Goal: Book appointment/travel/reservation: Book appointment/travel/reservation

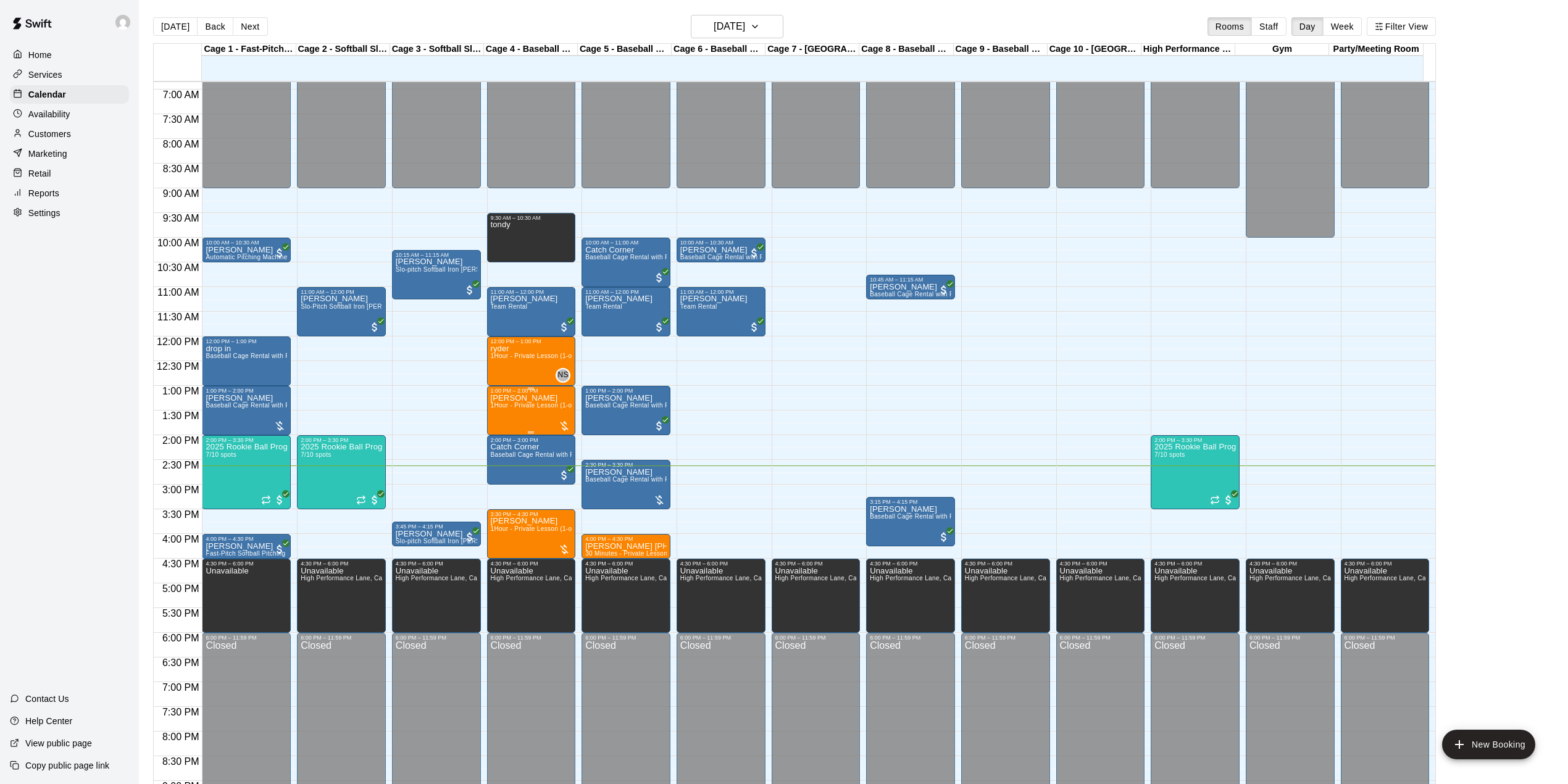
scroll to position [432, 0]
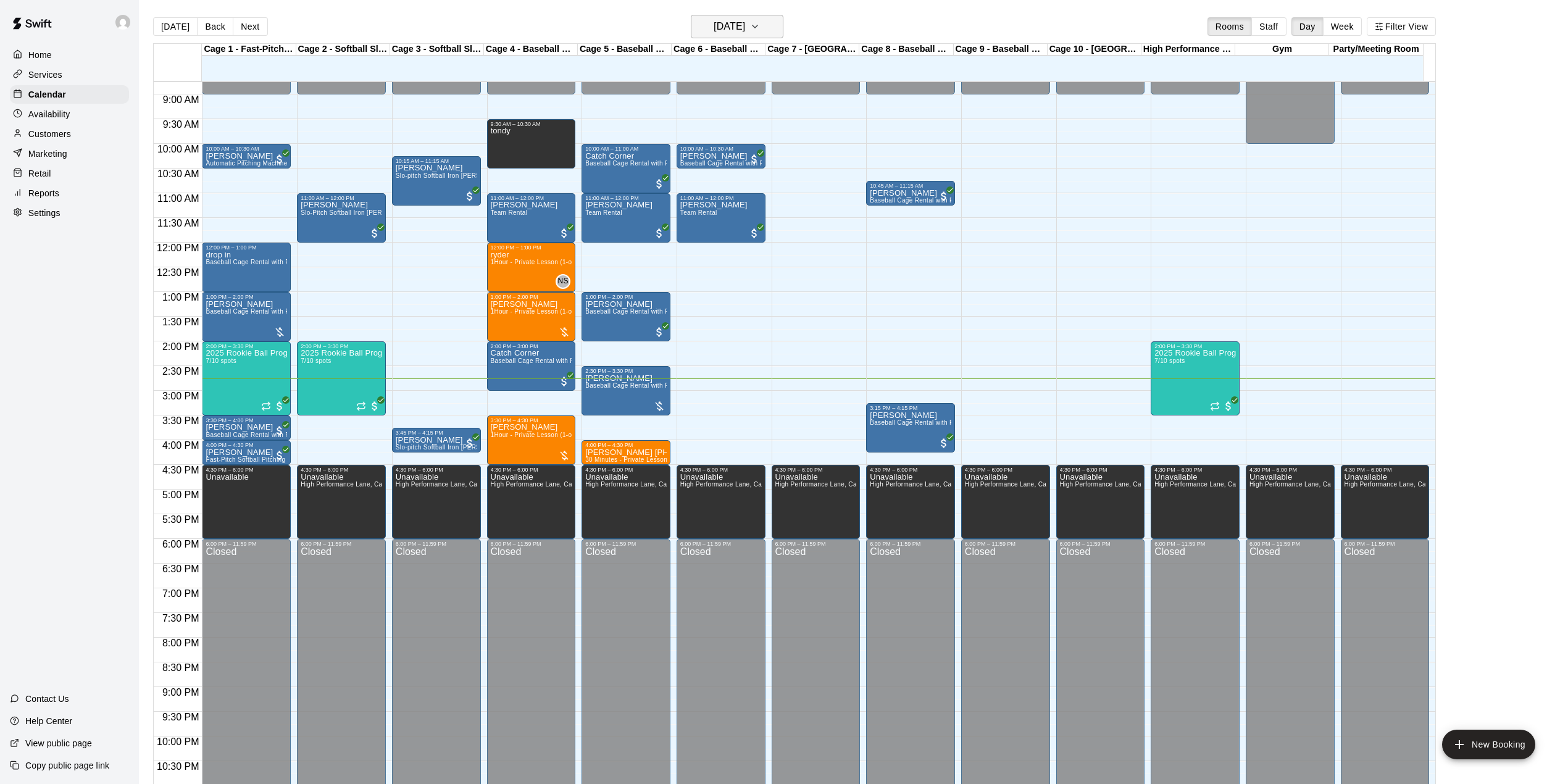
click at [727, 28] on h6 "[DATE]" at bounding box center [729, 26] width 32 height 17
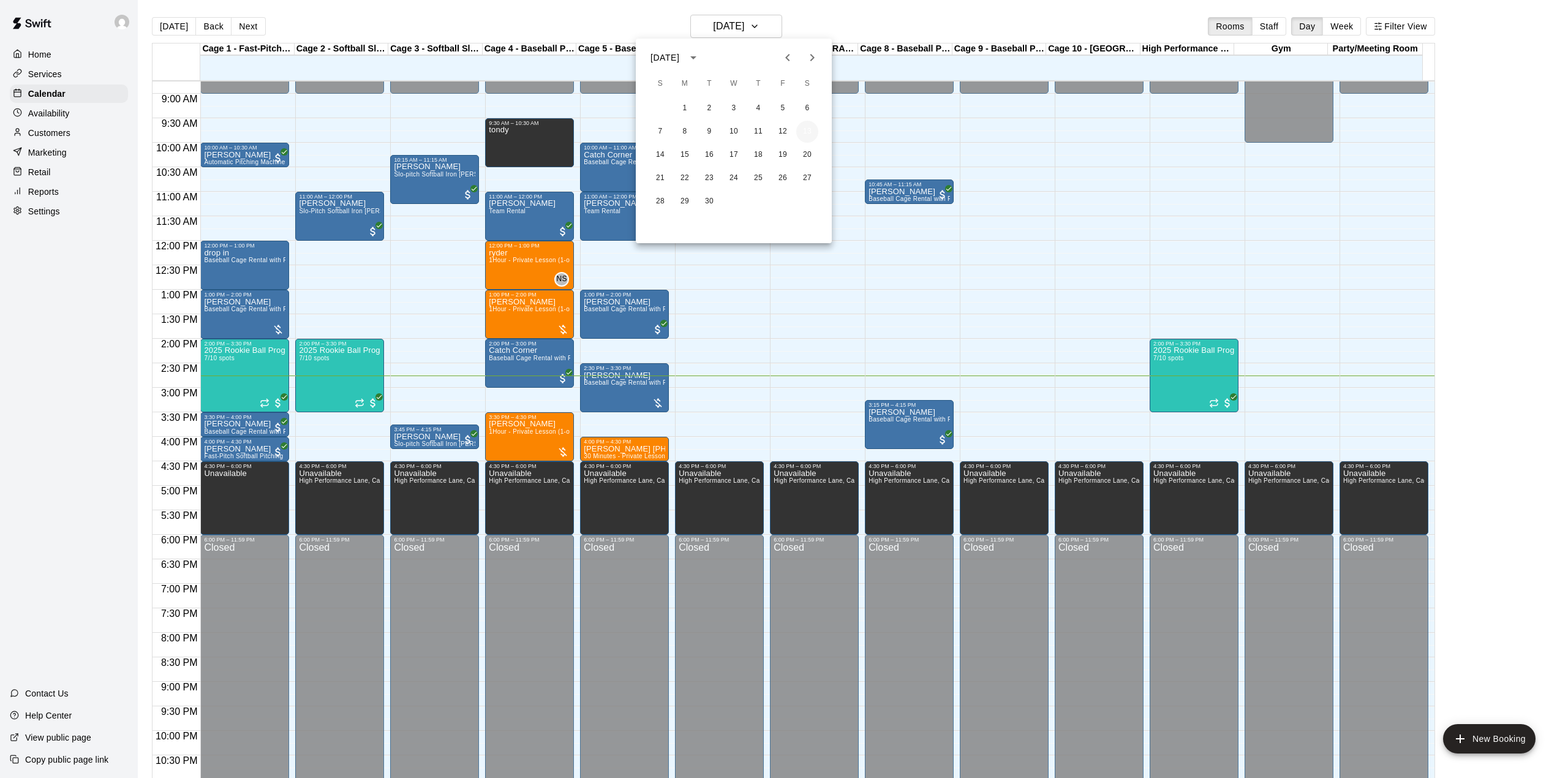
click at [804, 128] on button "13" at bounding box center [807, 131] width 22 height 22
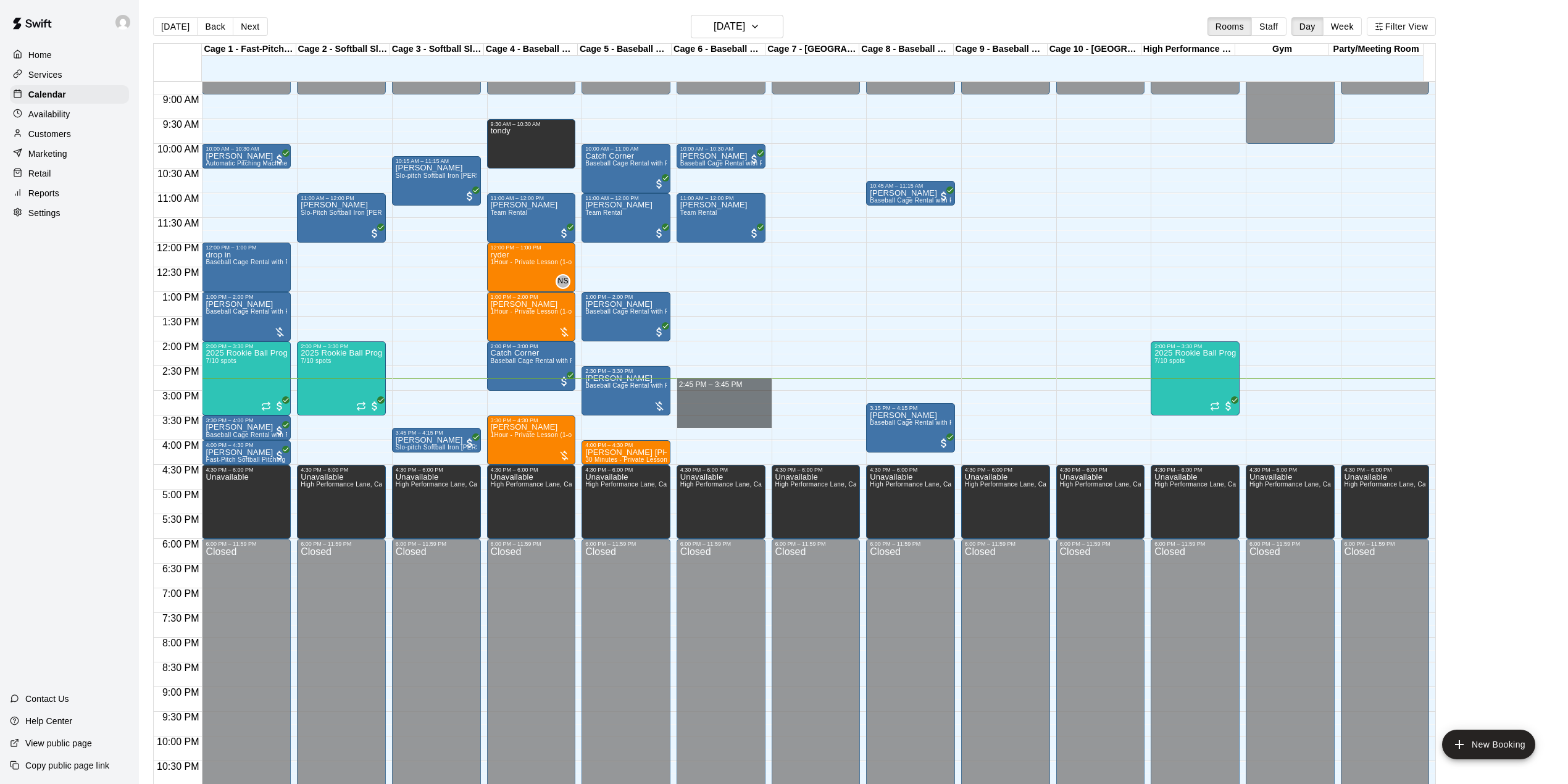
drag, startPoint x: 716, startPoint y: 385, endPoint x: 723, endPoint y: 418, distance: 33.7
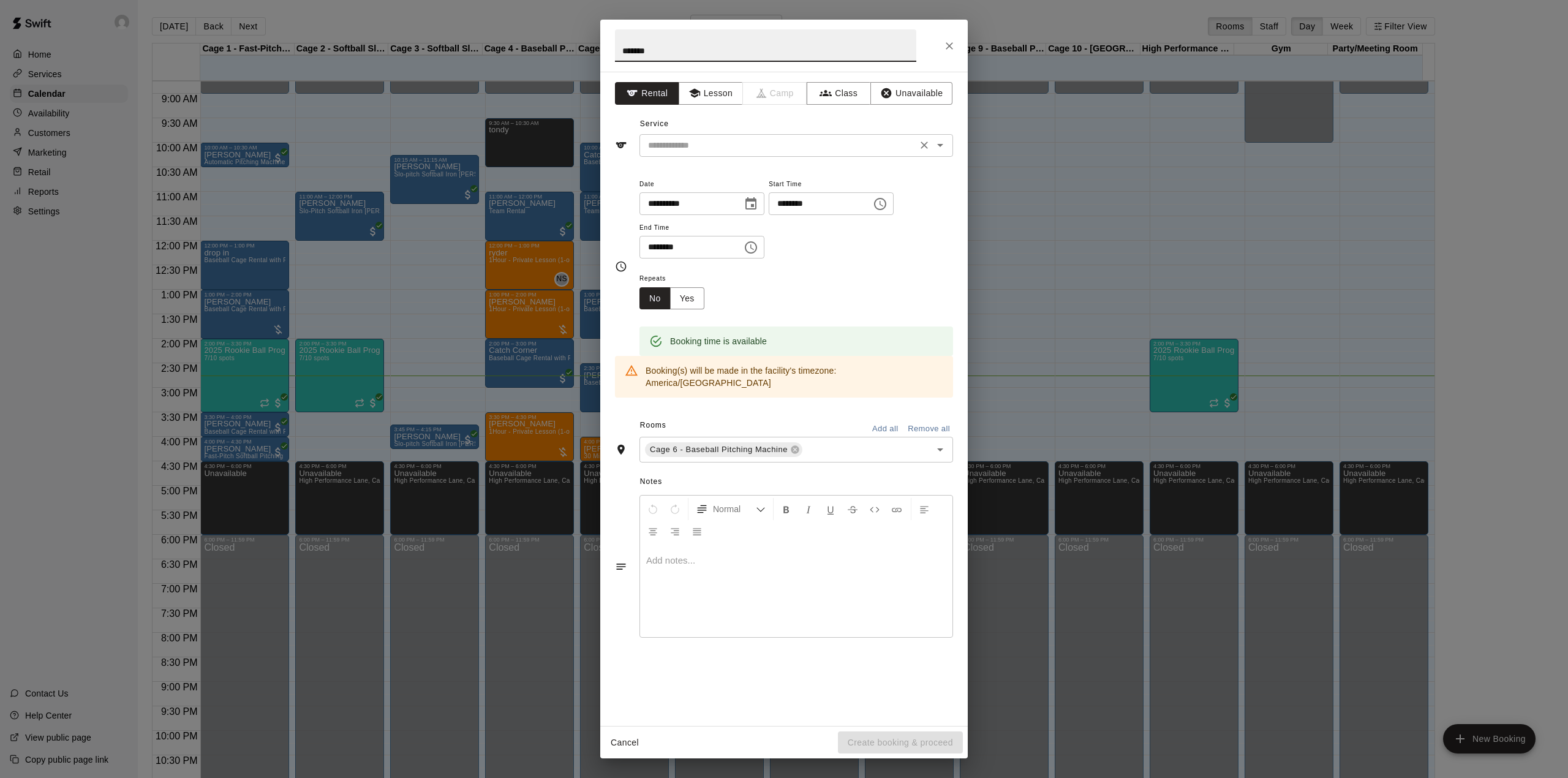
click at [697, 136] on div "​" at bounding box center [796, 145] width 314 height 22
type input "*******"
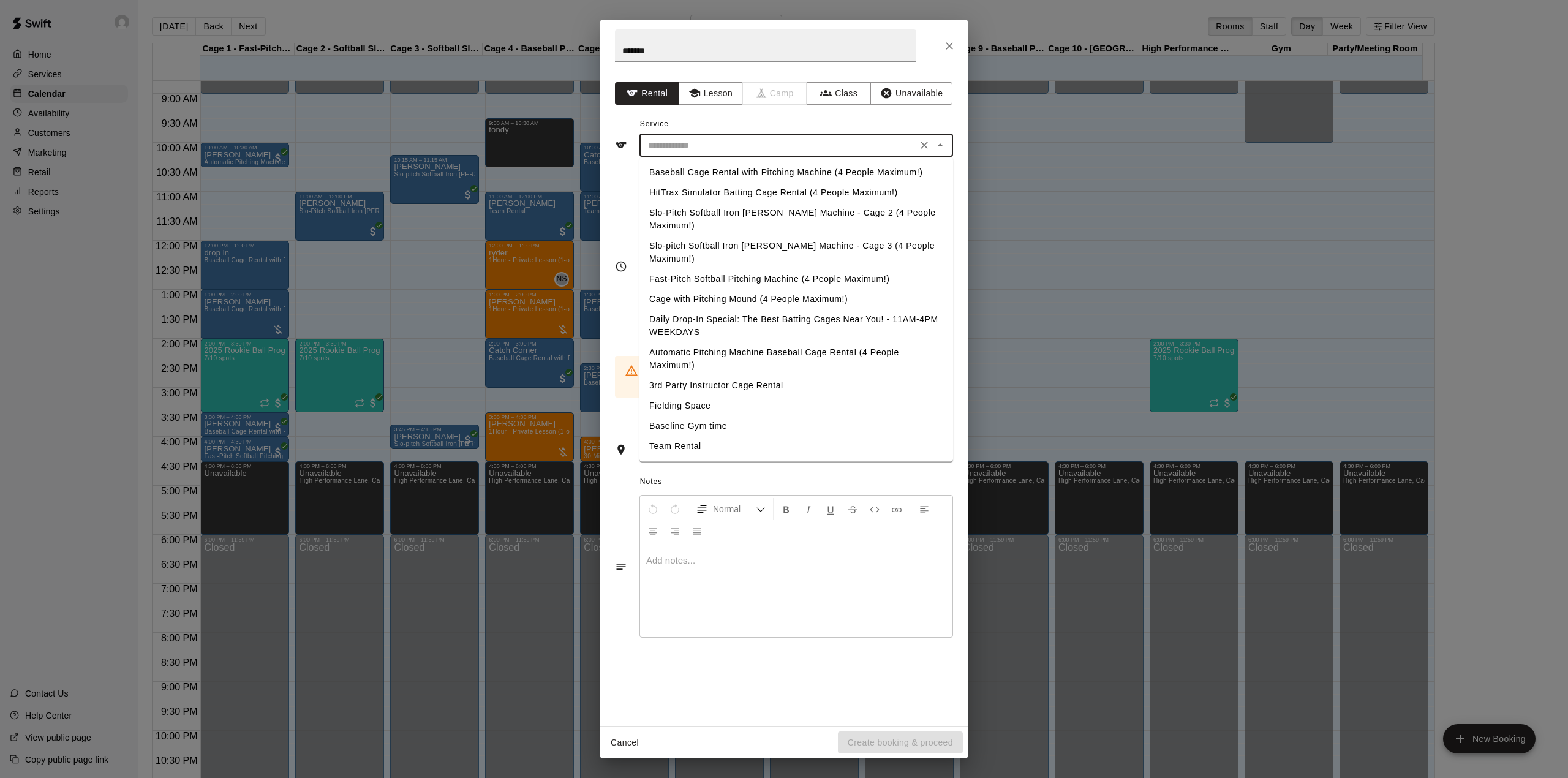
click at [694, 169] on li "Baseball Cage Rental with Pitching Machine (4 People Maximum!)" at bounding box center [796, 172] width 314 height 20
type input "**********"
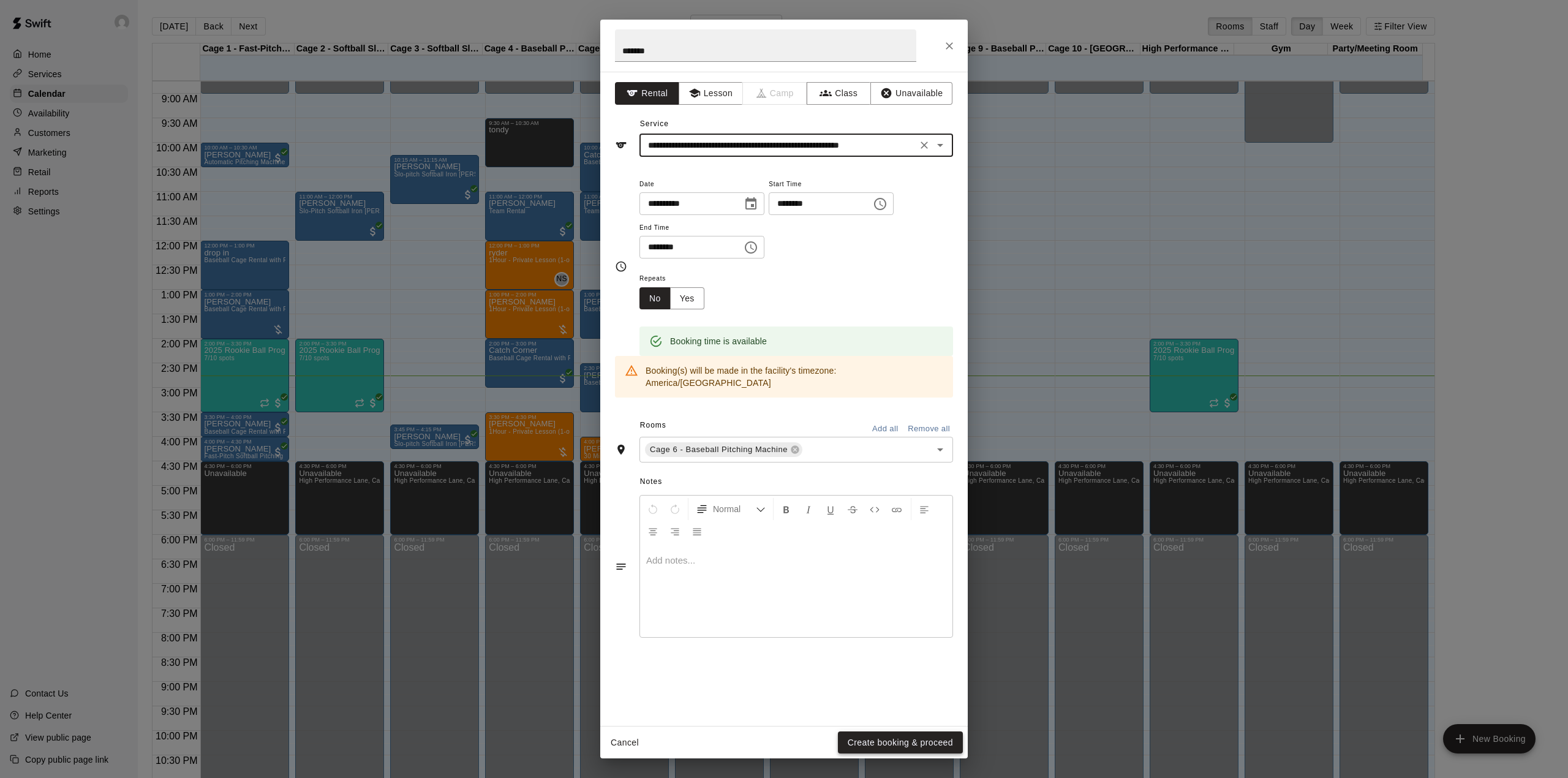
click at [927, 733] on button "Create booking & proceed" at bounding box center [901, 743] width 125 height 22
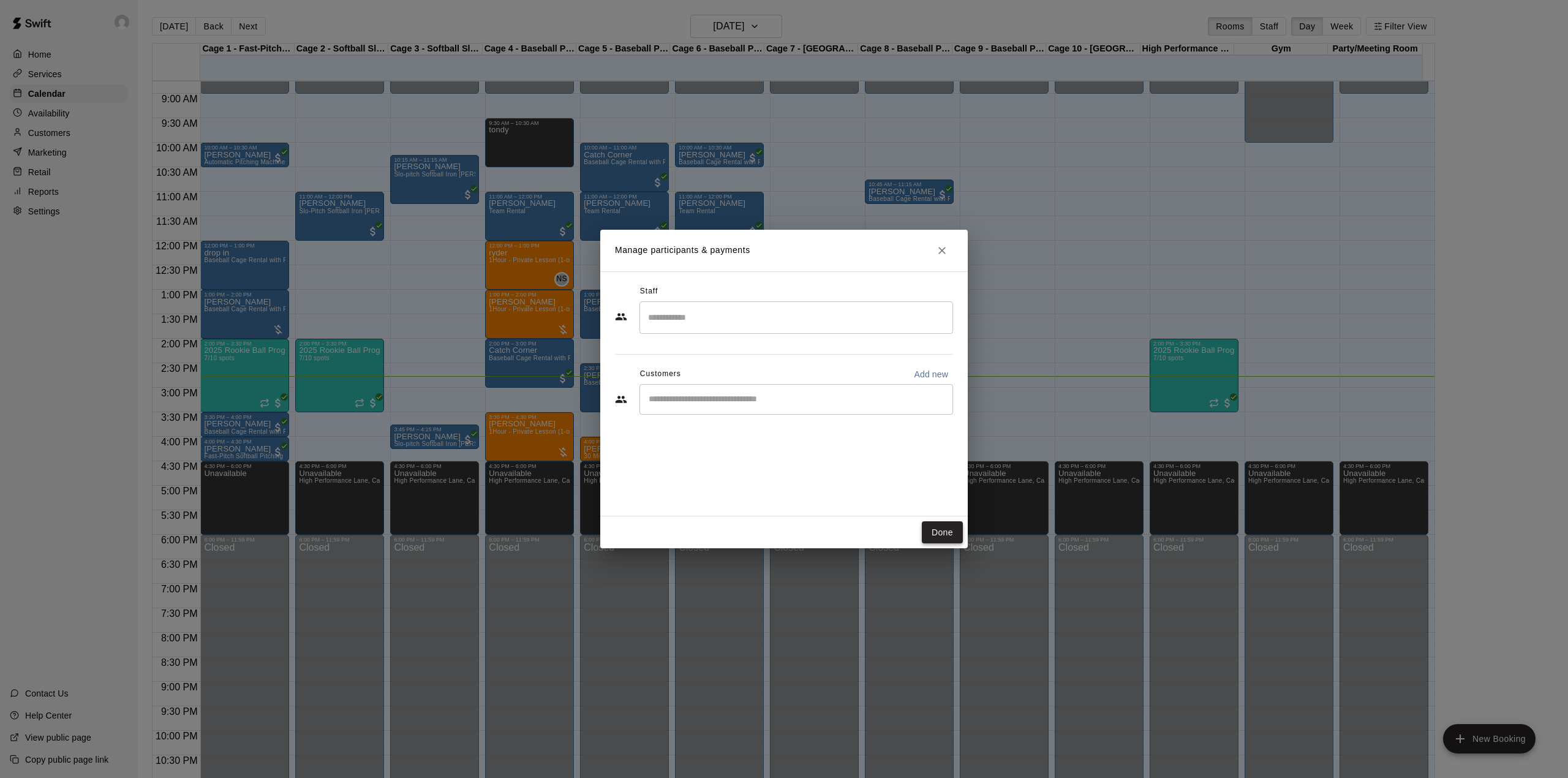
click at [954, 525] on button "Done" at bounding box center [942, 532] width 41 height 22
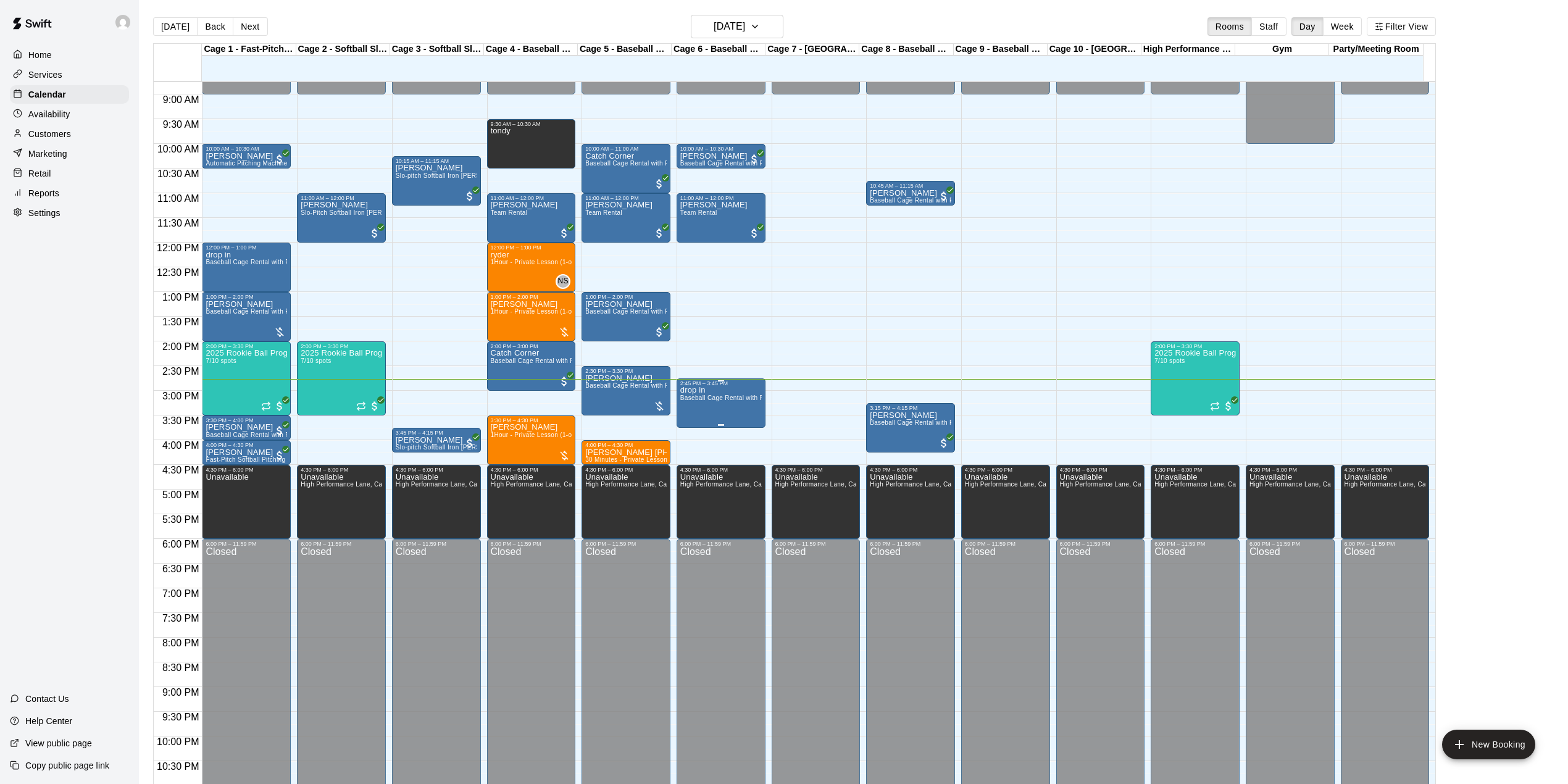
click at [701, 397] on span "Baseball Cage Rental with Pitching Machine (4 People Maximum!)" at bounding box center [778, 398] width 194 height 6
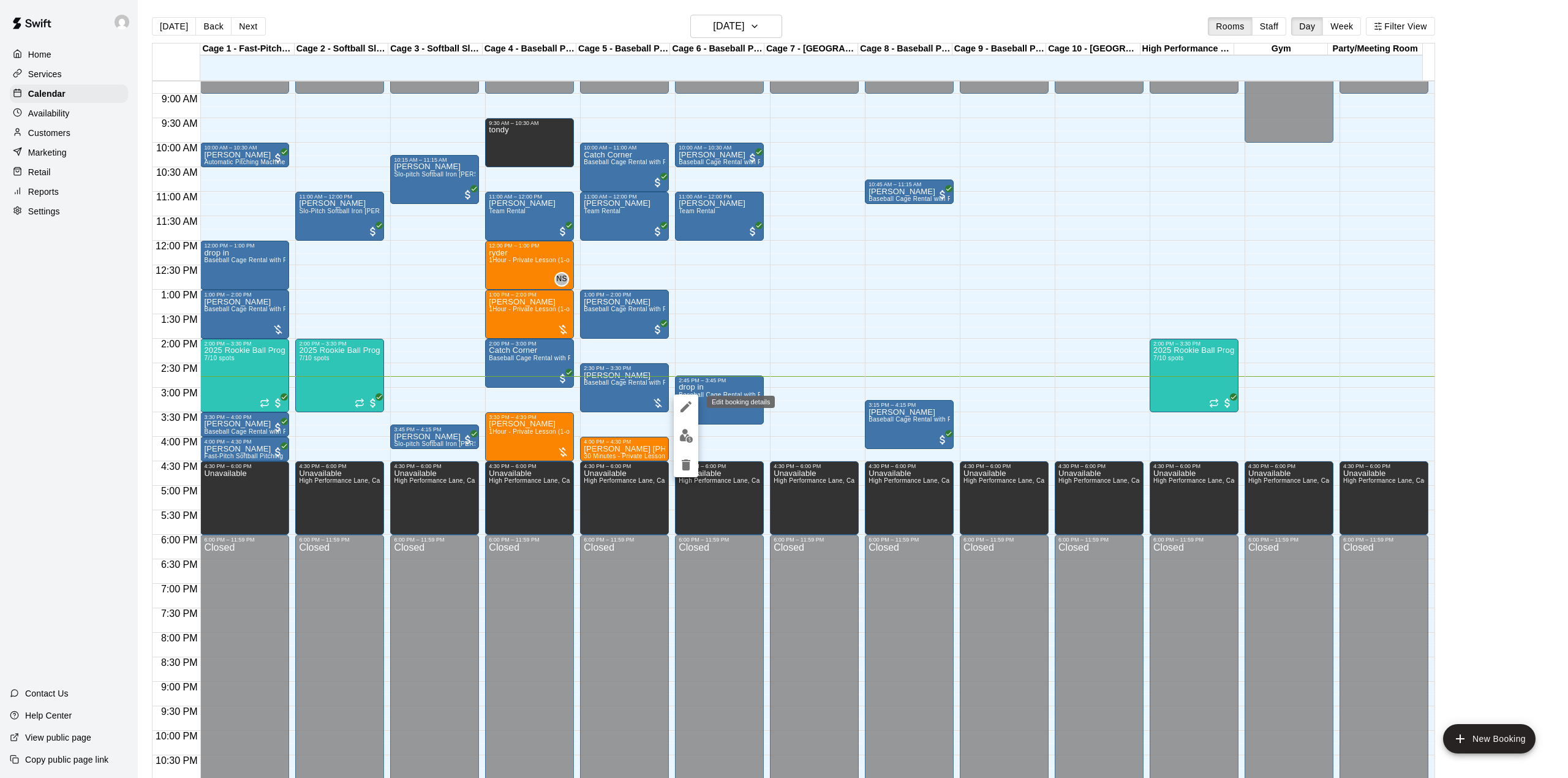
click at [683, 407] on icon "edit" at bounding box center [686, 406] width 14 height 14
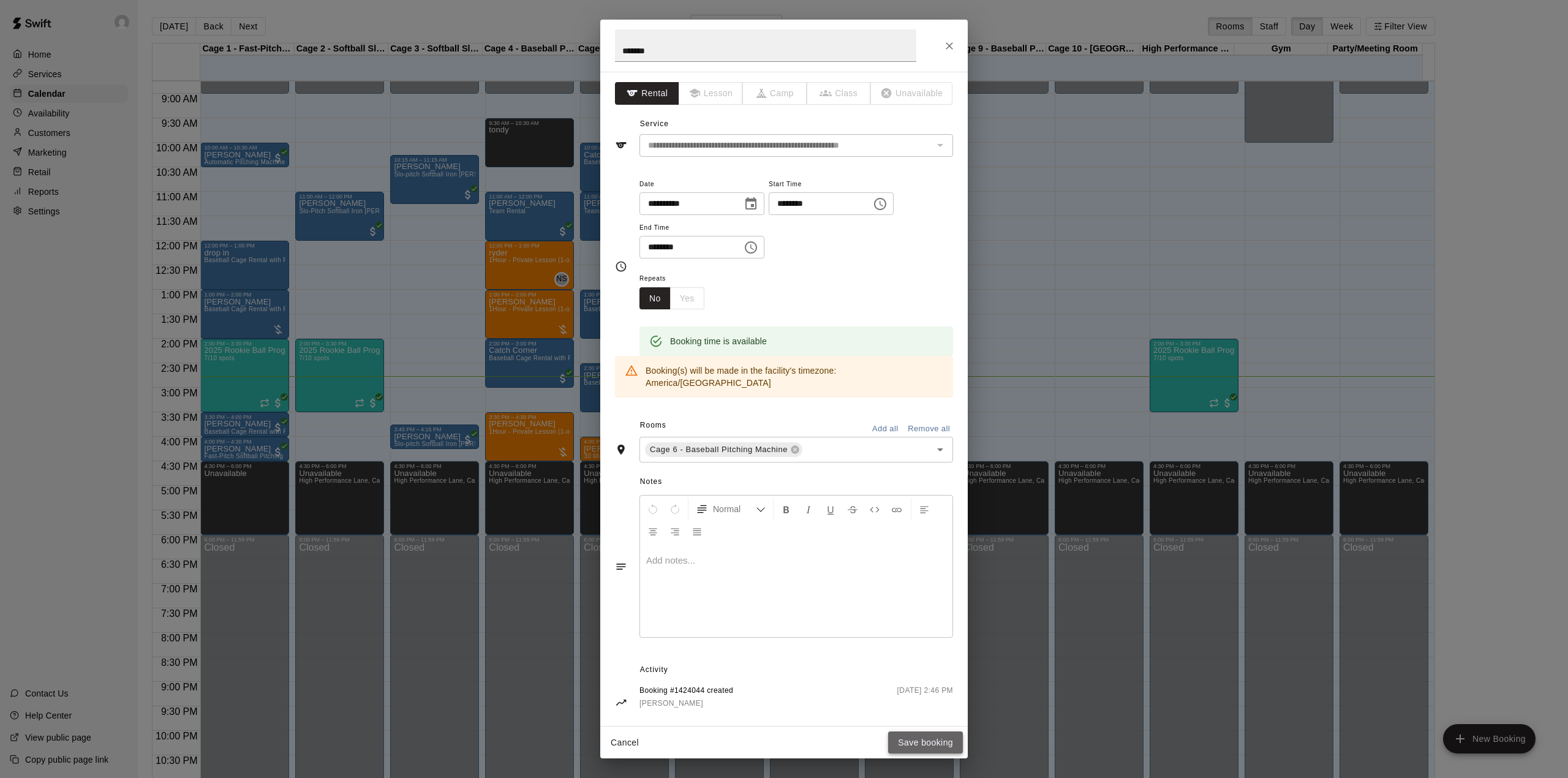
click at [916, 745] on button "Save booking" at bounding box center [925, 743] width 75 height 22
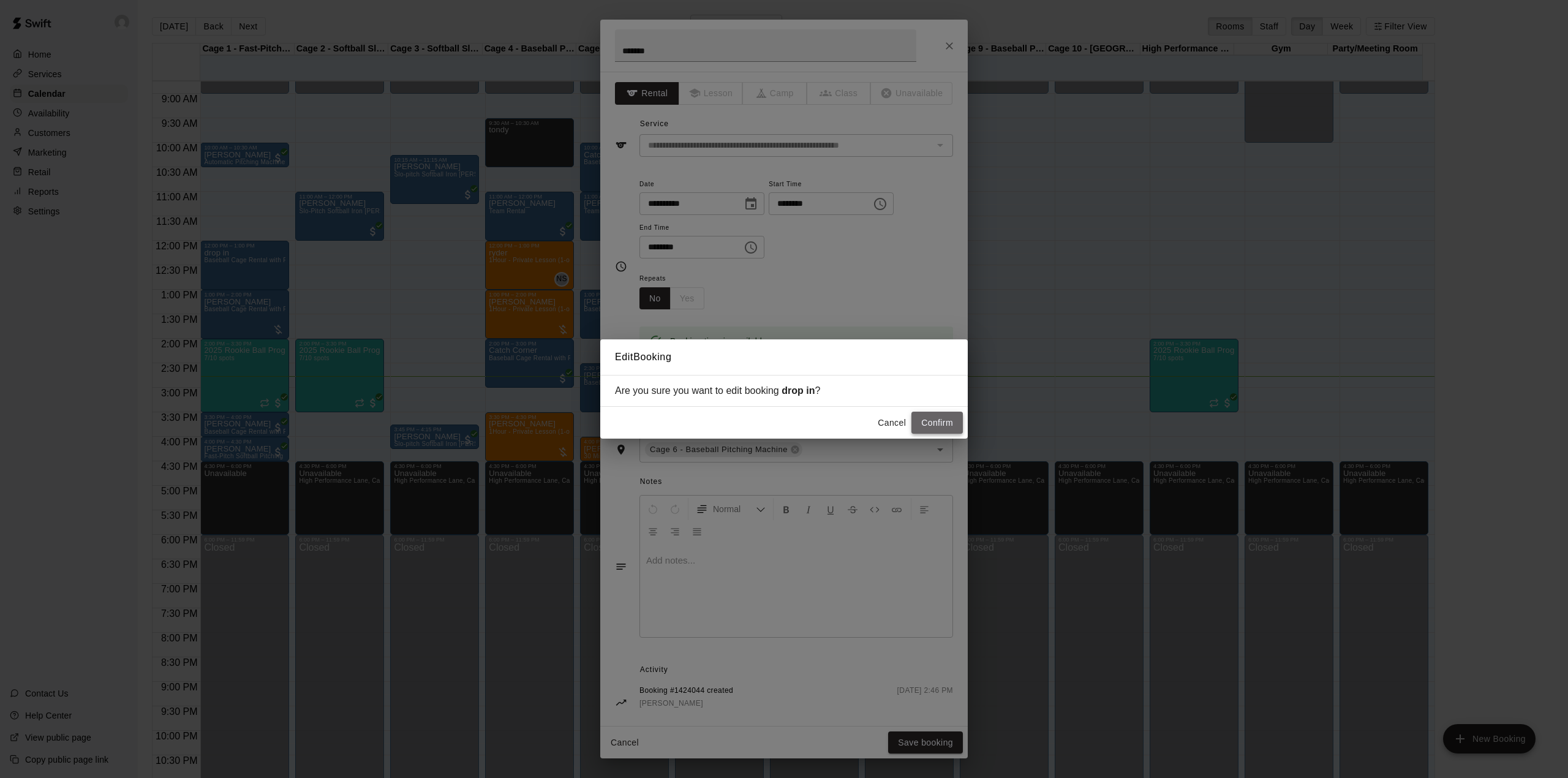
click at [930, 424] on button "Confirm" at bounding box center [937, 423] width 51 height 22
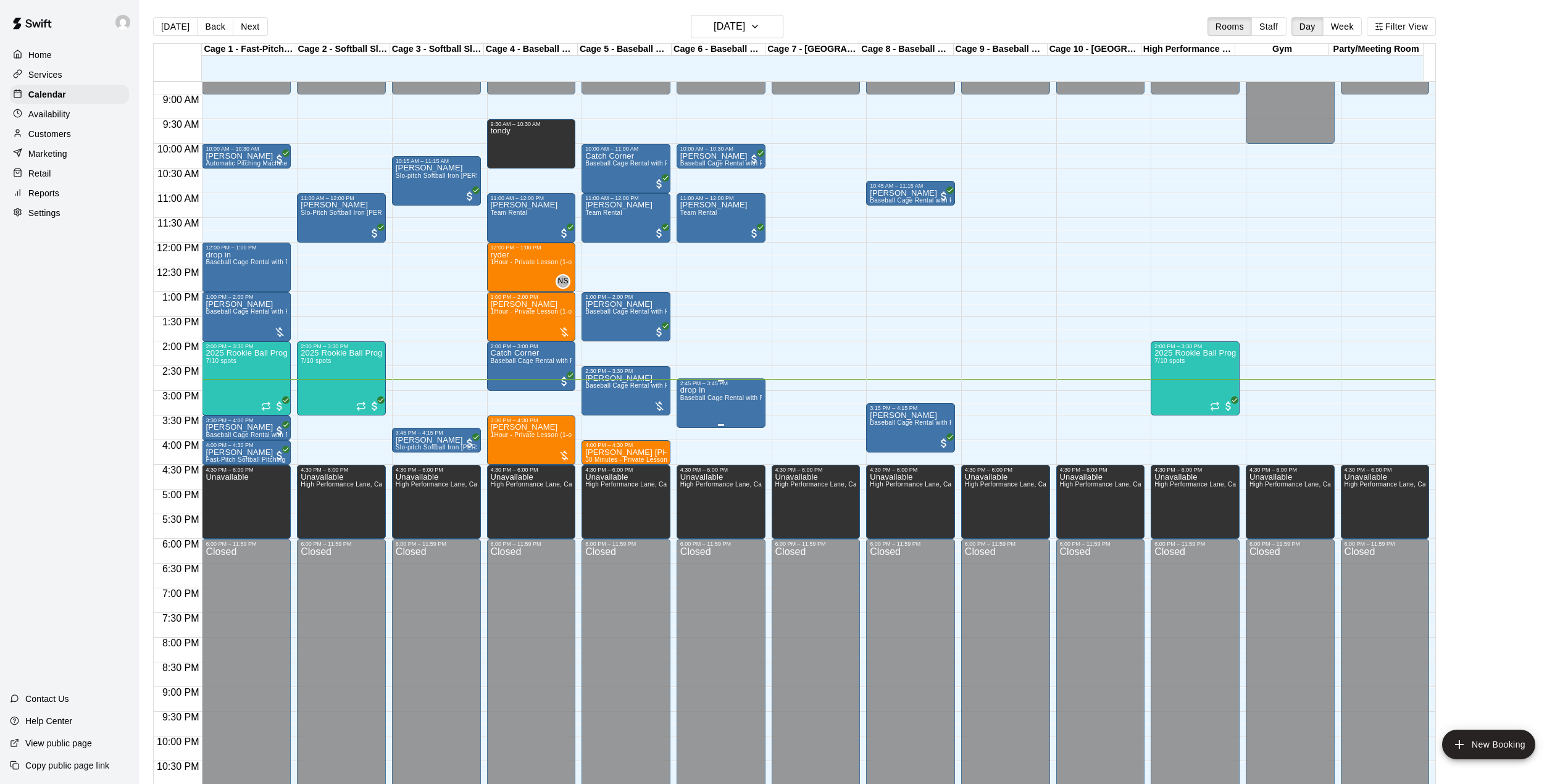
click at [725, 410] on div "drop in Baseball Cage Rental with Pitching Machine (4 People Maximum!)" at bounding box center [721, 778] width 82 height 784
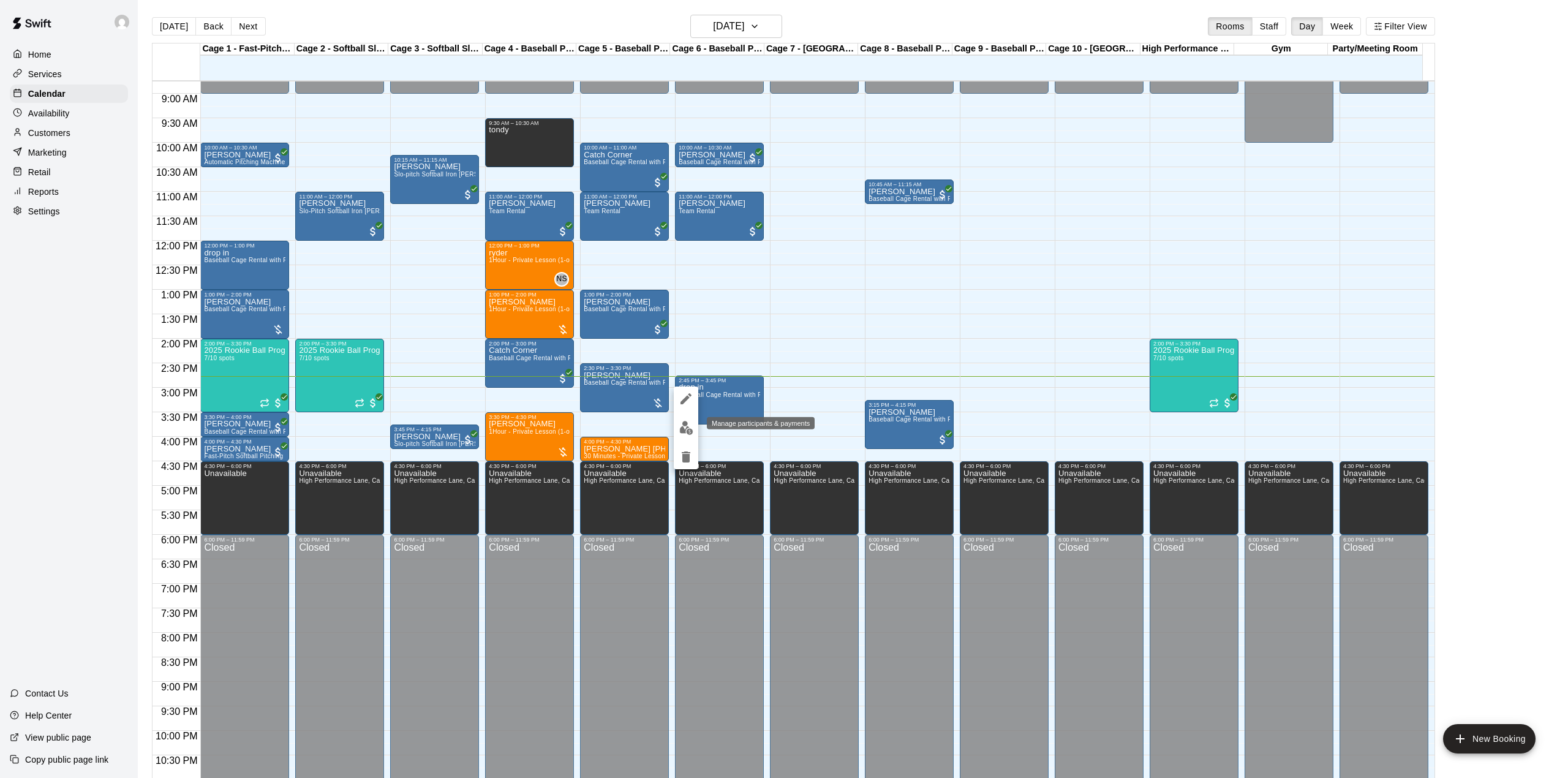
click at [687, 430] on img "edit" at bounding box center [686, 428] width 14 height 14
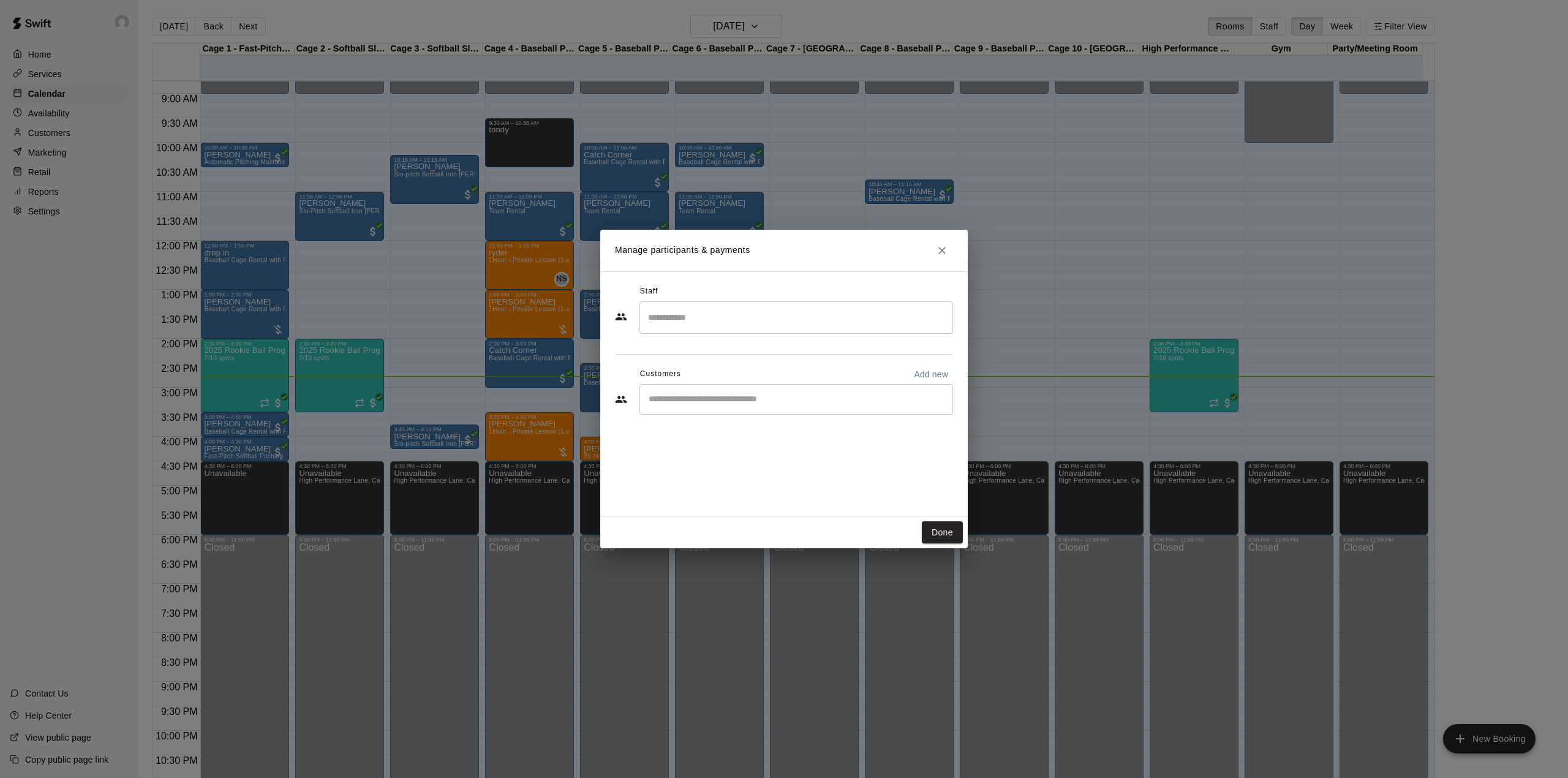
click at [741, 405] on input "Start typing to search customers..." at bounding box center [796, 399] width 303 height 12
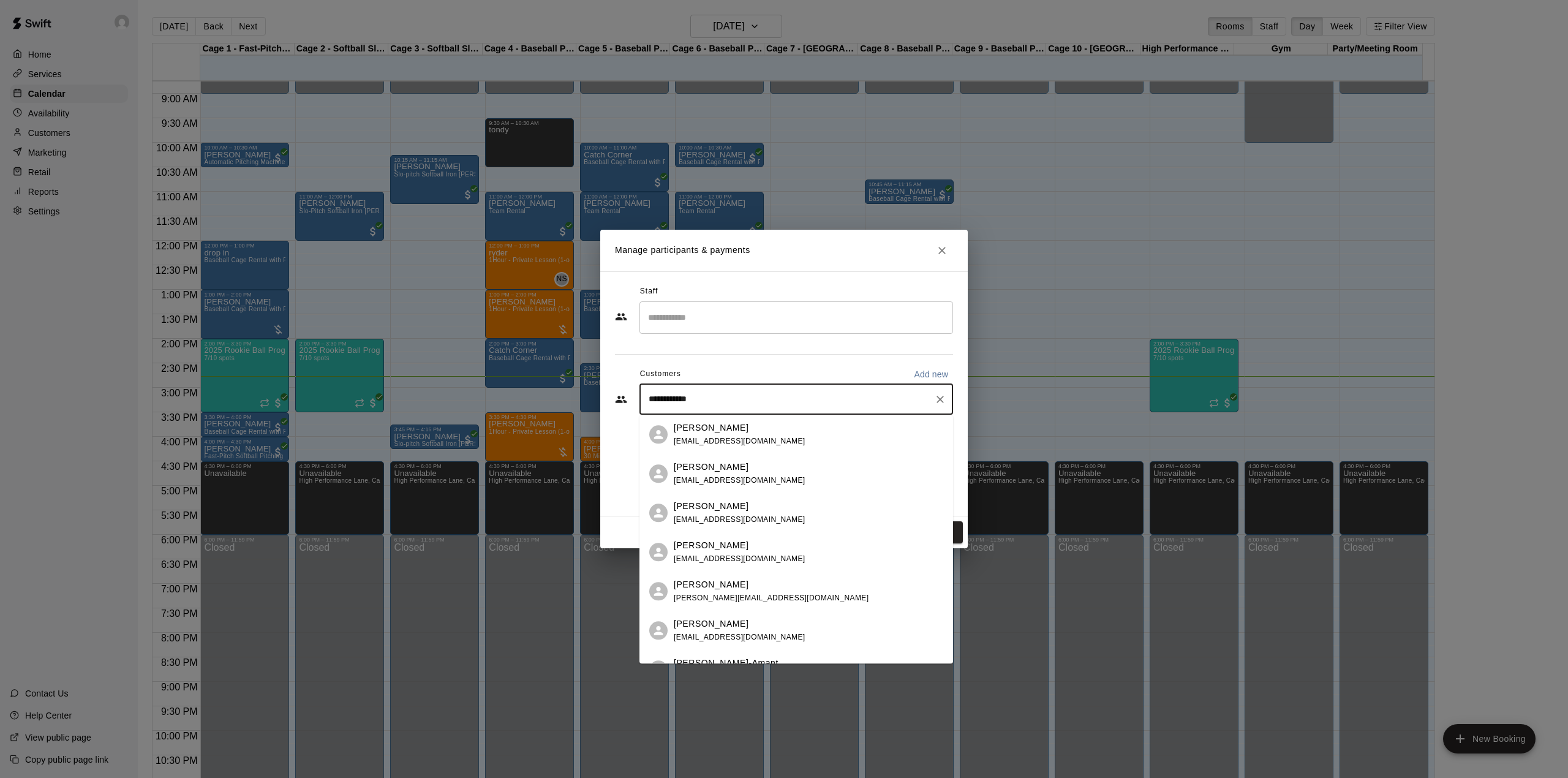
type input "**********"
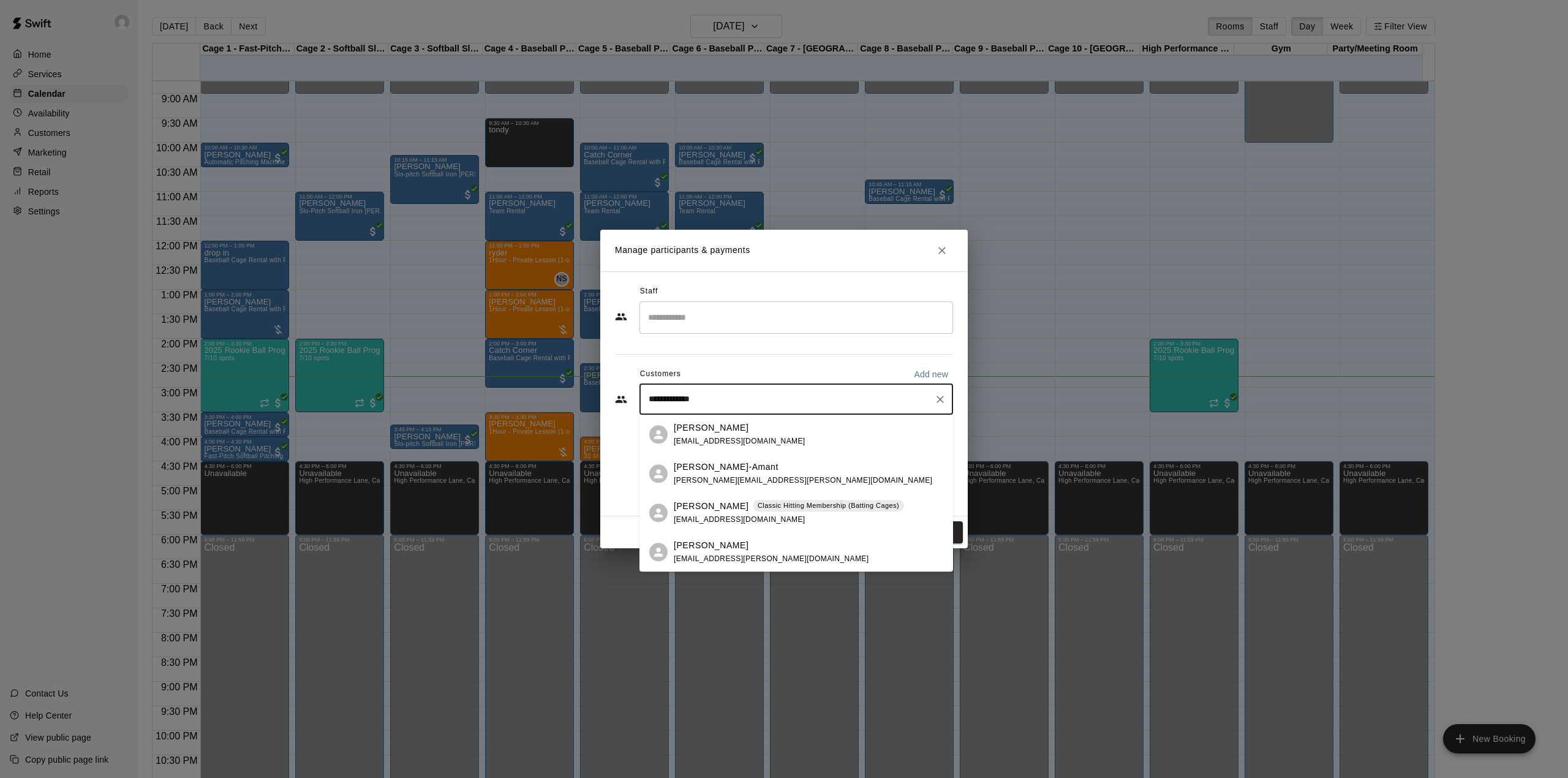
click at [773, 438] on span "[EMAIL_ADDRESS][DOMAIN_NAME]" at bounding box center [739, 441] width 132 height 9
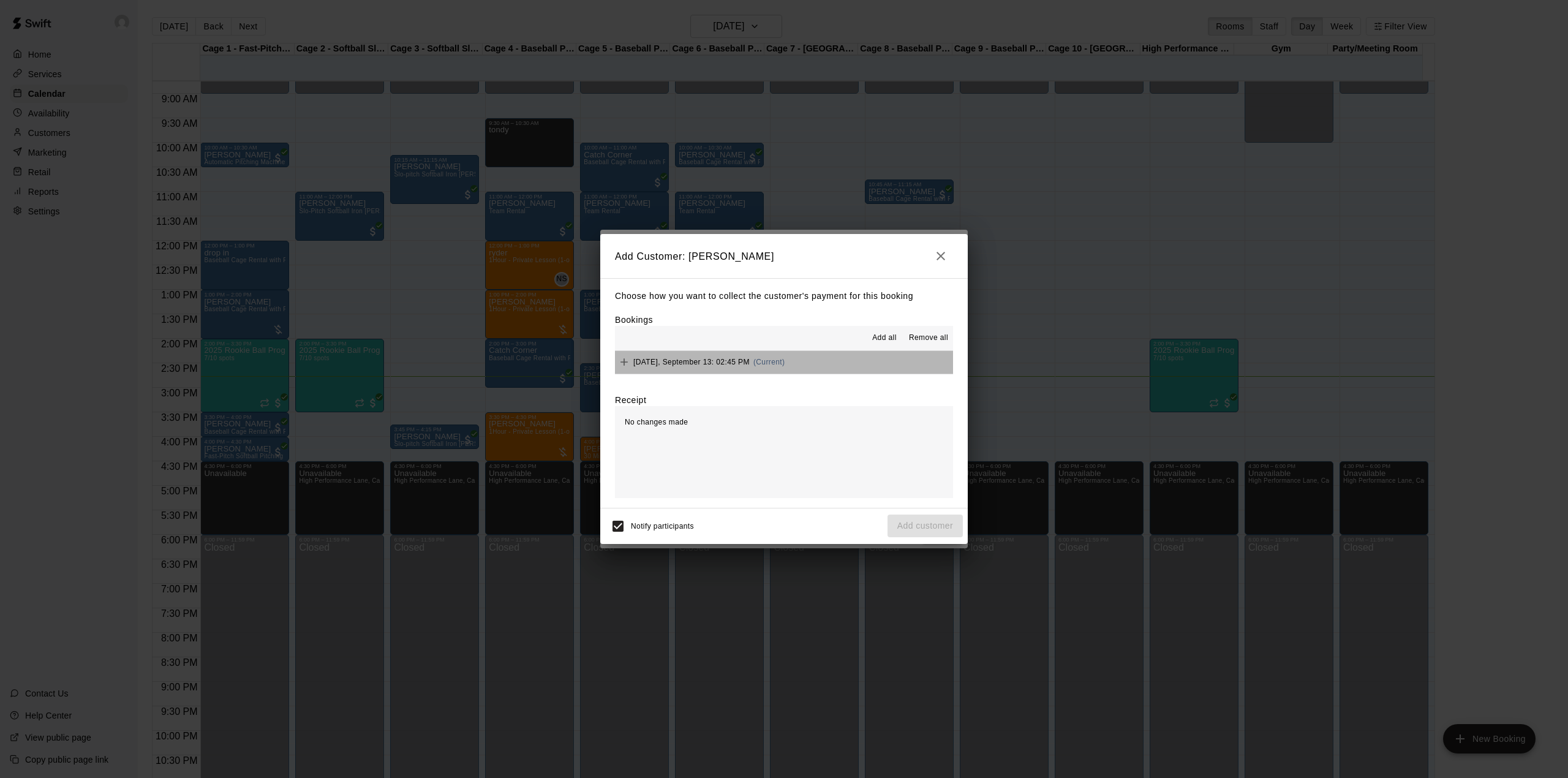
click at [836, 352] on button "[DATE], September 13: 02:45 PM (Current)" at bounding box center [784, 362] width 338 height 22
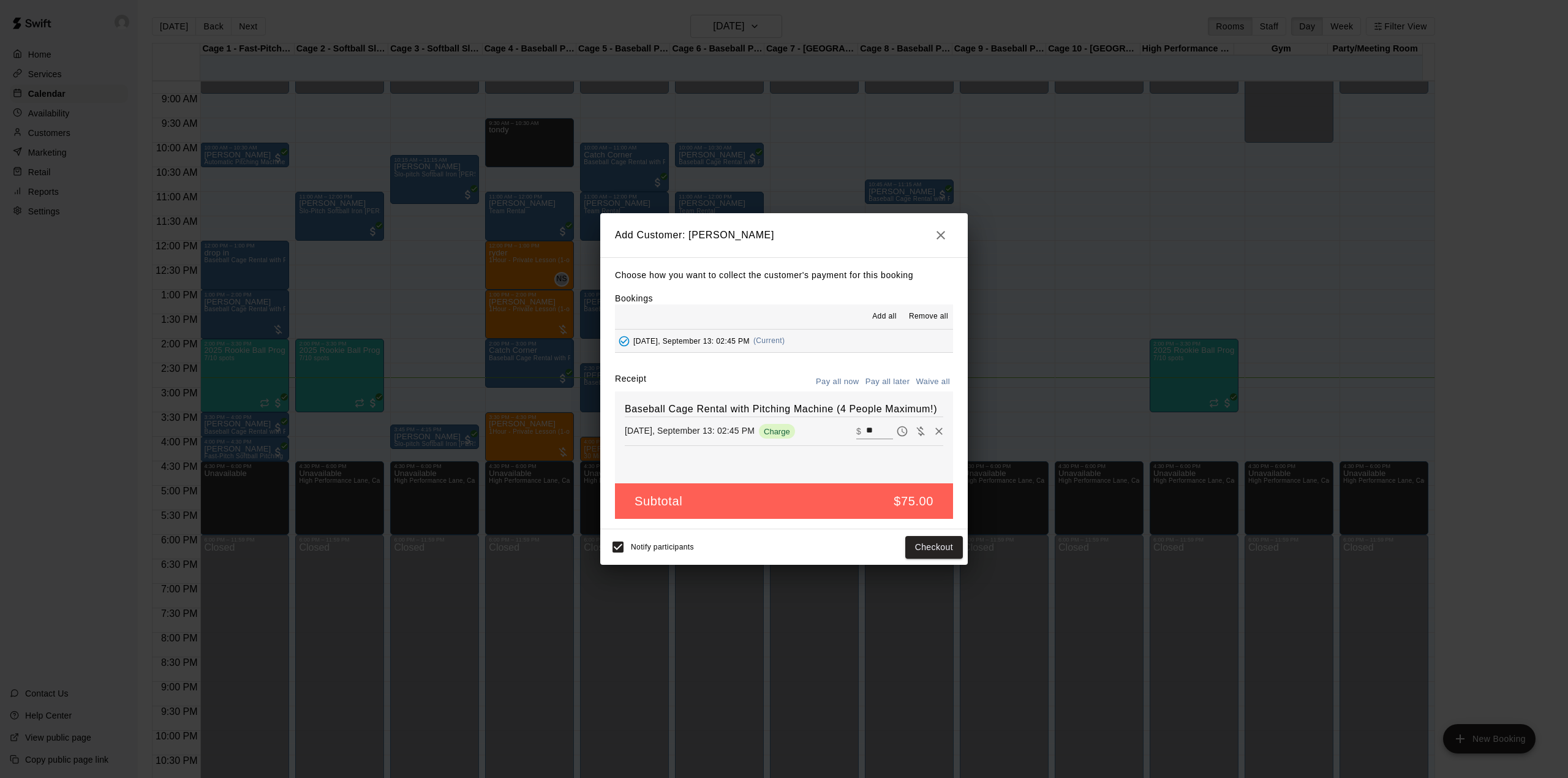
click at [783, 436] on span "Charge" at bounding box center [776, 431] width 36 height 9
click at [927, 381] on button "Waive all" at bounding box center [933, 382] width 40 height 19
type input "*"
click at [691, 340] on span "[DATE], September 13: 02:45 PM" at bounding box center [691, 340] width 116 height 9
click at [939, 552] on button "Add customer" at bounding box center [925, 548] width 75 height 22
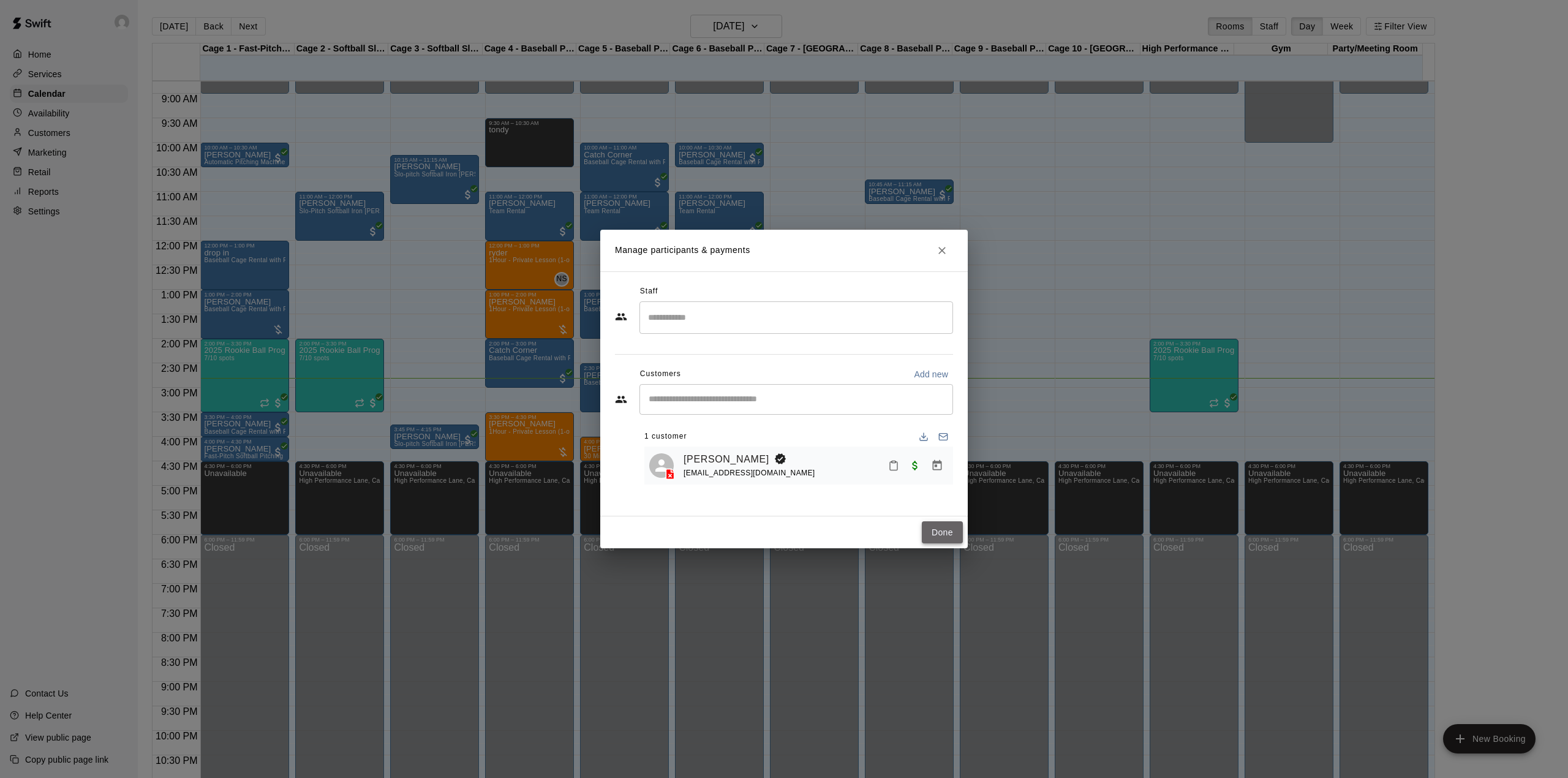
click at [941, 530] on button "Done" at bounding box center [942, 532] width 41 height 22
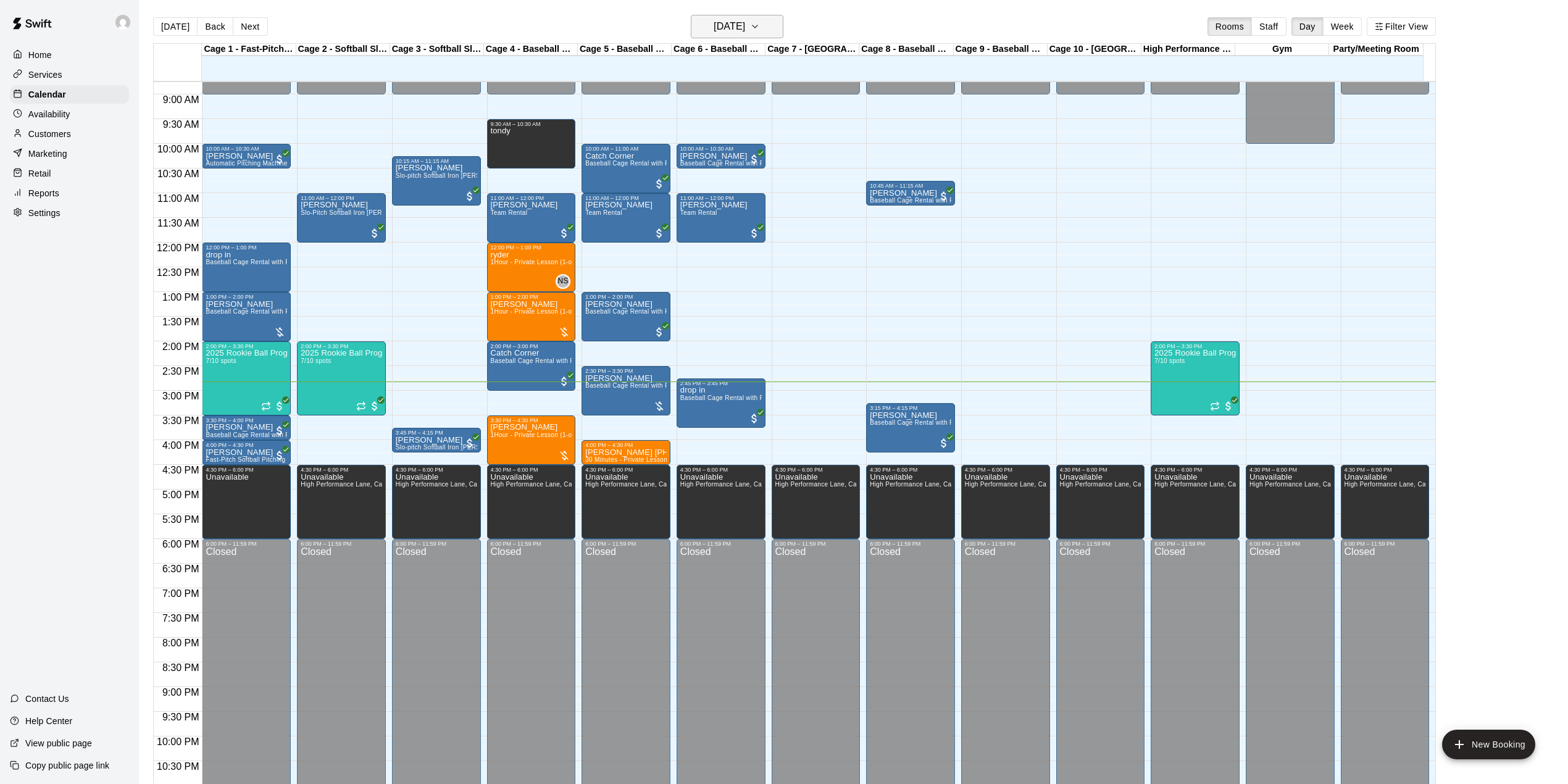
click at [714, 19] on h6 "[DATE]" at bounding box center [729, 26] width 32 height 17
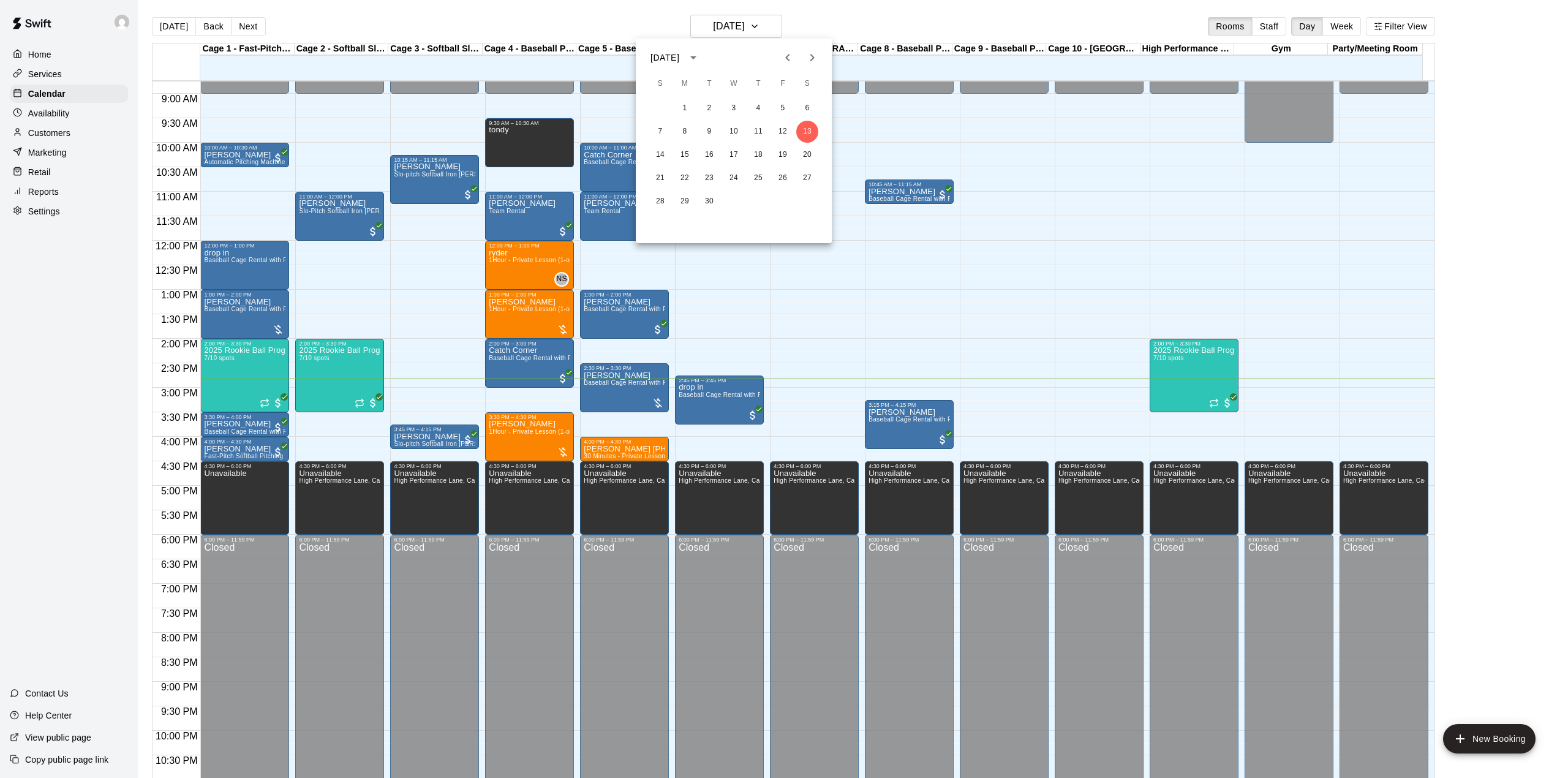
click at [764, 22] on div at bounding box center [784, 389] width 1568 height 778
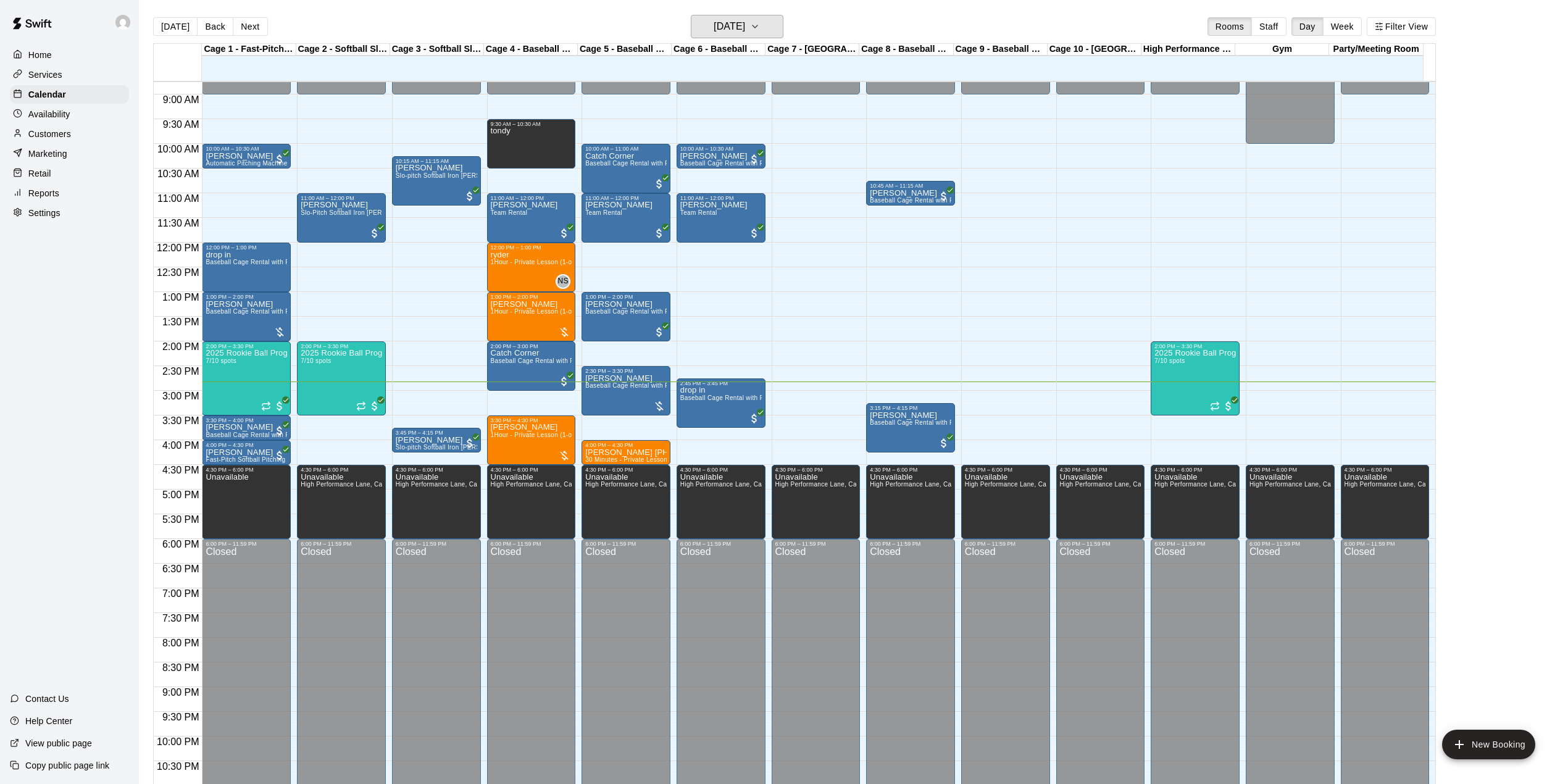
click at [760, 25] on icon "button" at bounding box center [755, 27] width 10 height 15
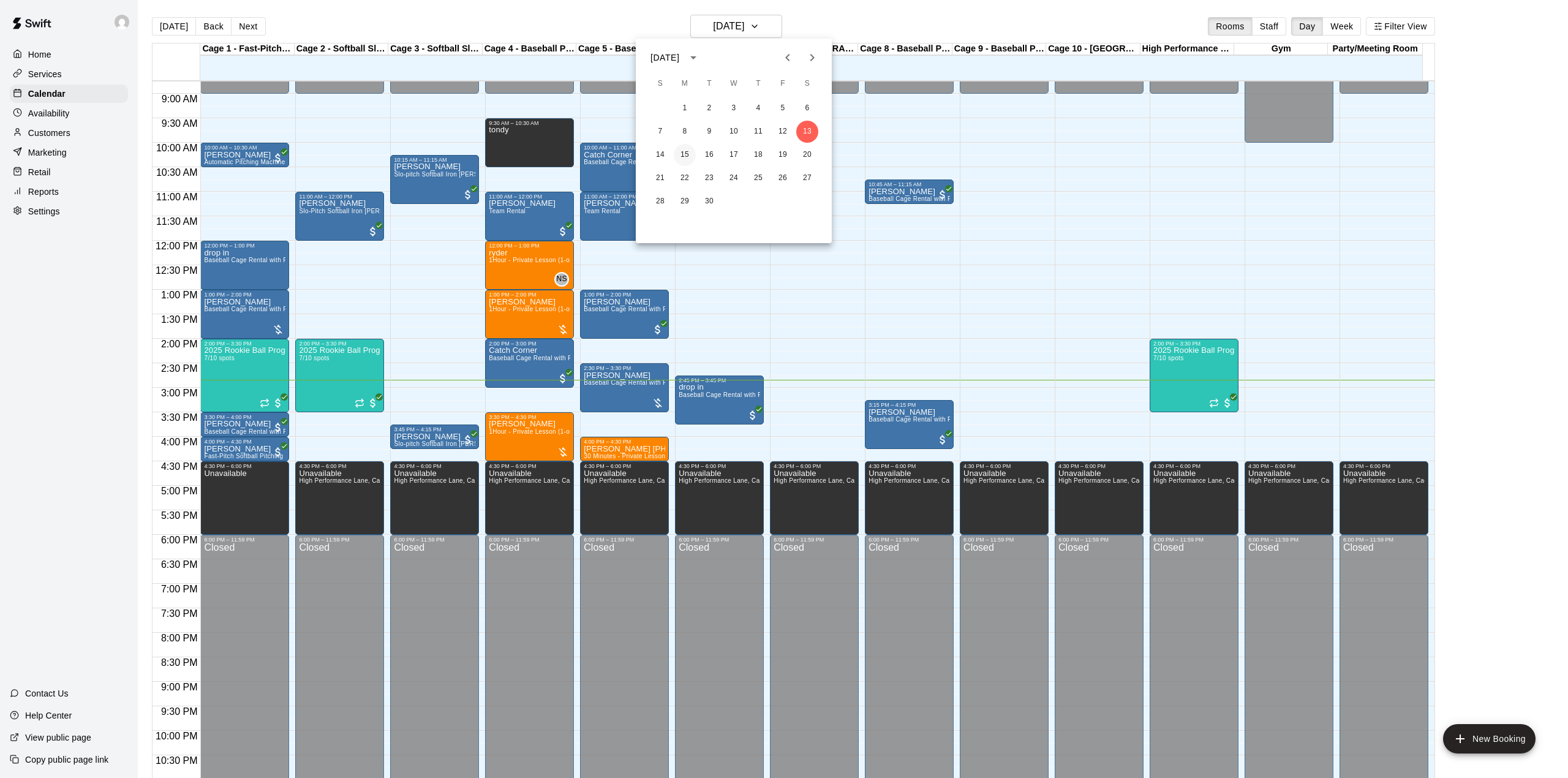
click at [680, 150] on button "15" at bounding box center [684, 154] width 22 height 22
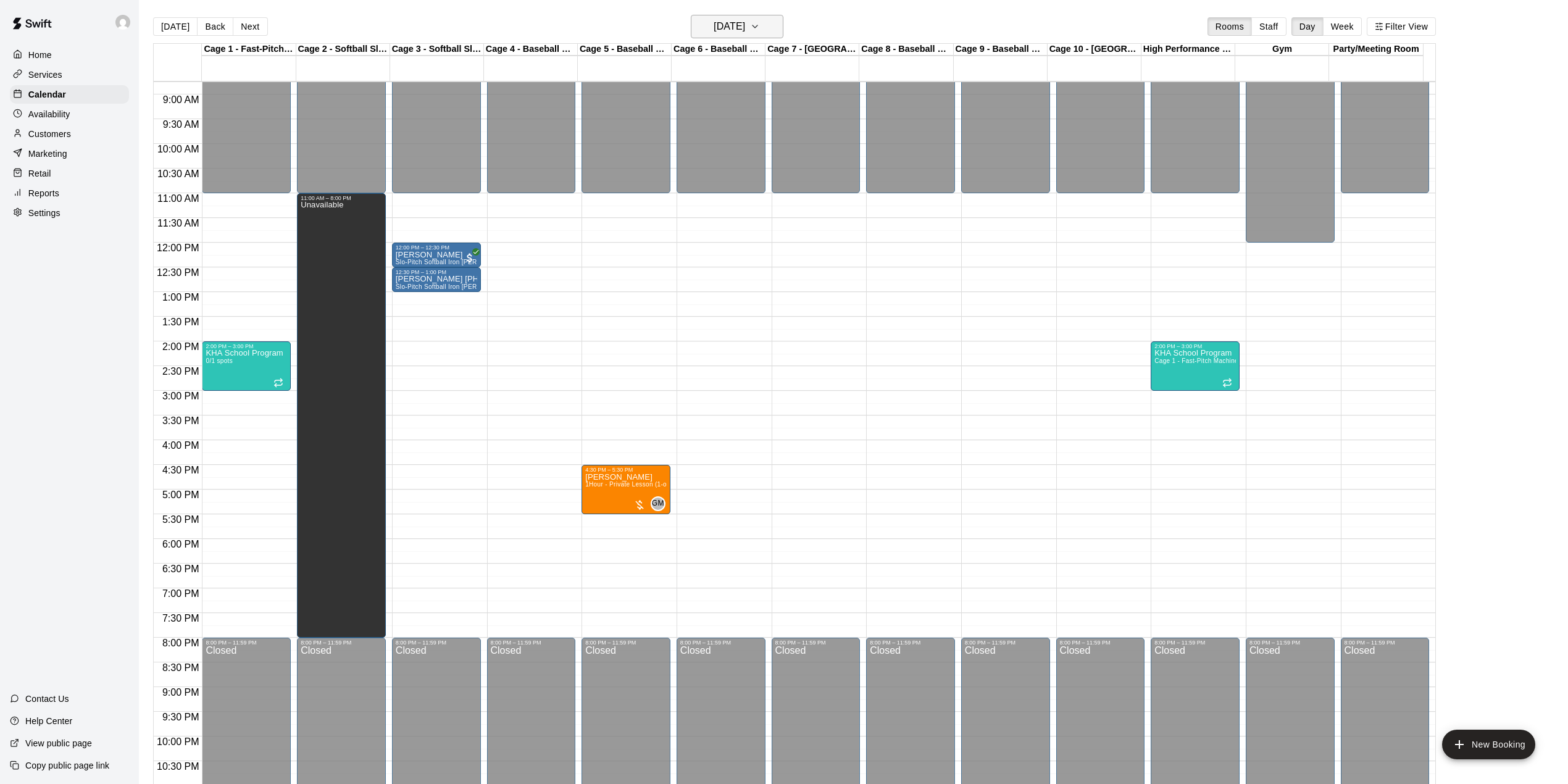
click at [714, 25] on h6 "[DATE]" at bounding box center [729, 26] width 32 height 17
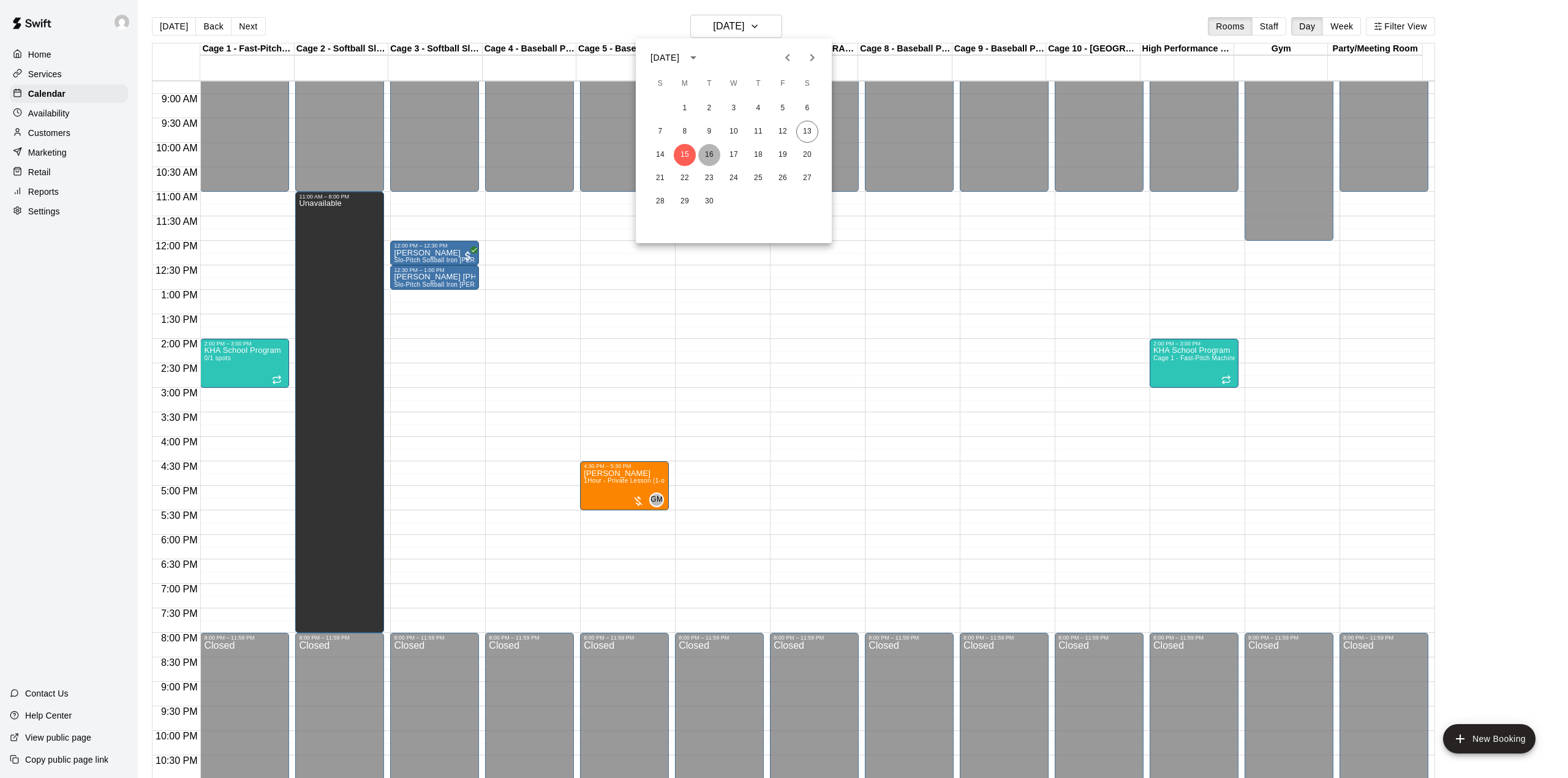
click at [715, 150] on button "16" at bounding box center [709, 154] width 22 height 22
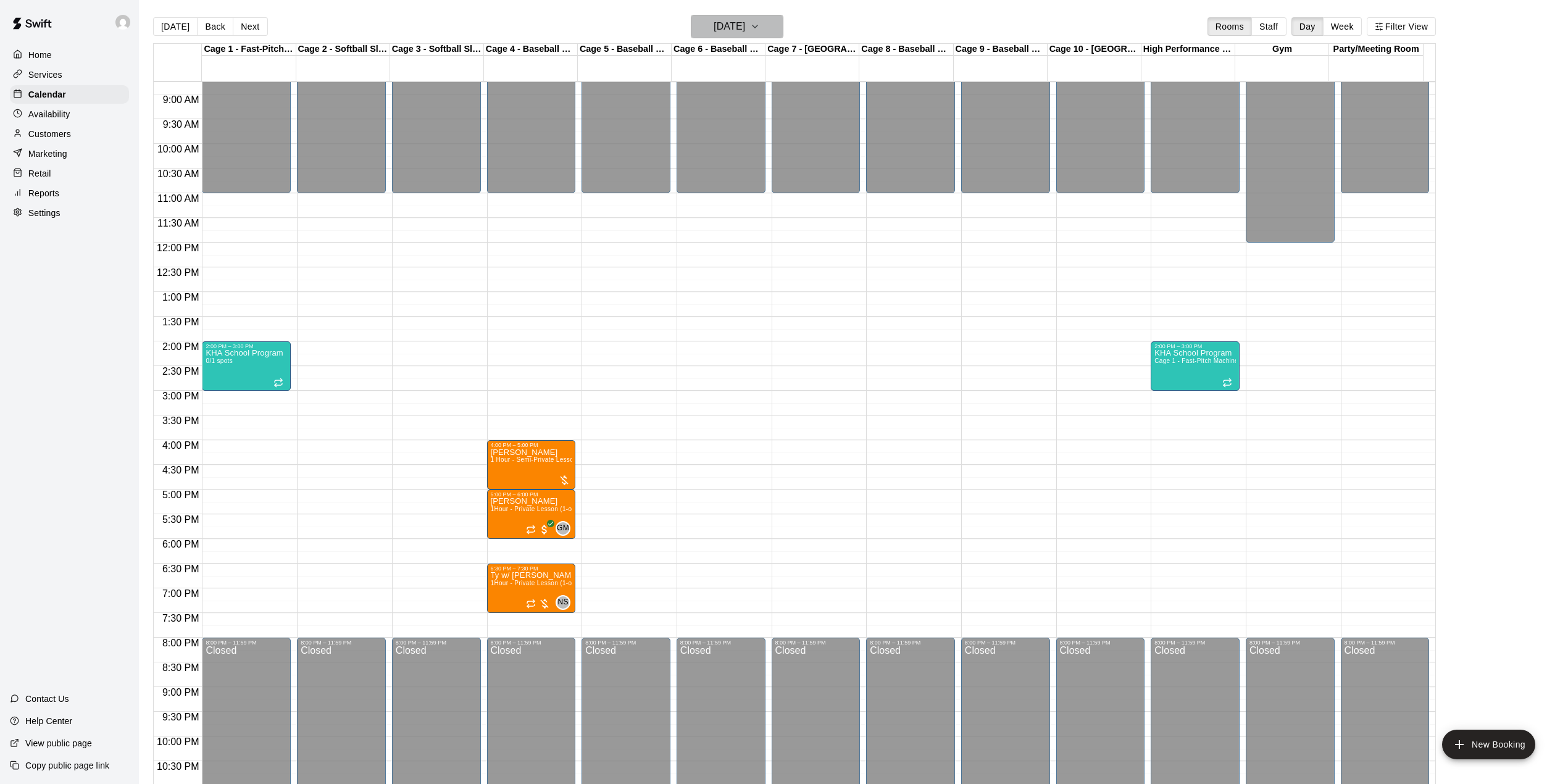
click at [760, 30] on icon "button" at bounding box center [755, 27] width 10 height 15
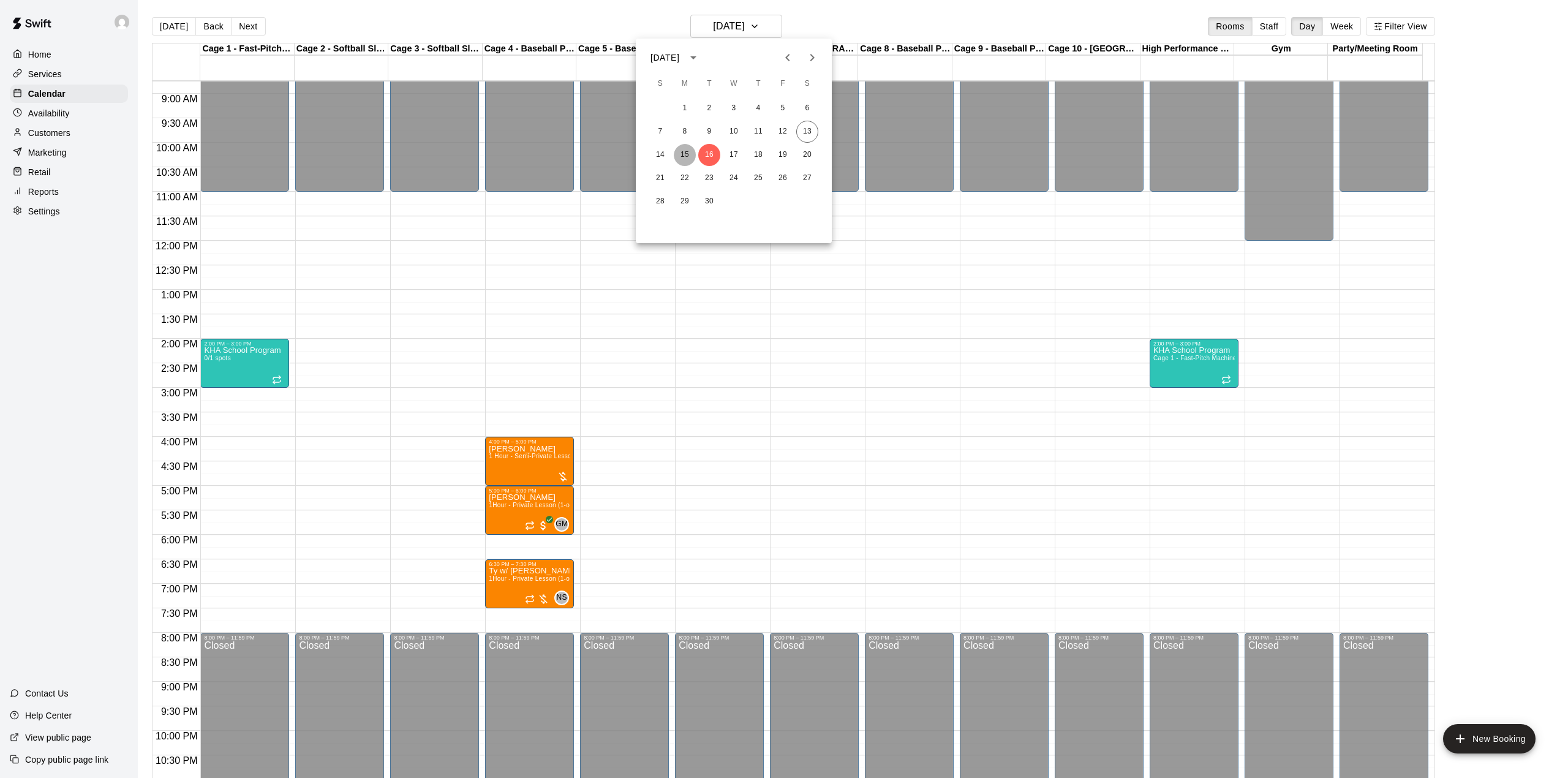
click at [689, 157] on button "15" at bounding box center [684, 154] width 22 height 22
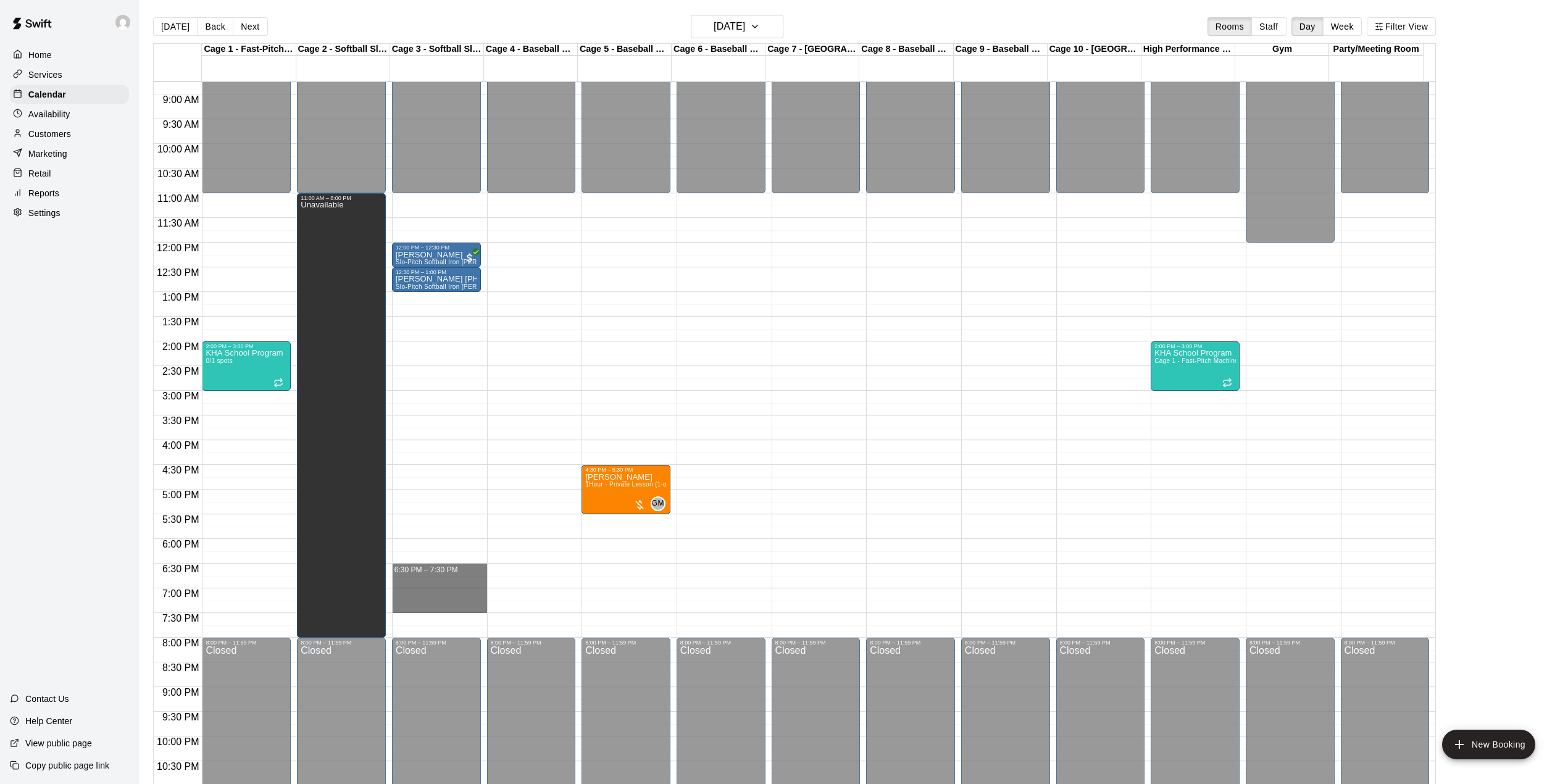
drag, startPoint x: 428, startPoint y: 573, endPoint x: 423, endPoint y: 605, distance: 32.4
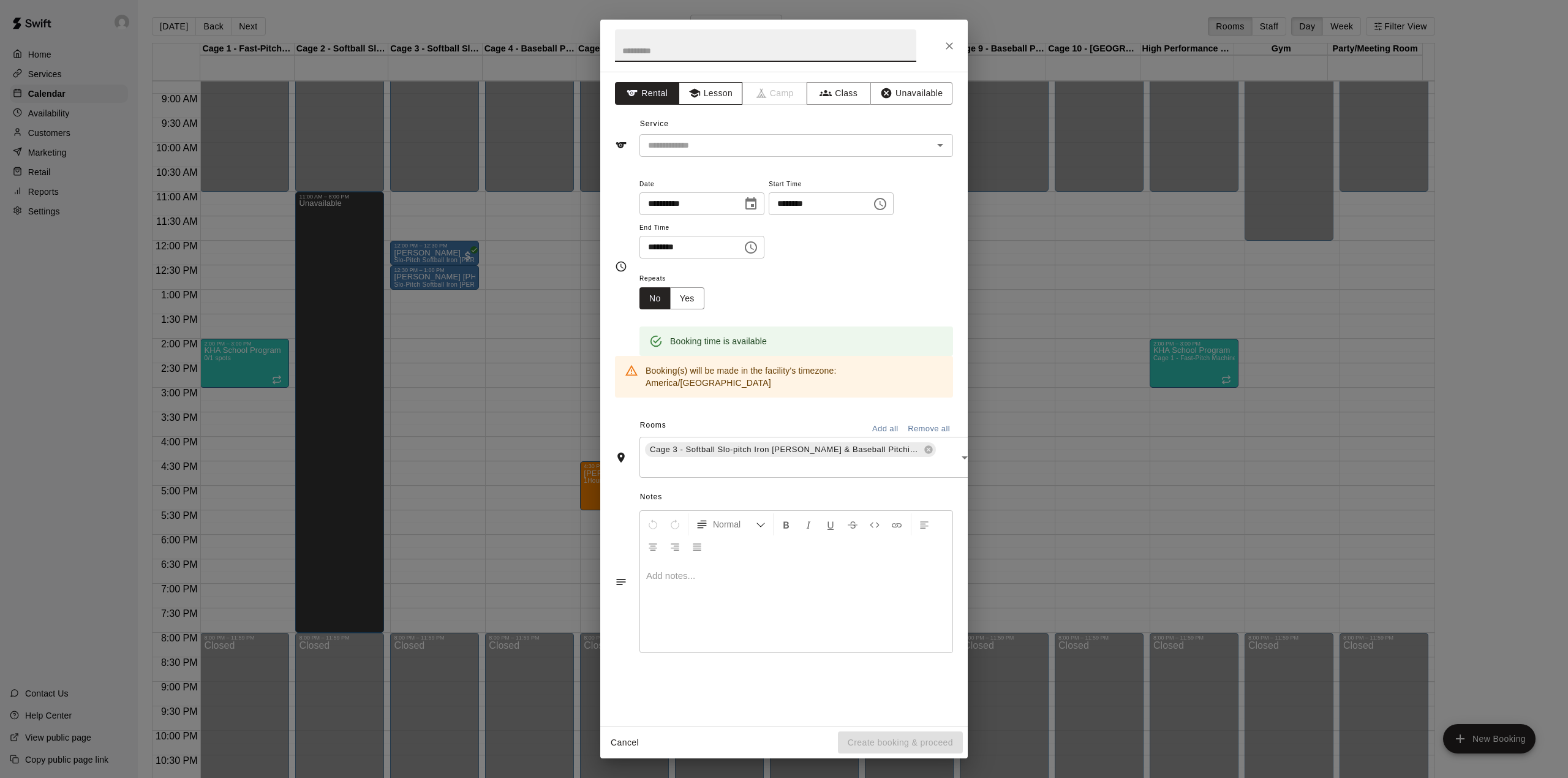
click at [698, 82] on button "Lesson" at bounding box center [711, 93] width 64 height 22
click at [708, 148] on input "text" at bounding box center [778, 145] width 270 height 15
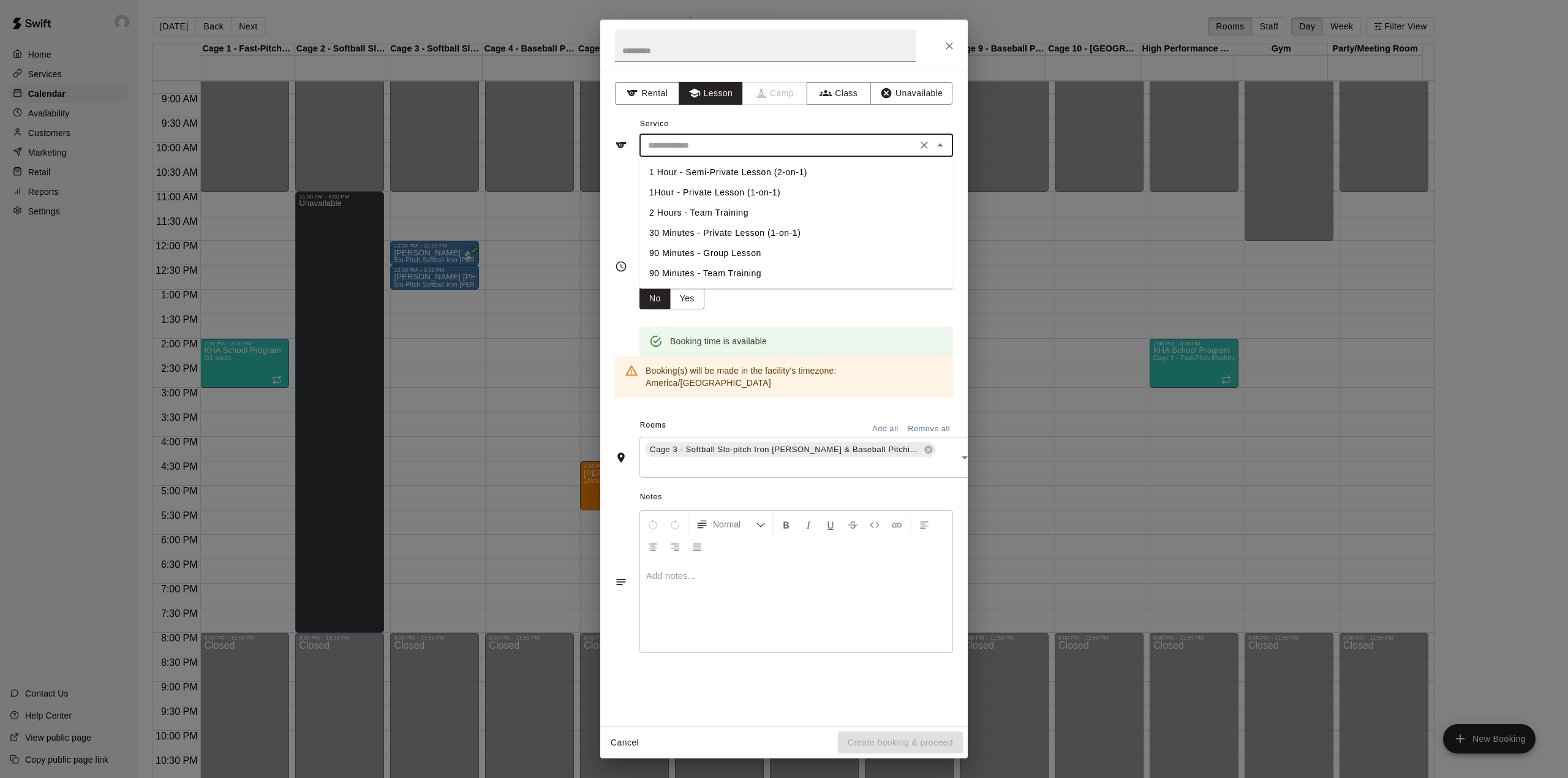
click at [696, 187] on li "1Hour - Private Lesson (1-on-1)" at bounding box center [796, 192] width 314 height 20
type input "**********"
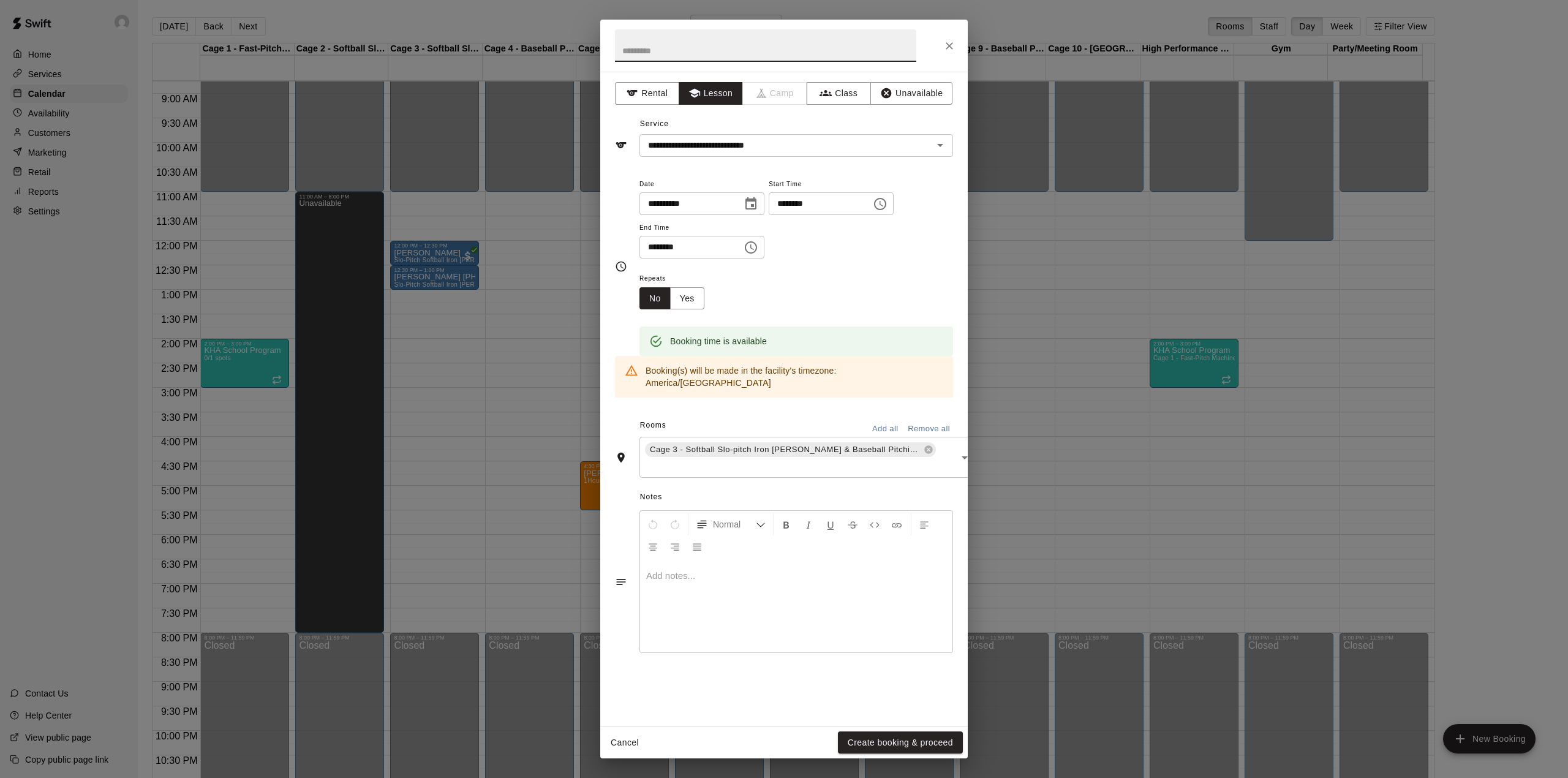
click at [717, 40] on input "text" at bounding box center [765, 46] width 301 height 32
type input "*****"
click at [905, 745] on button "Create booking & proceed" at bounding box center [901, 743] width 125 height 22
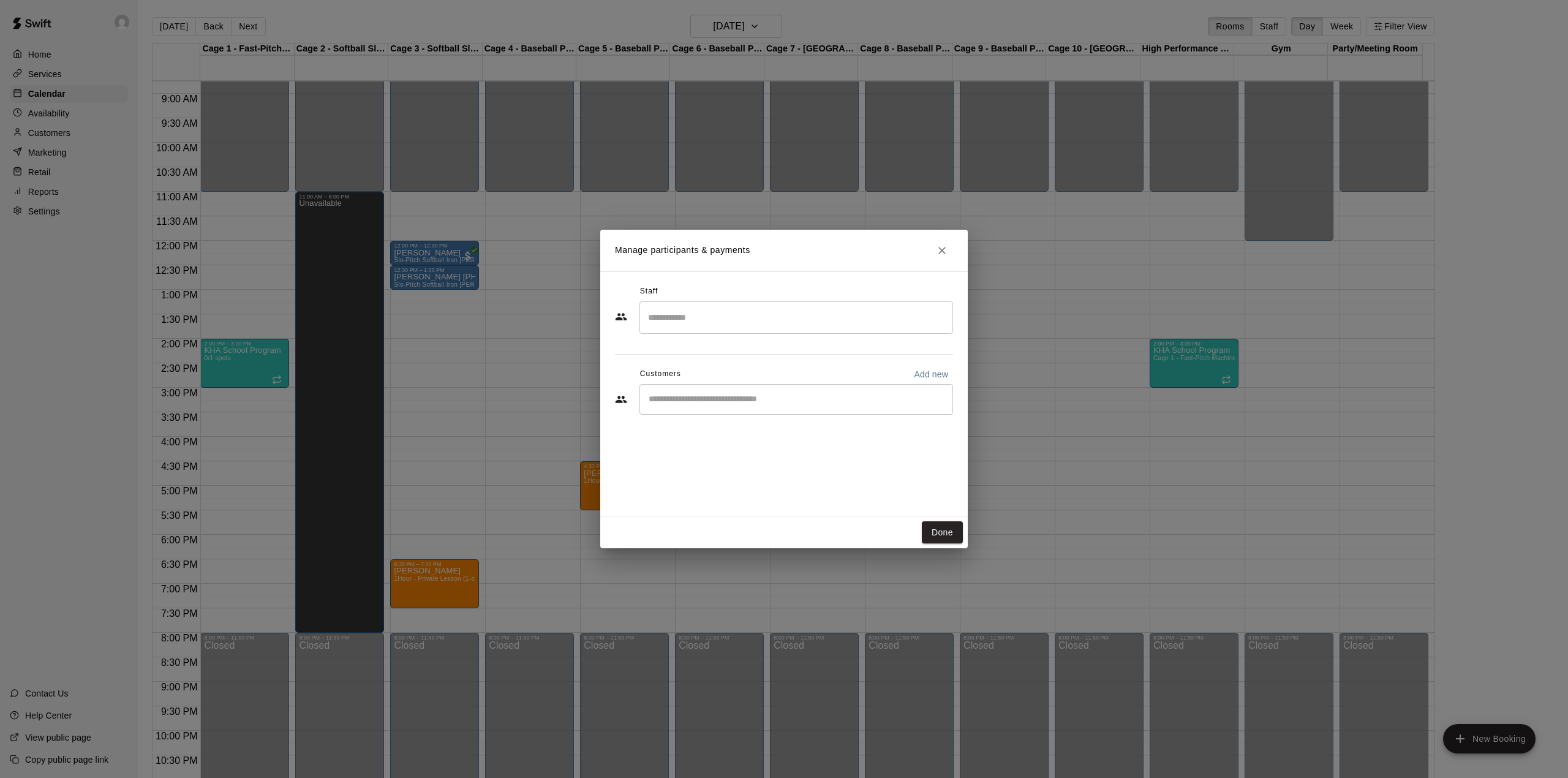
click at [944, 371] on p "Add new" at bounding box center [931, 374] width 35 height 12
select select "**"
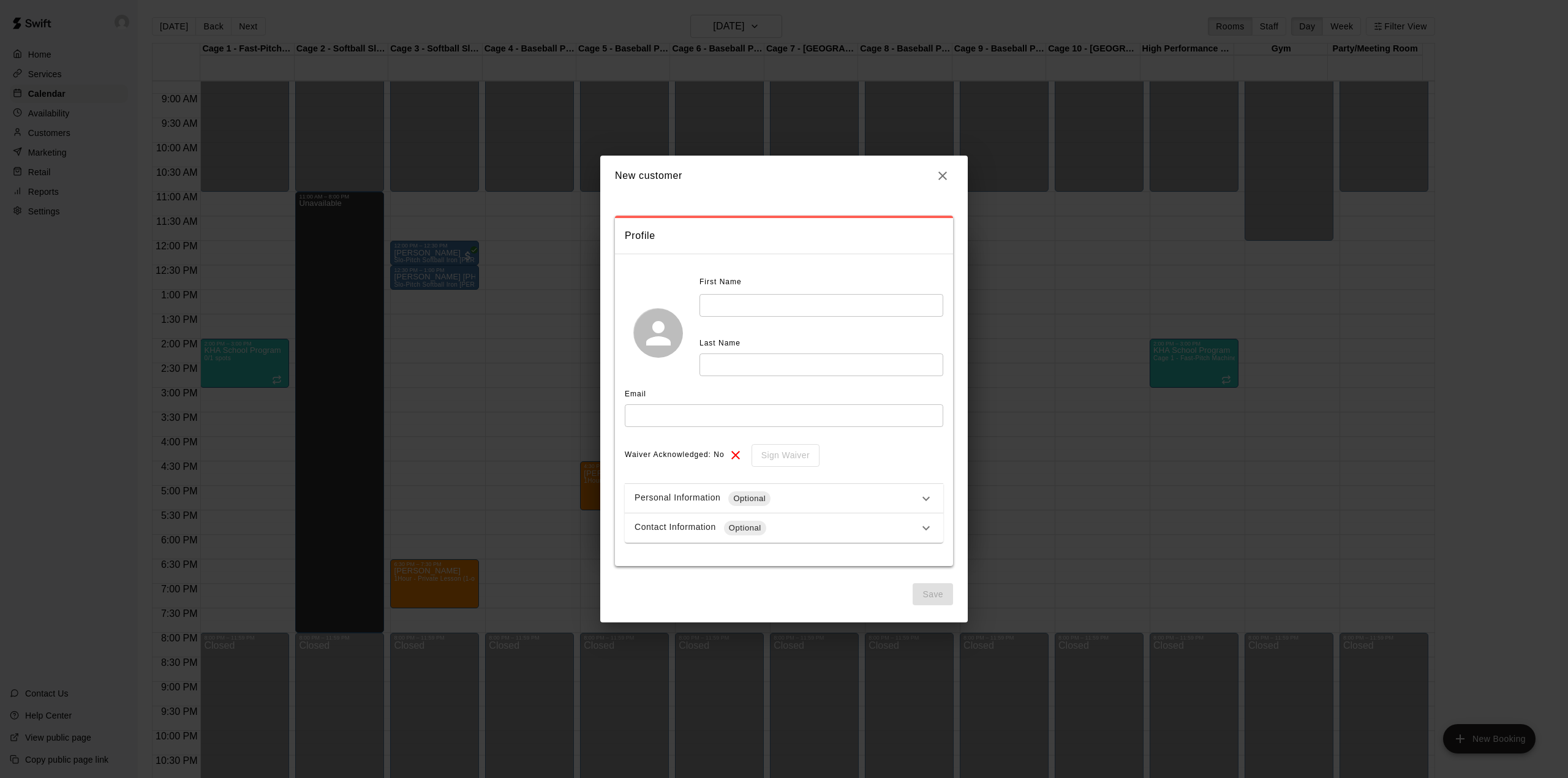
click at [748, 315] on input "text" at bounding box center [821, 305] width 244 height 22
type input "*****"
click at [634, 422] on input "text" at bounding box center [784, 416] width 319 height 22
click at [634, 415] on input "**********" at bounding box center [784, 416] width 319 height 22
type input "**********"
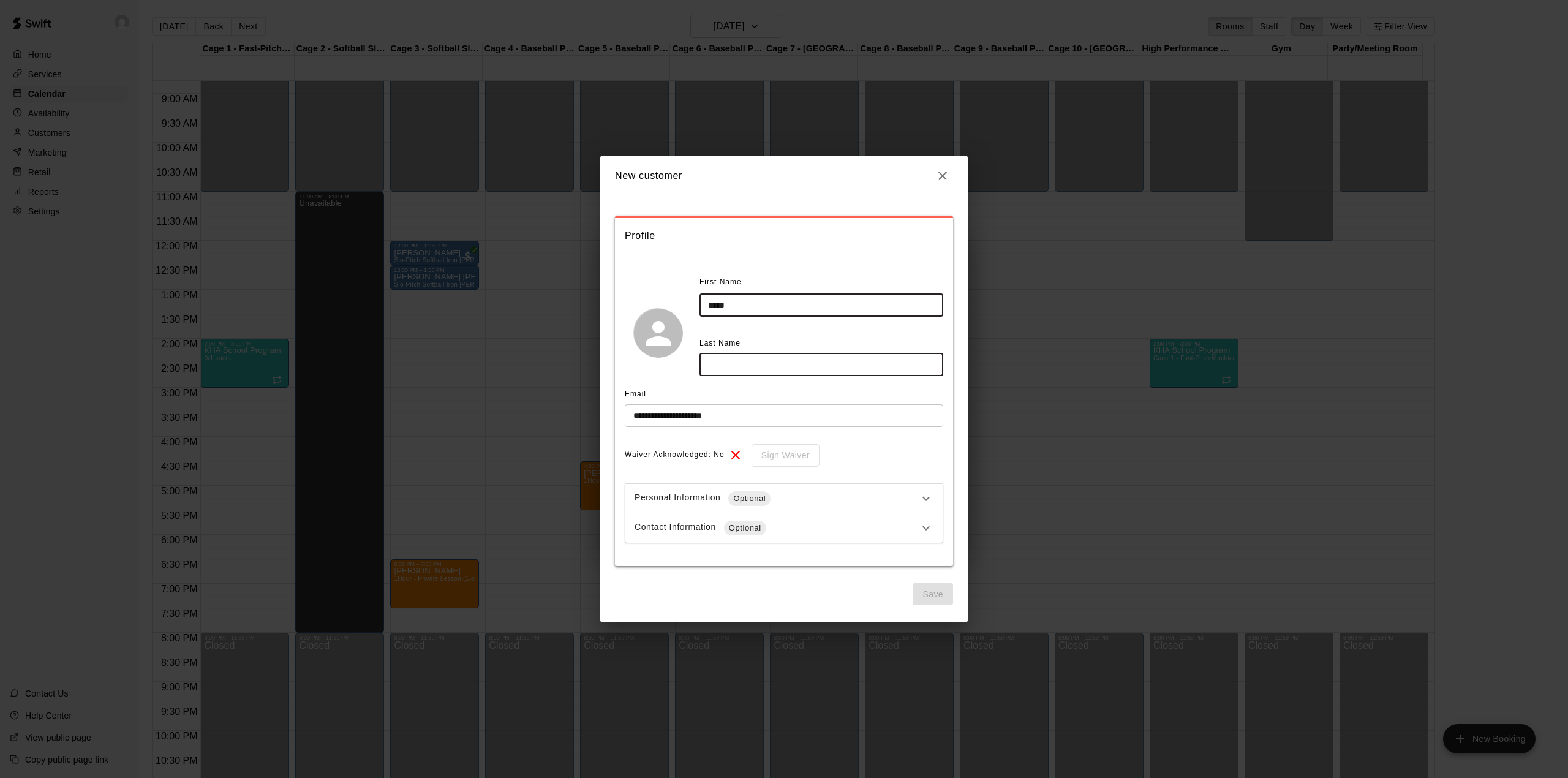
click at [777, 302] on input "*****" at bounding box center [821, 305] width 244 height 22
click at [722, 370] on input "text" at bounding box center [821, 365] width 244 height 22
type input "**********"
click at [925, 589] on button "Save" at bounding box center [933, 594] width 40 height 22
select select "**"
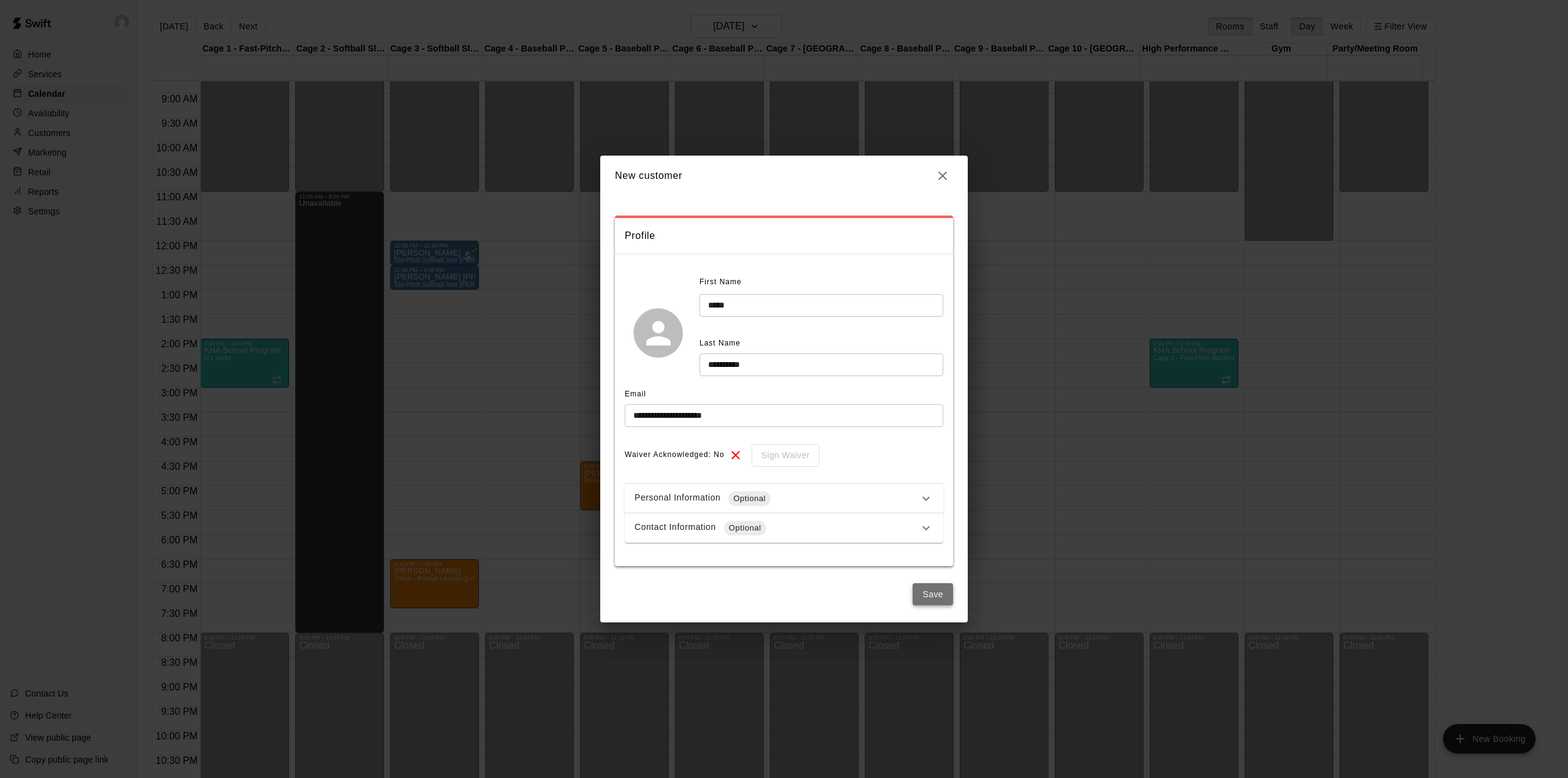
select select "**"
click at [937, 170] on icon "button" at bounding box center [943, 176] width 14 height 14
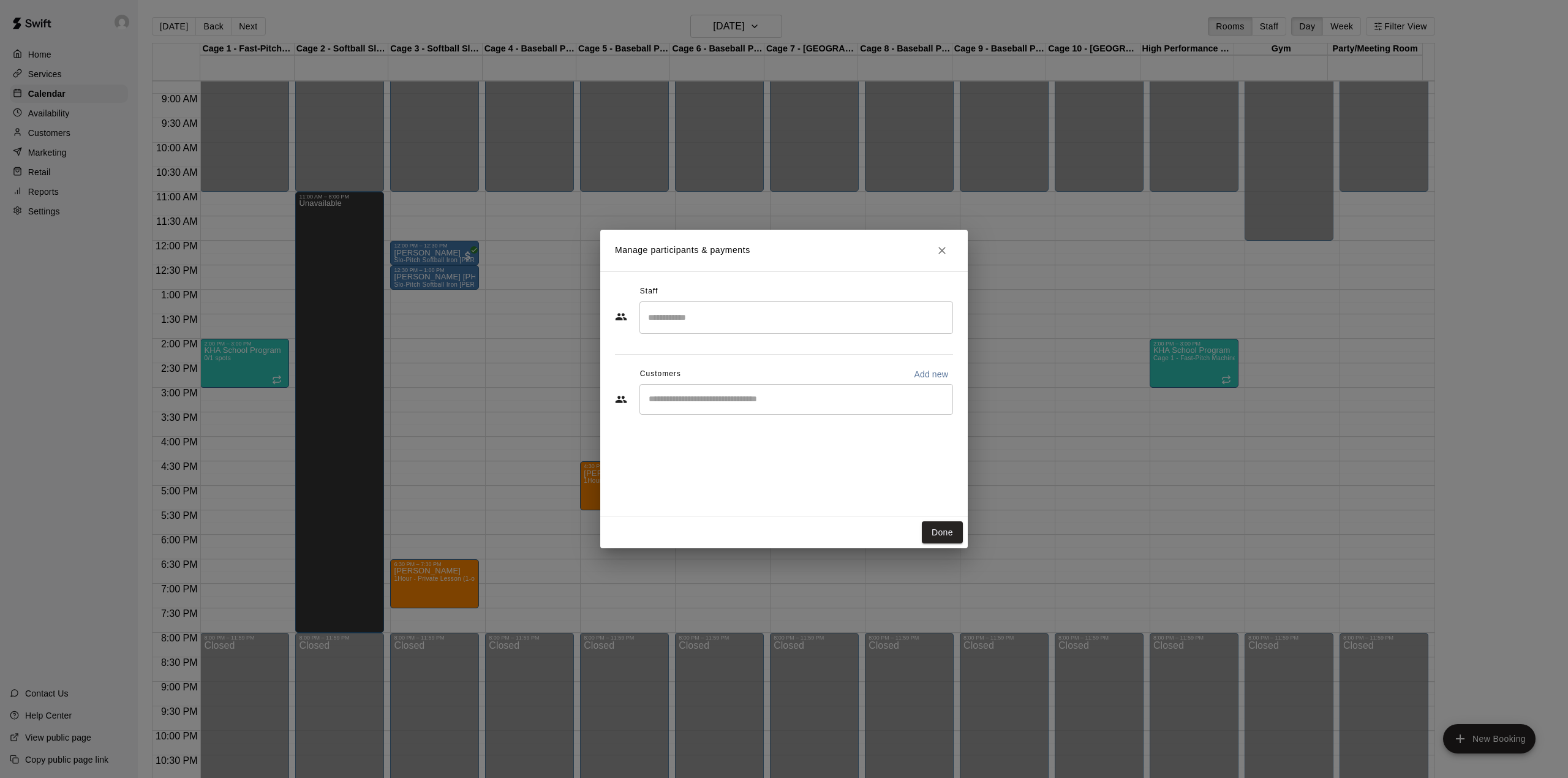
click at [813, 418] on div "​" at bounding box center [784, 400] width 338 height 33
click at [813, 407] on div "​" at bounding box center [796, 399] width 314 height 31
type input "*"
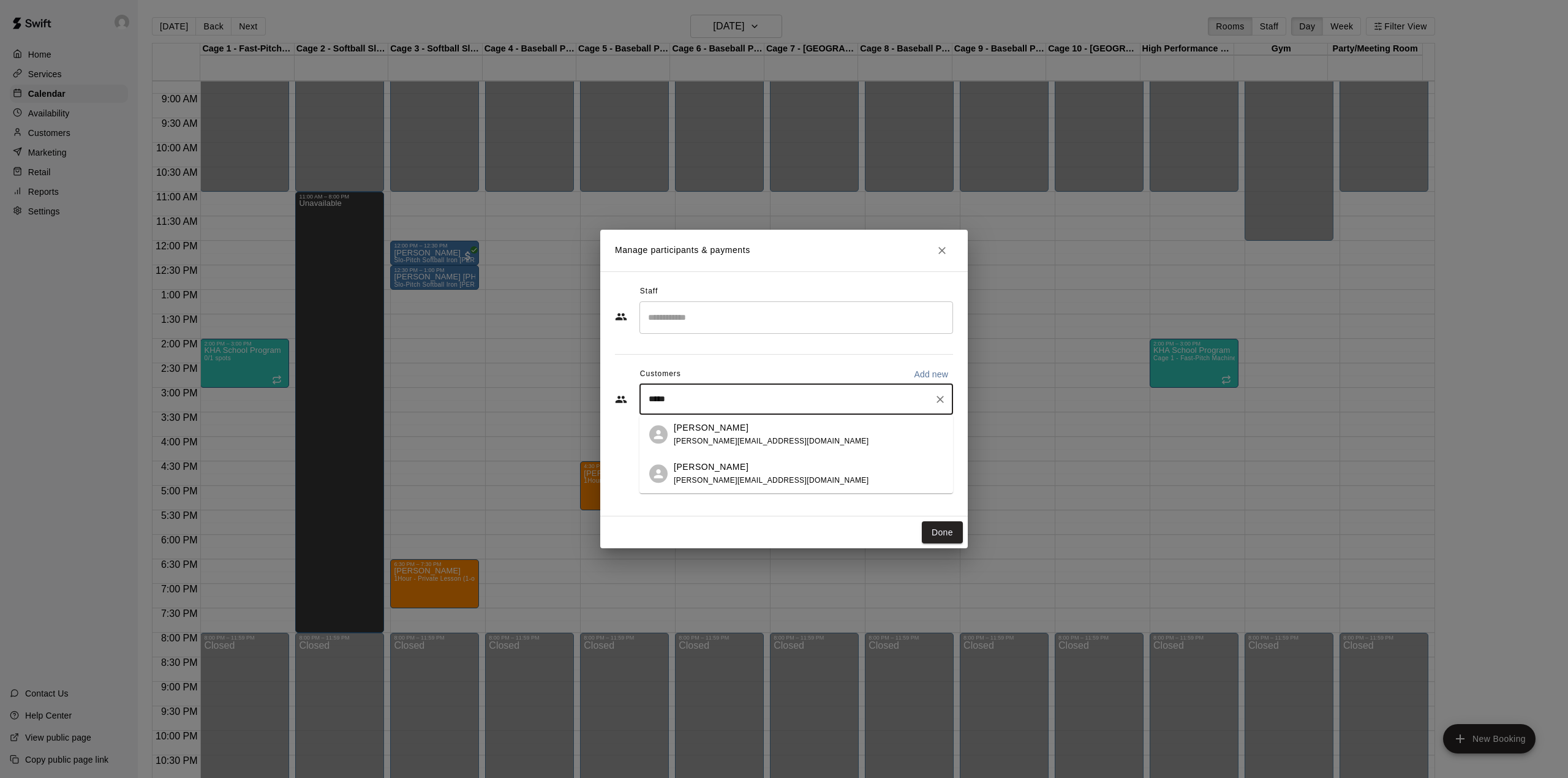
type input "******"
click at [717, 428] on p "[PERSON_NAME]" at bounding box center [711, 428] width 75 height 13
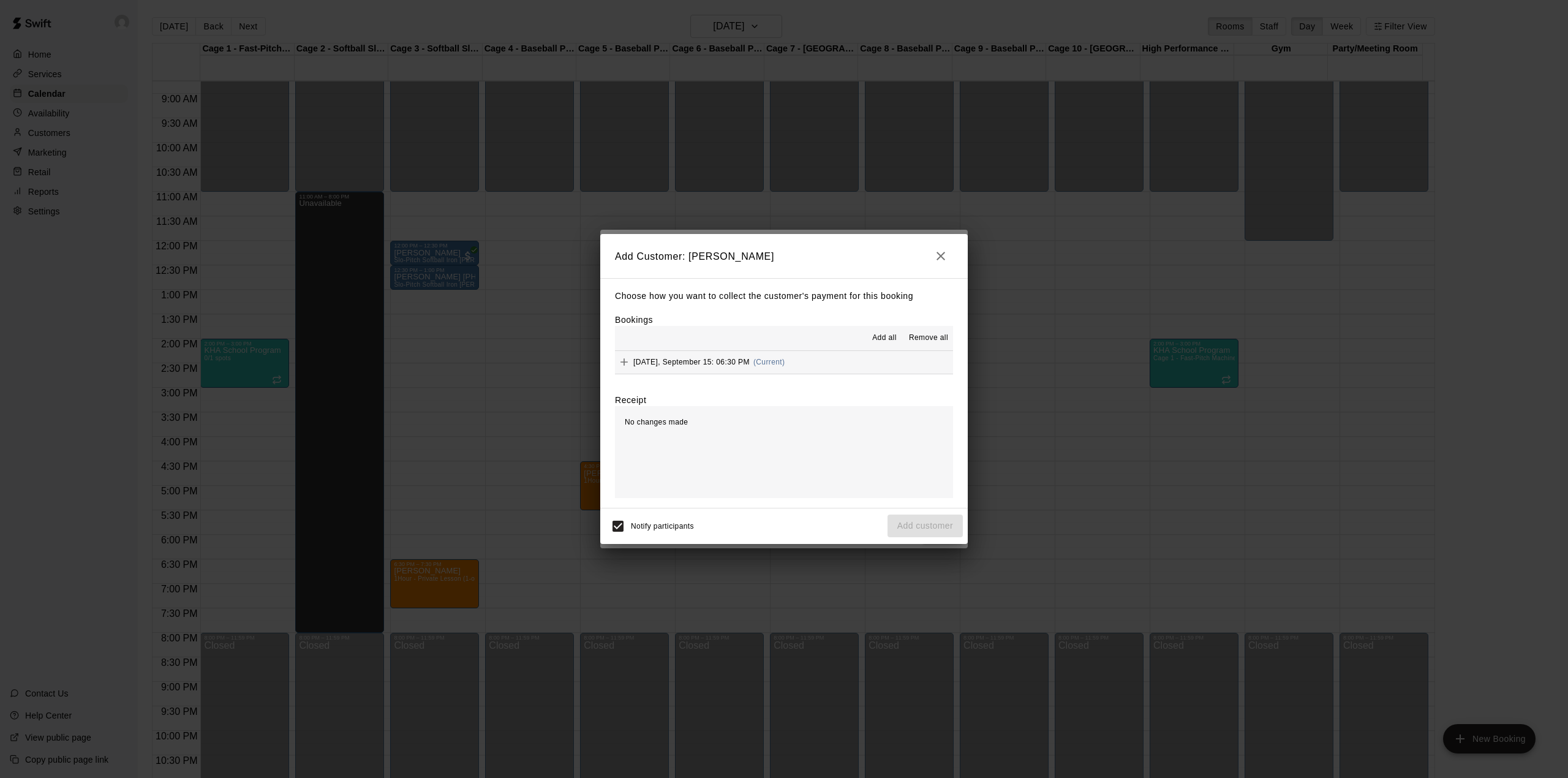
click at [825, 361] on button "[DATE], September 15: 06:30 PM (Current)" at bounding box center [784, 362] width 338 height 22
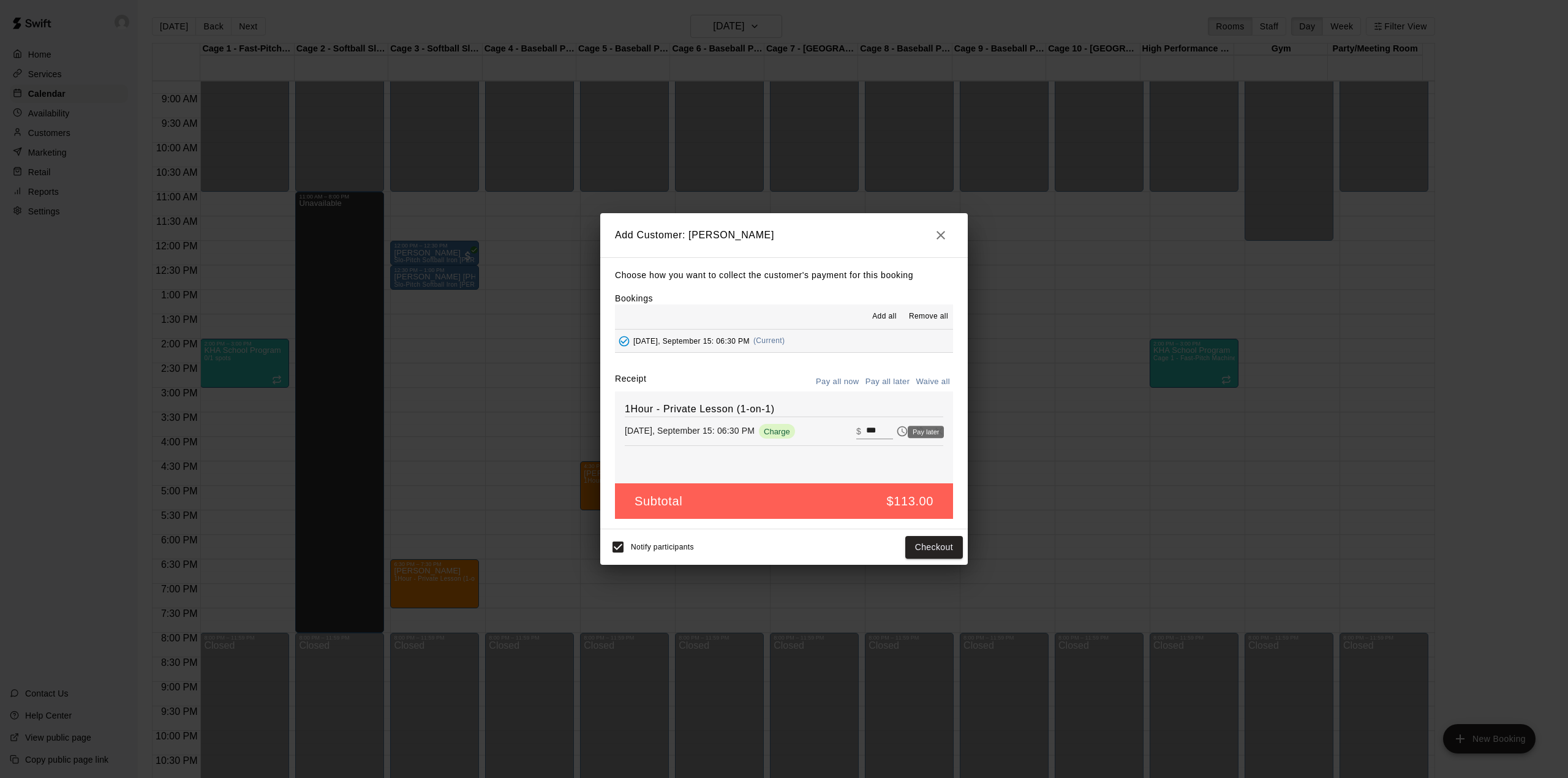
click at [896, 431] on icon "Pay later" at bounding box center [902, 430] width 12 height 12
click at [919, 544] on button "Add customer" at bounding box center [925, 548] width 75 height 22
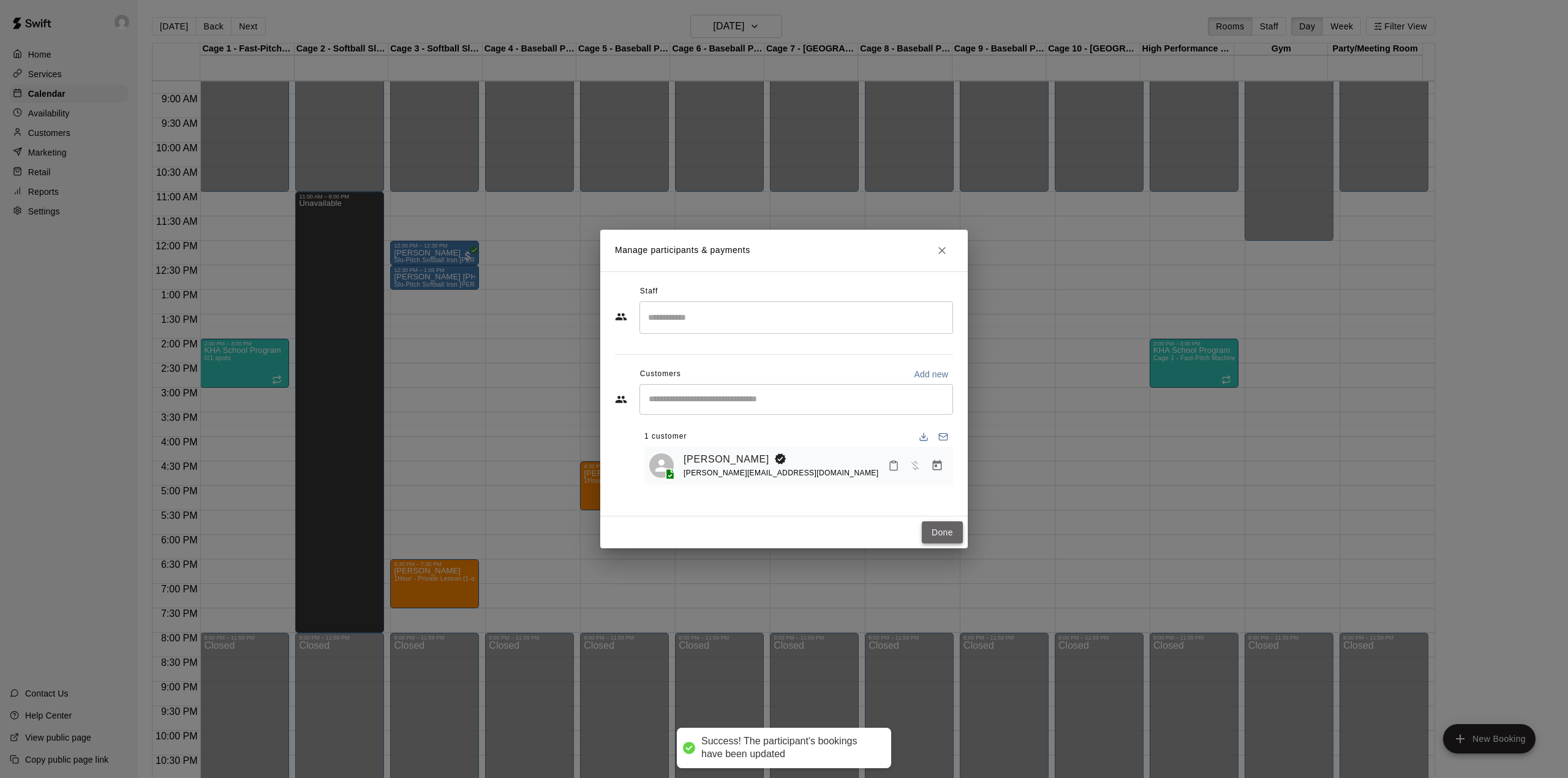
click at [954, 531] on button "Done" at bounding box center [942, 532] width 41 height 22
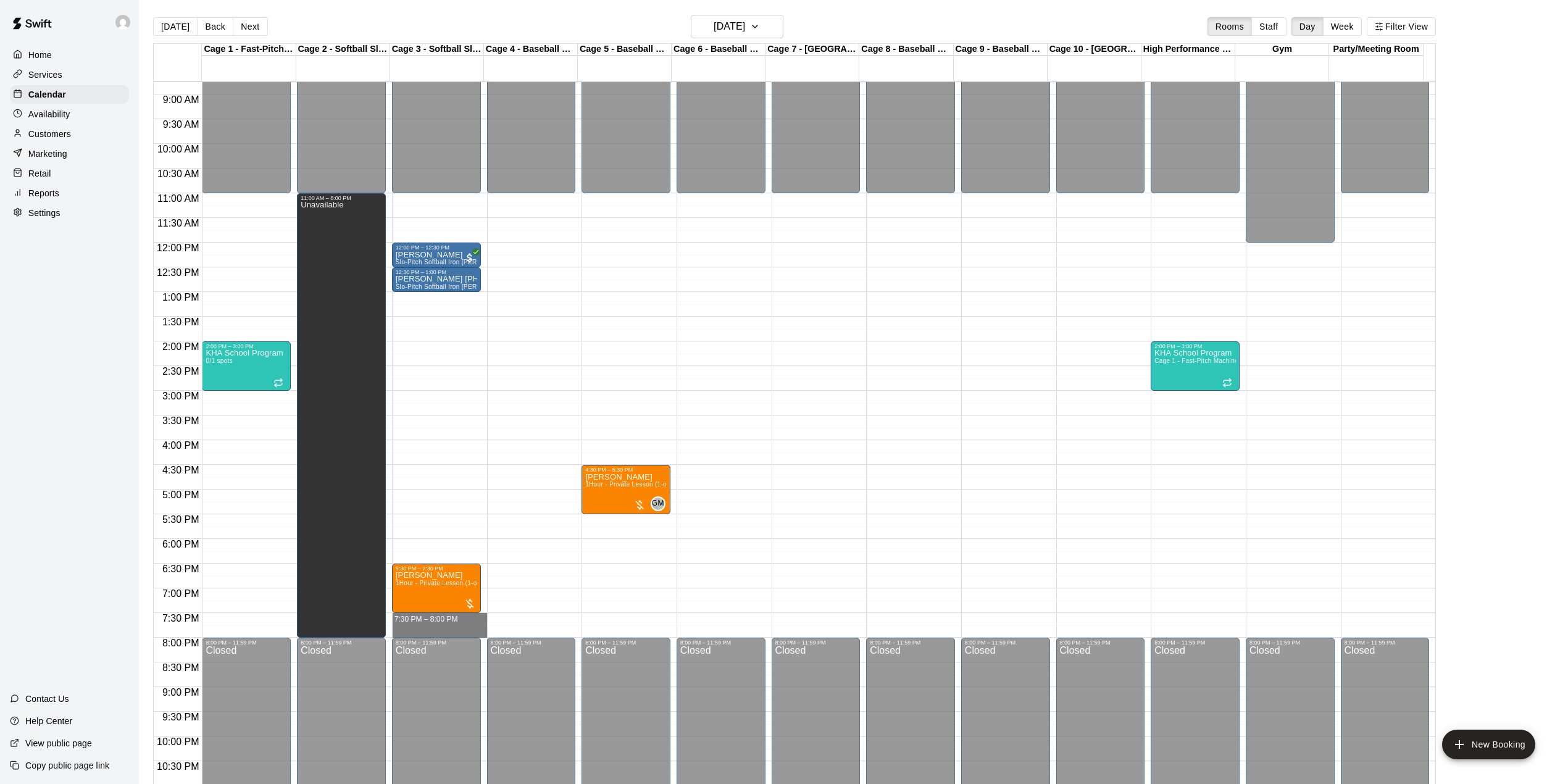
drag, startPoint x: 422, startPoint y: 618, endPoint x: 423, endPoint y: 634, distance: 16.0
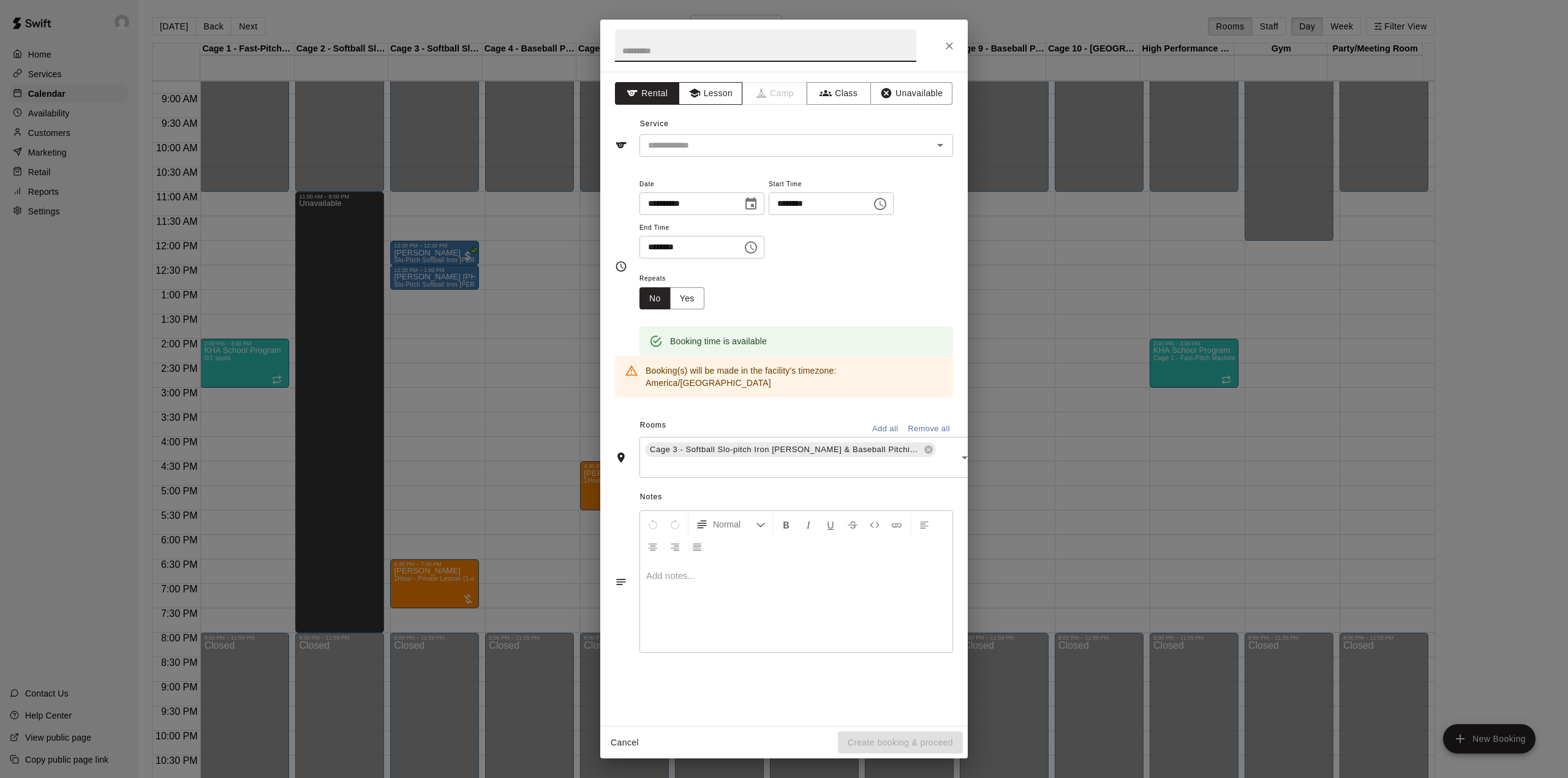
click at [707, 93] on button "Lesson" at bounding box center [711, 93] width 64 height 22
click at [664, 100] on button "Rental" at bounding box center [647, 93] width 64 height 22
click at [666, 146] on input "text" at bounding box center [778, 145] width 270 height 15
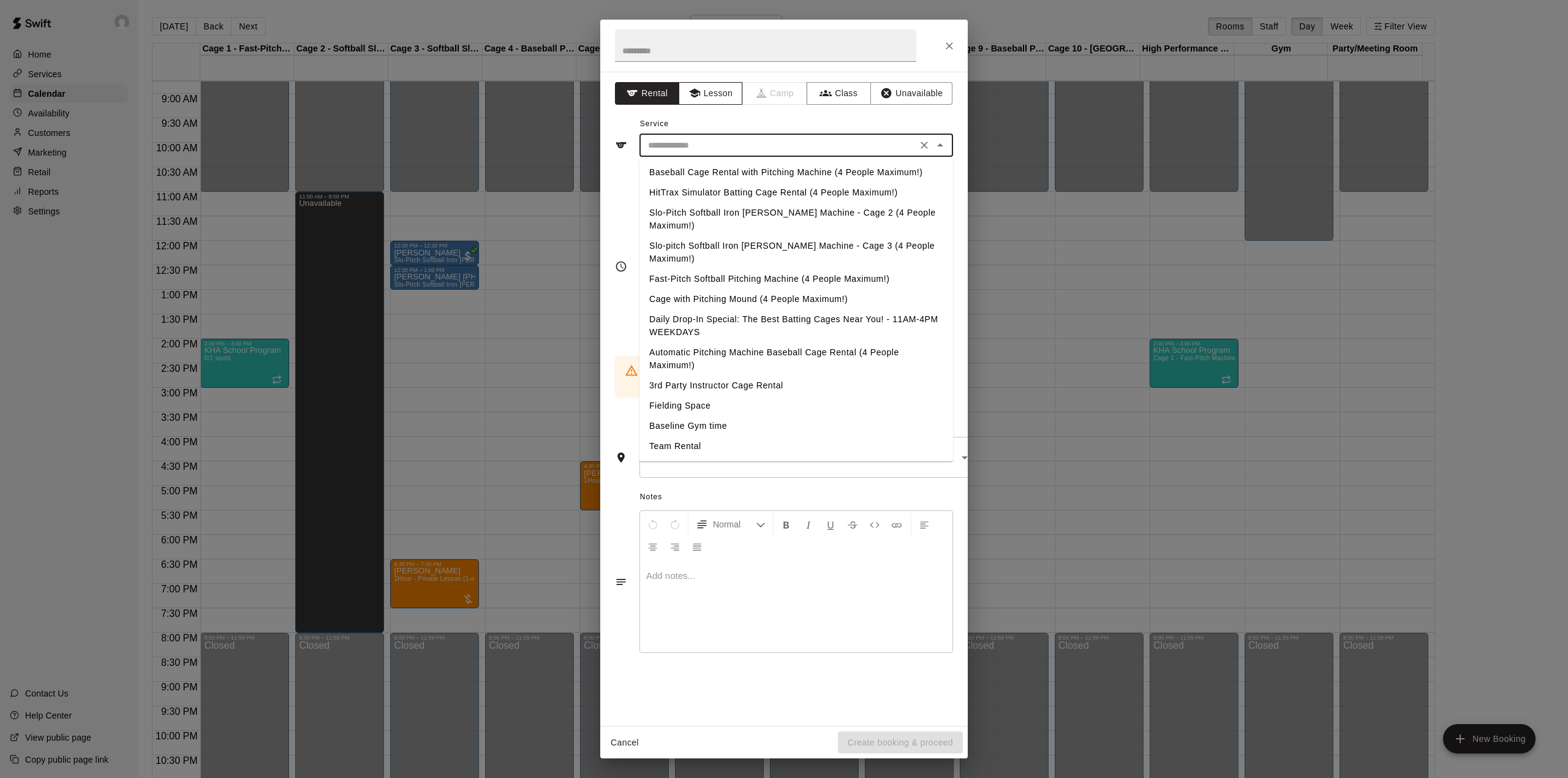
click at [703, 86] on button "Lesson" at bounding box center [711, 93] width 64 height 22
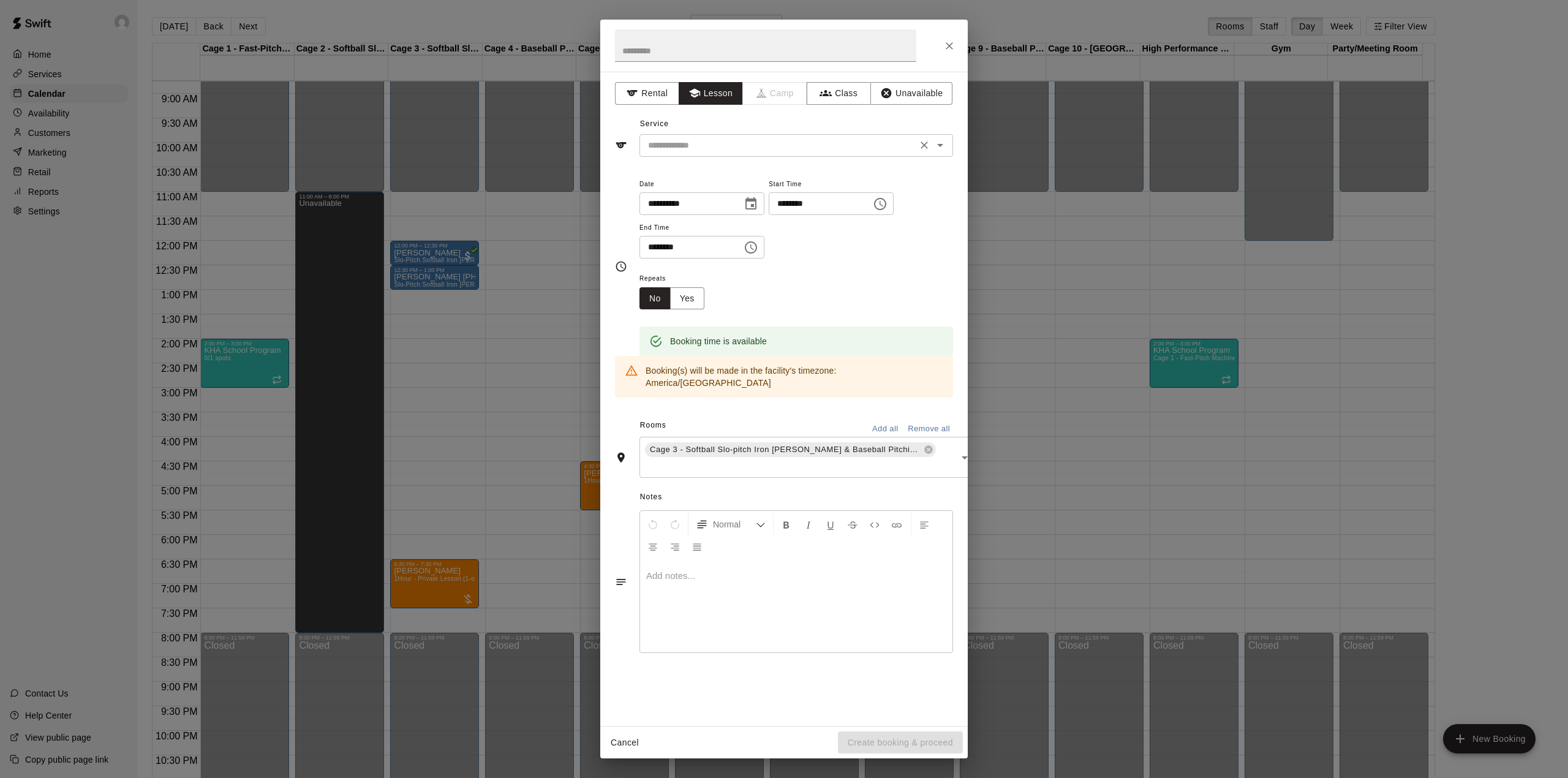
click at [691, 136] on div "​" at bounding box center [796, 145] width 314 height 22
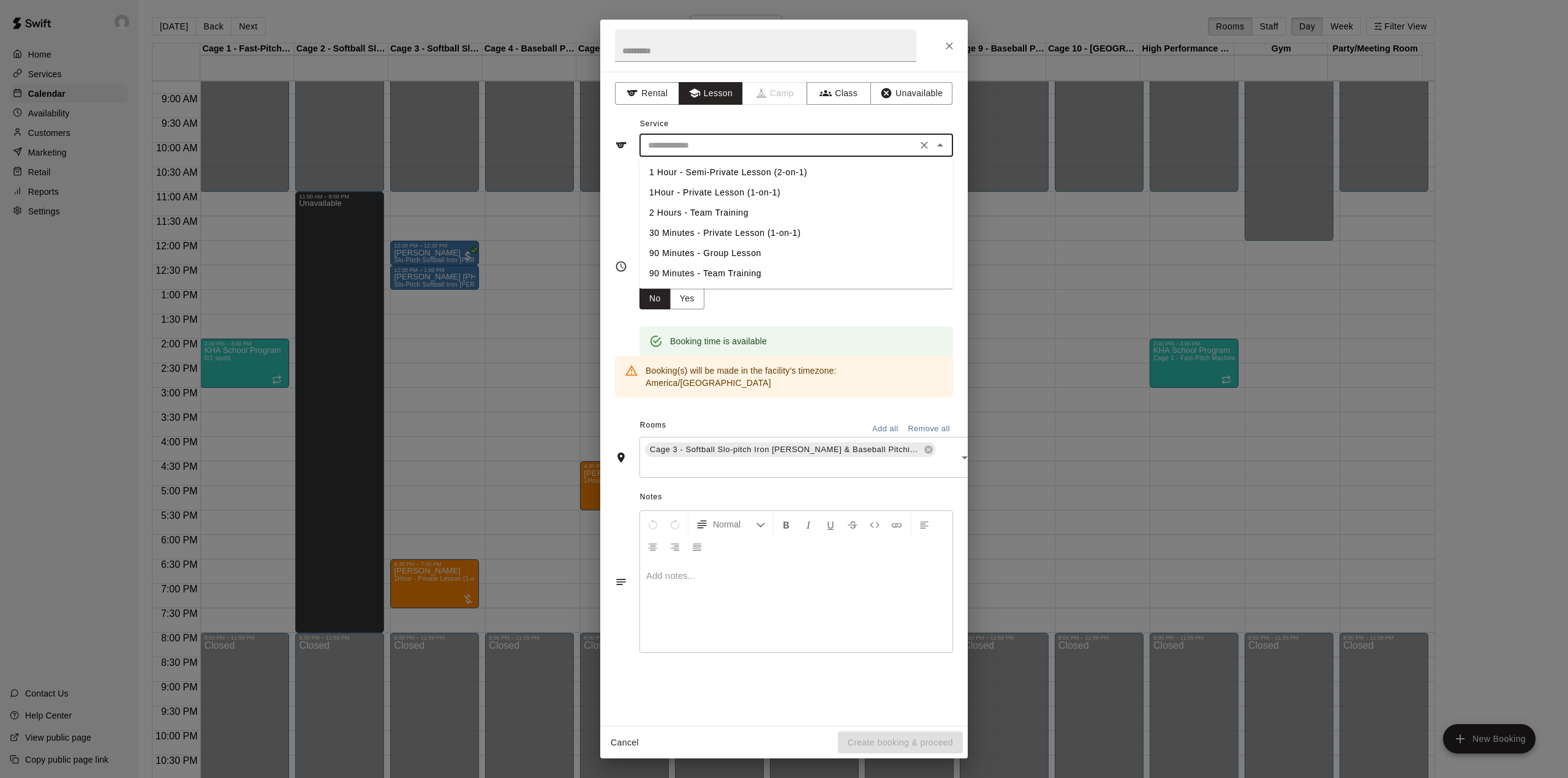
click at [687, 187] on li "1Hour - Private Lesson (1-on-1)" at bounding box center [796, 192] width 314 height 20
type input "**********"
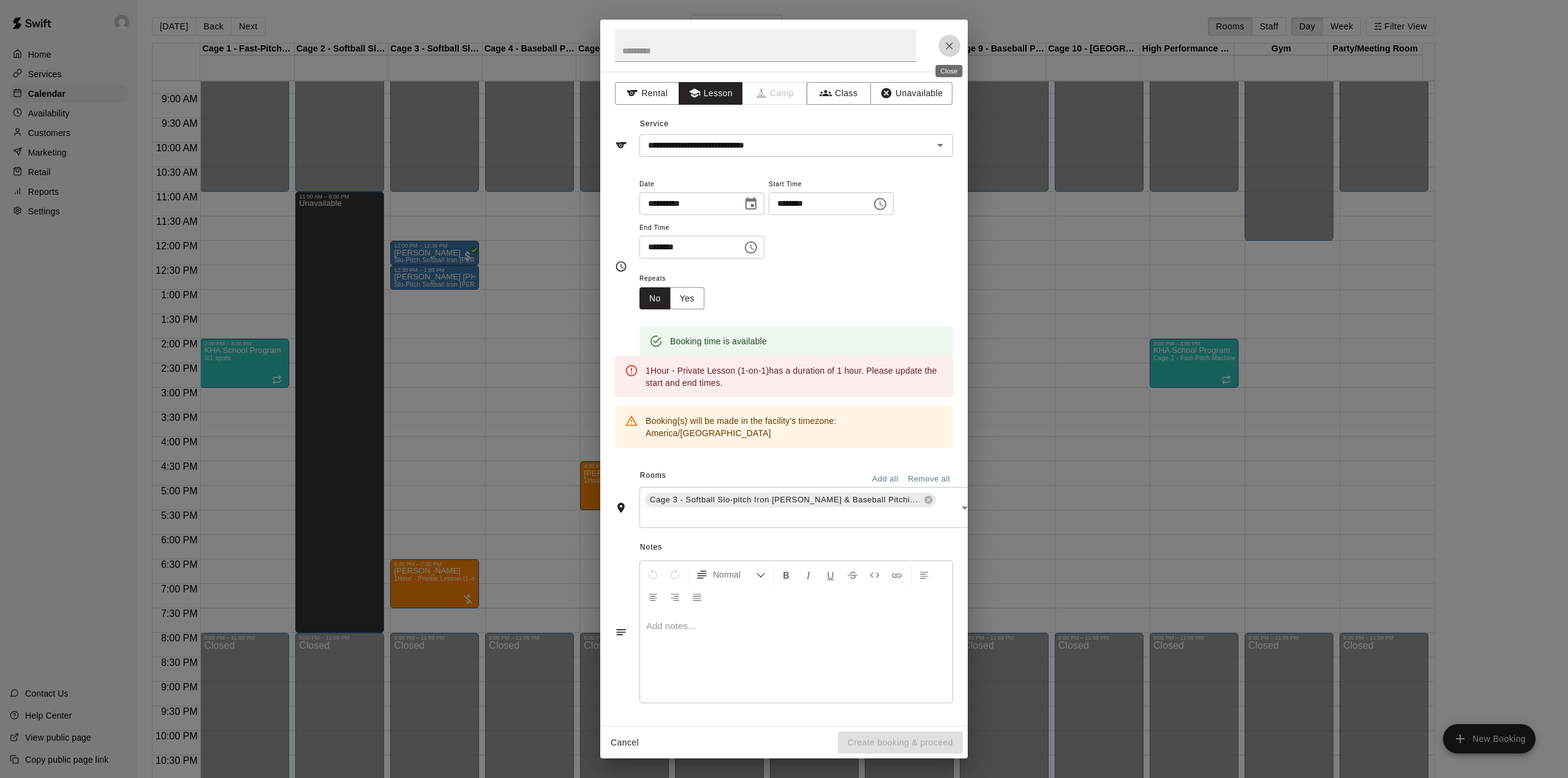
click at [957, 44] on button "Close" at bounding box center [949, 45] width 22 height 22
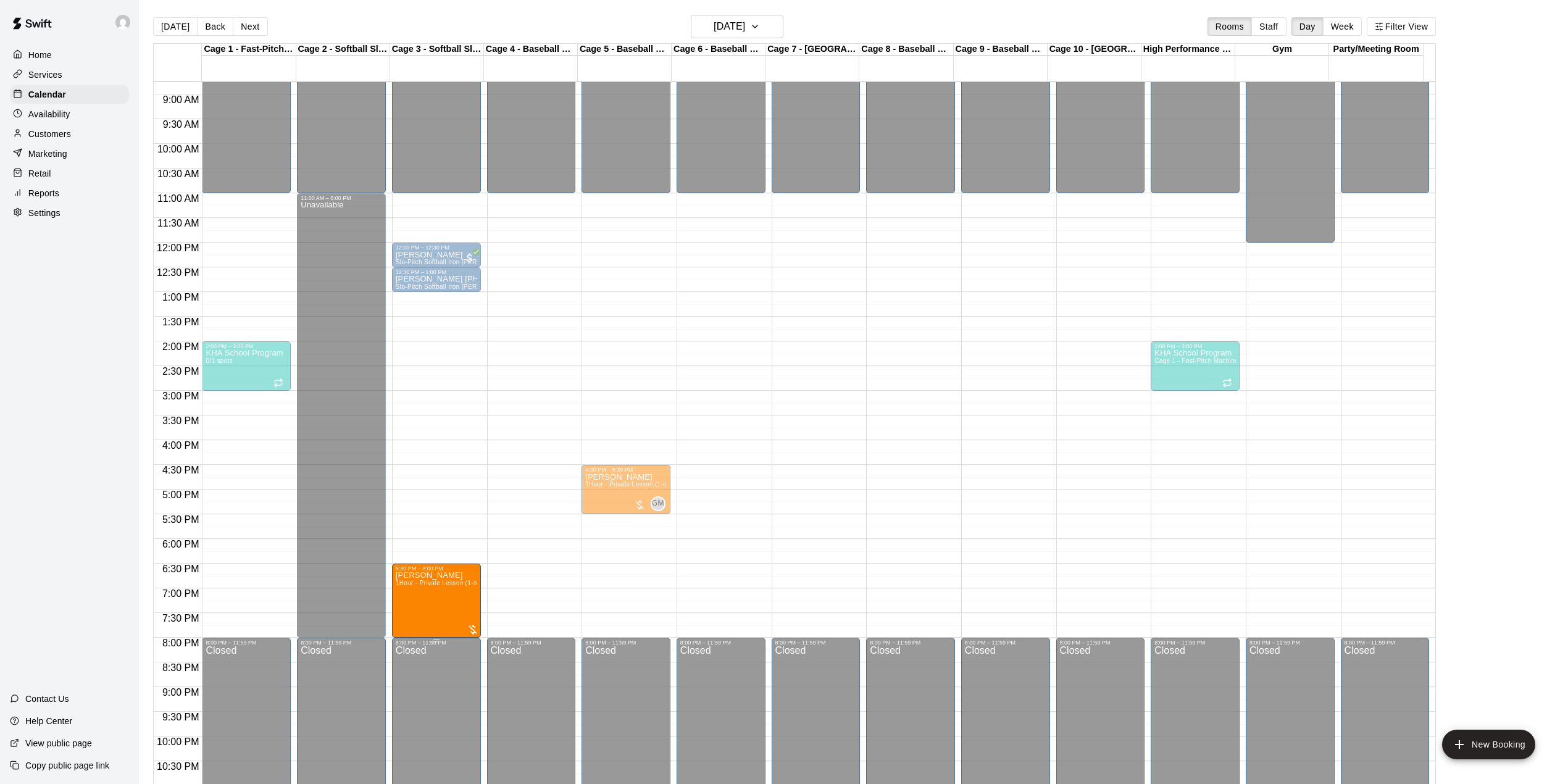
drag, startPoint x: 435, startPoint y: 611, endPoint x: 437, endPoint y: 642, distance: 31.1
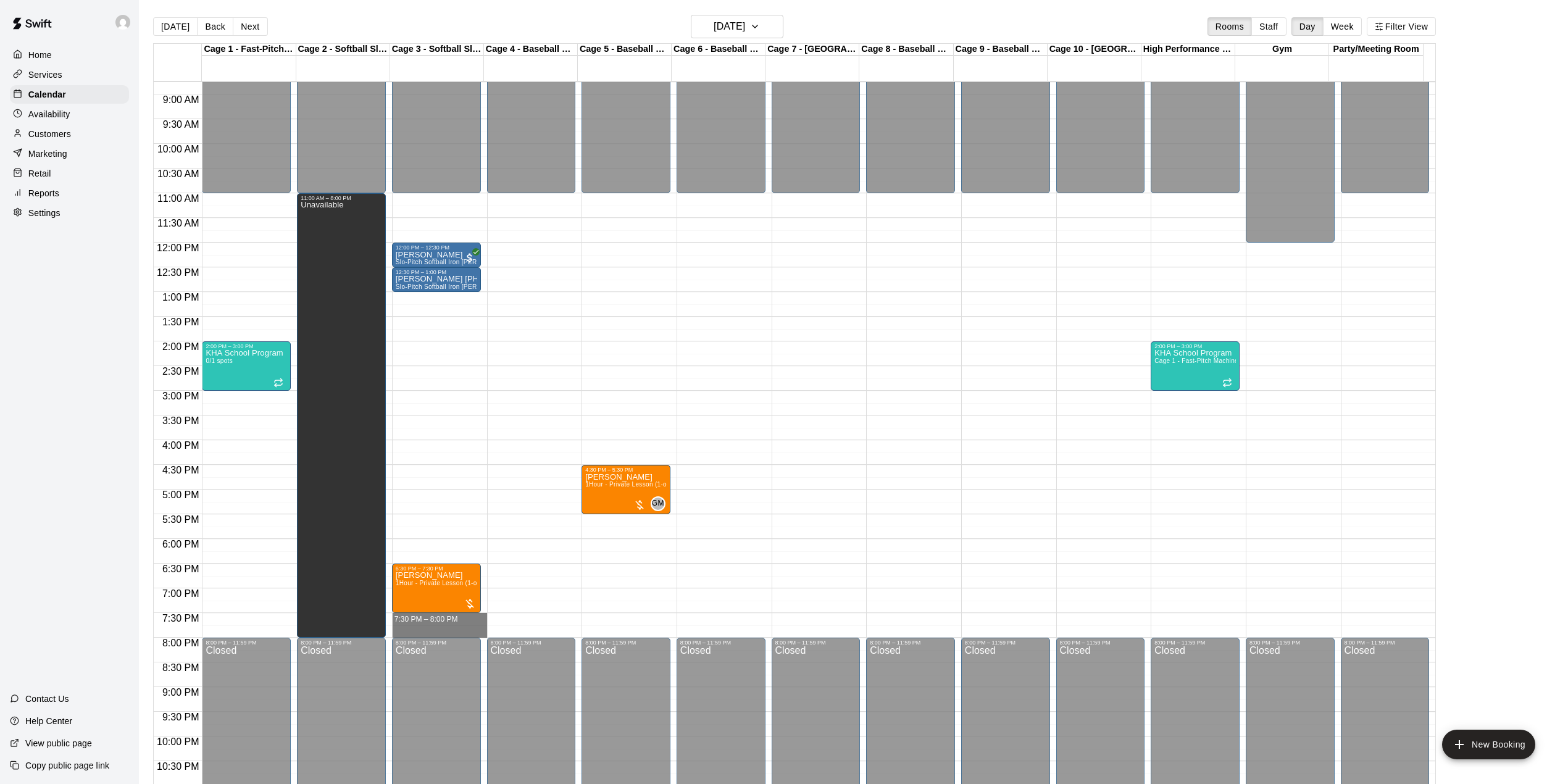
drag, startPoint x: 434, startPoint y: 616, endPoint x: 435, endPoint y: 634, distance: 18.0
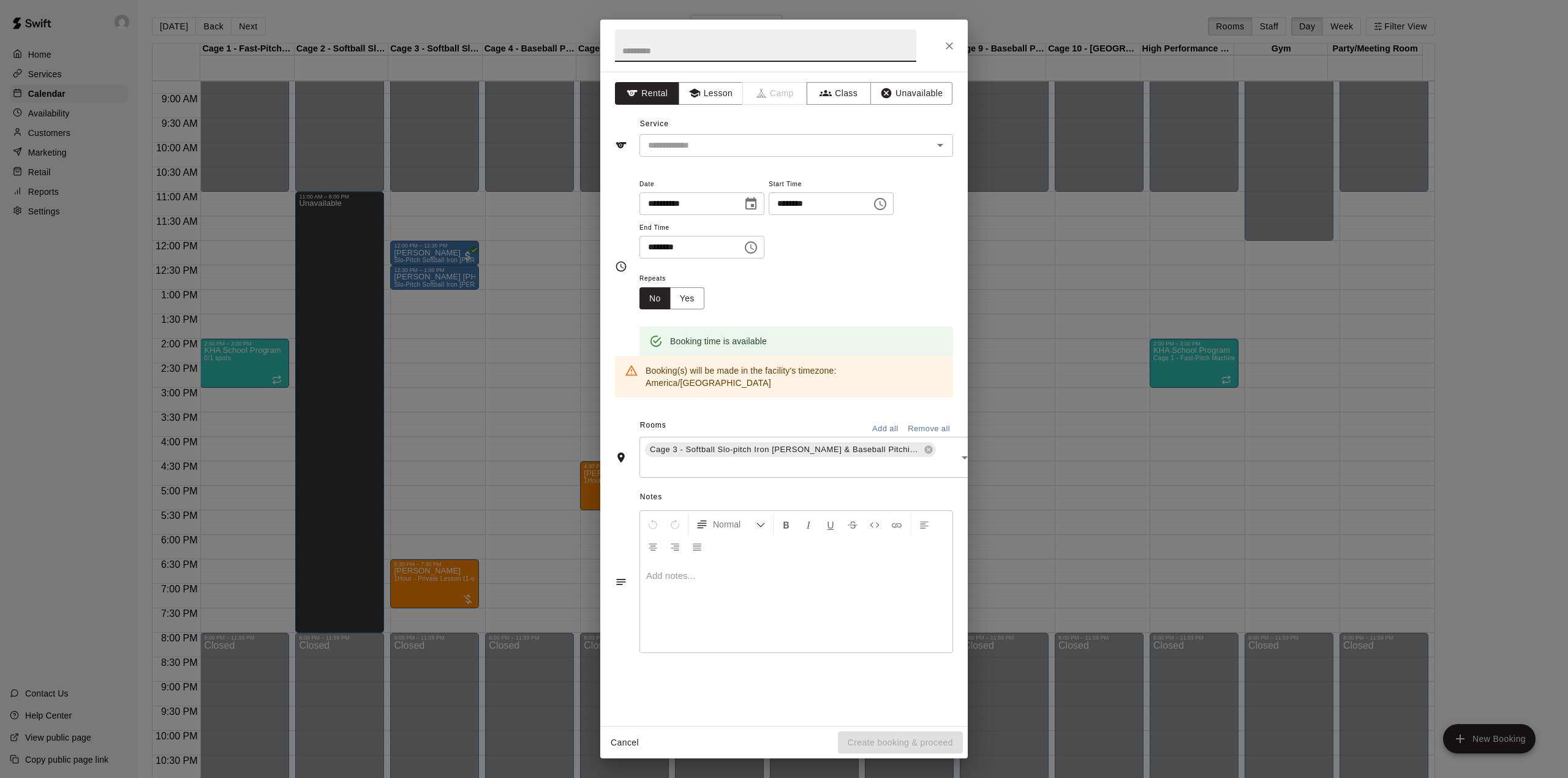
click at [730, 81] on div "**********" at bounding box center [784, 398] width 368 height 654
click at [725, 84] on button "Lesson" at bounding box center [711, 93] width 64 height 22
click at [706, 143] on input "text" at bounding box center [778, 145] width 270 height 15
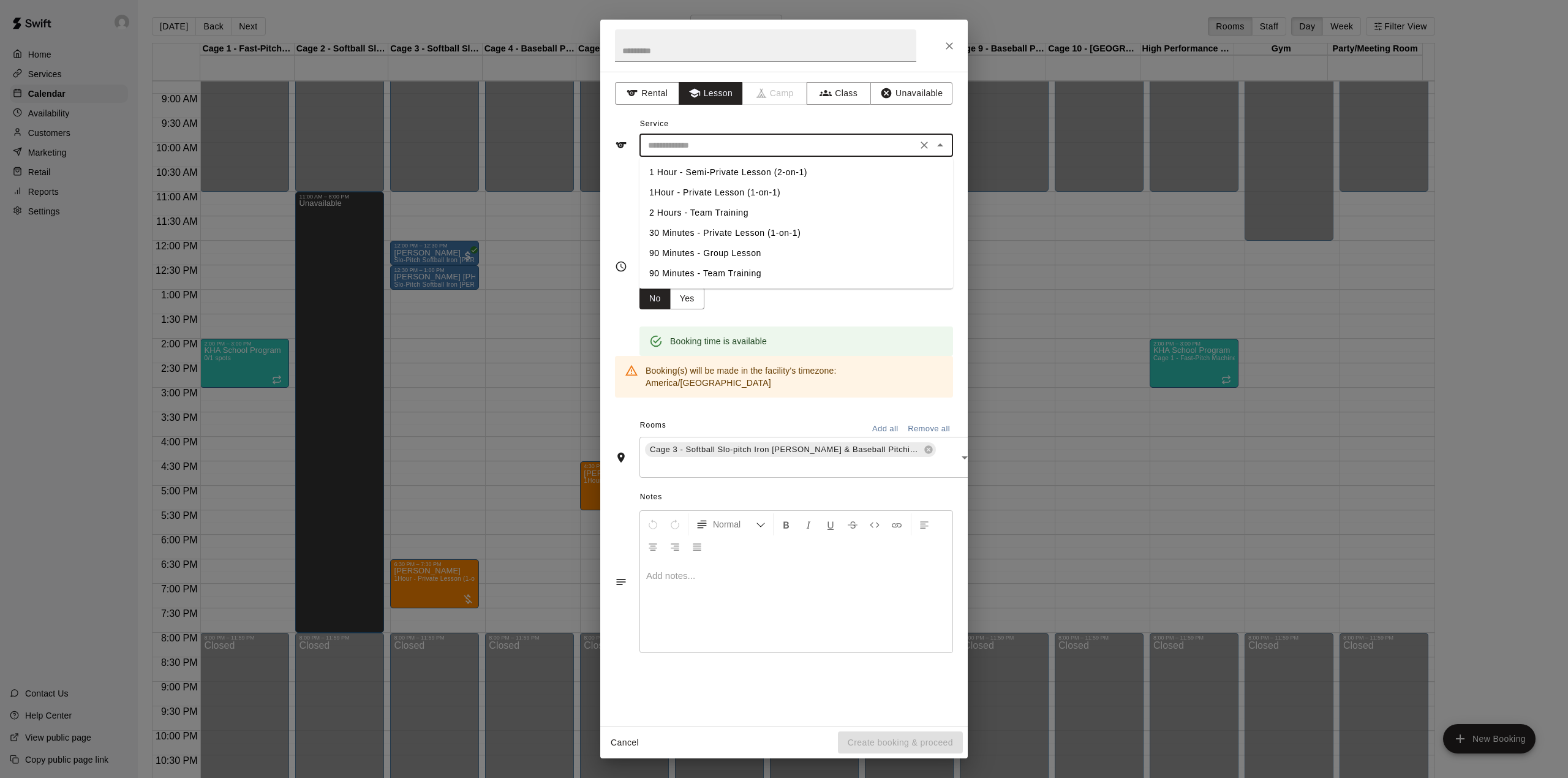
click at [708, 231] on li "30 Minutes - Private Lesson (1-on-1)" at bounding box center [796, 233] width 314 height 20
type input "**********"
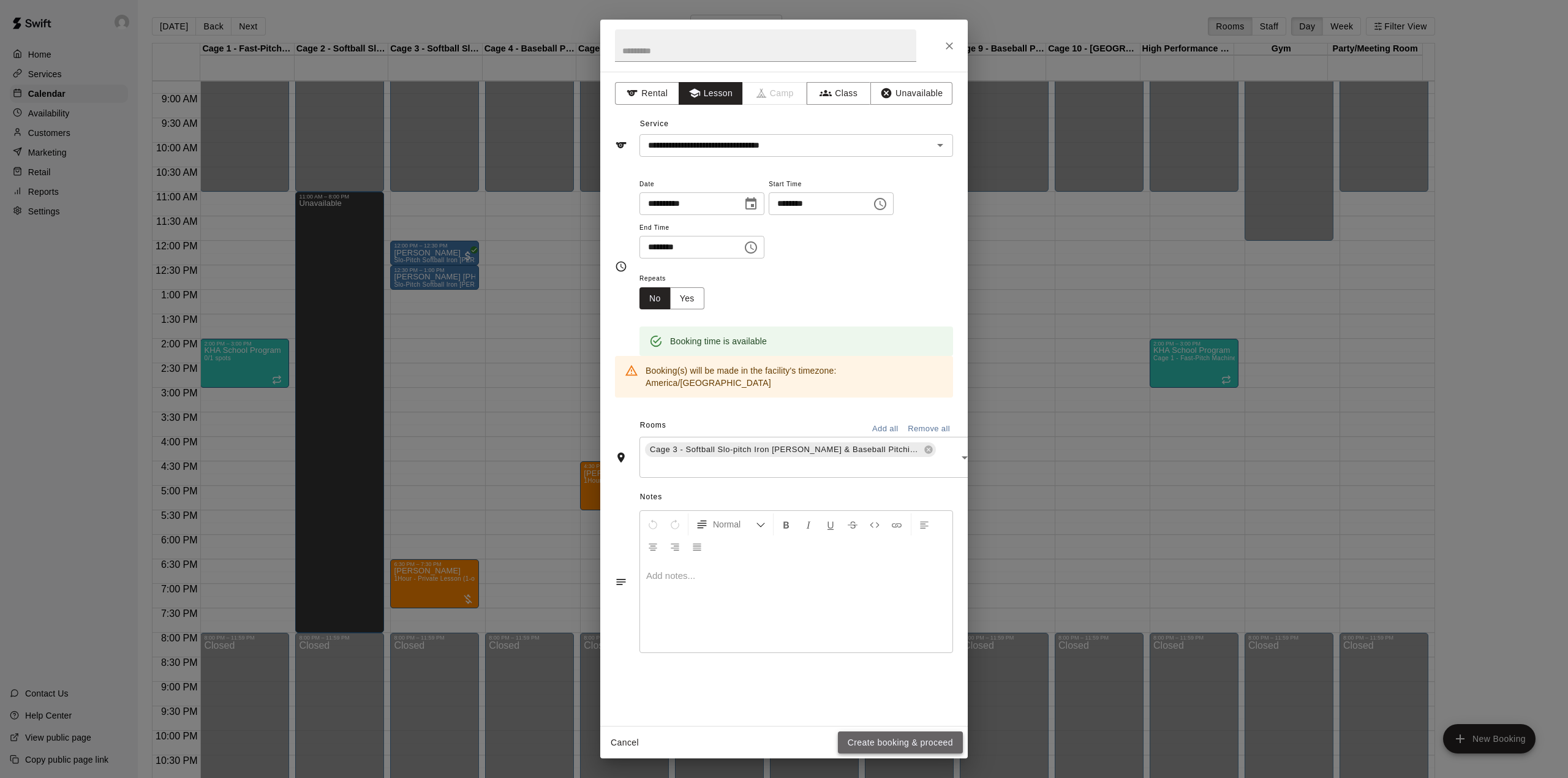
click at [885, 741] on button "Create booking & proceed" at bounding box center [901, 743] width 125 height 22
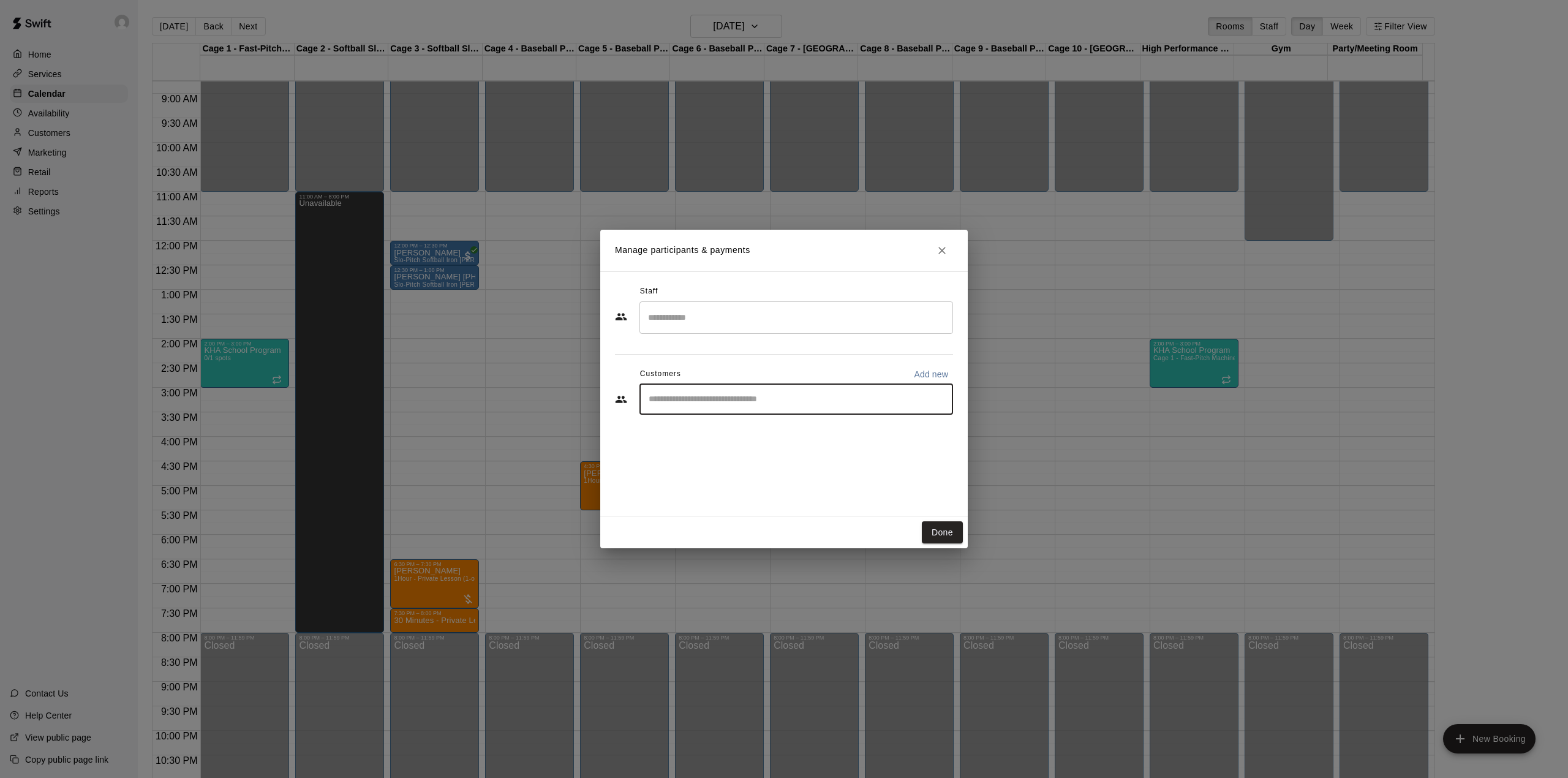
click at [709, 393] on input "Start typing to search customers..." at bounding box center [796, 399] width 303 height 12
type input "***"
click at [718, 435] on div "[PERSON_NAME] [PERSON_NAME][EMAIL_ADDRESS][DOMAIN_NAME]" at bounding box center [771, 434] width 195 height 26
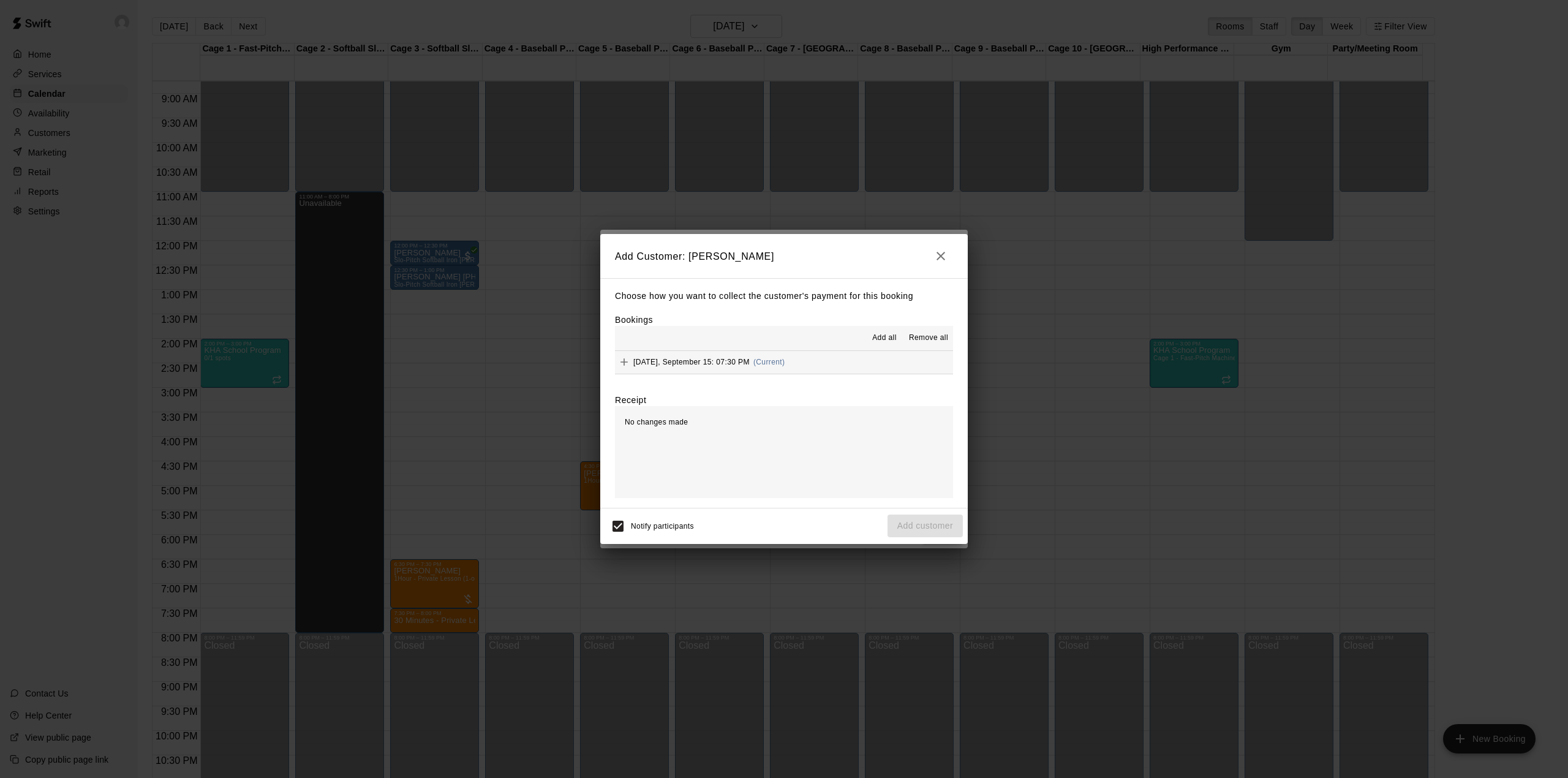
click at [762, 369] on div "[DATE], September 15: 07:30 PM (Current)" at bounding box center [699, 361] width 169 height 18
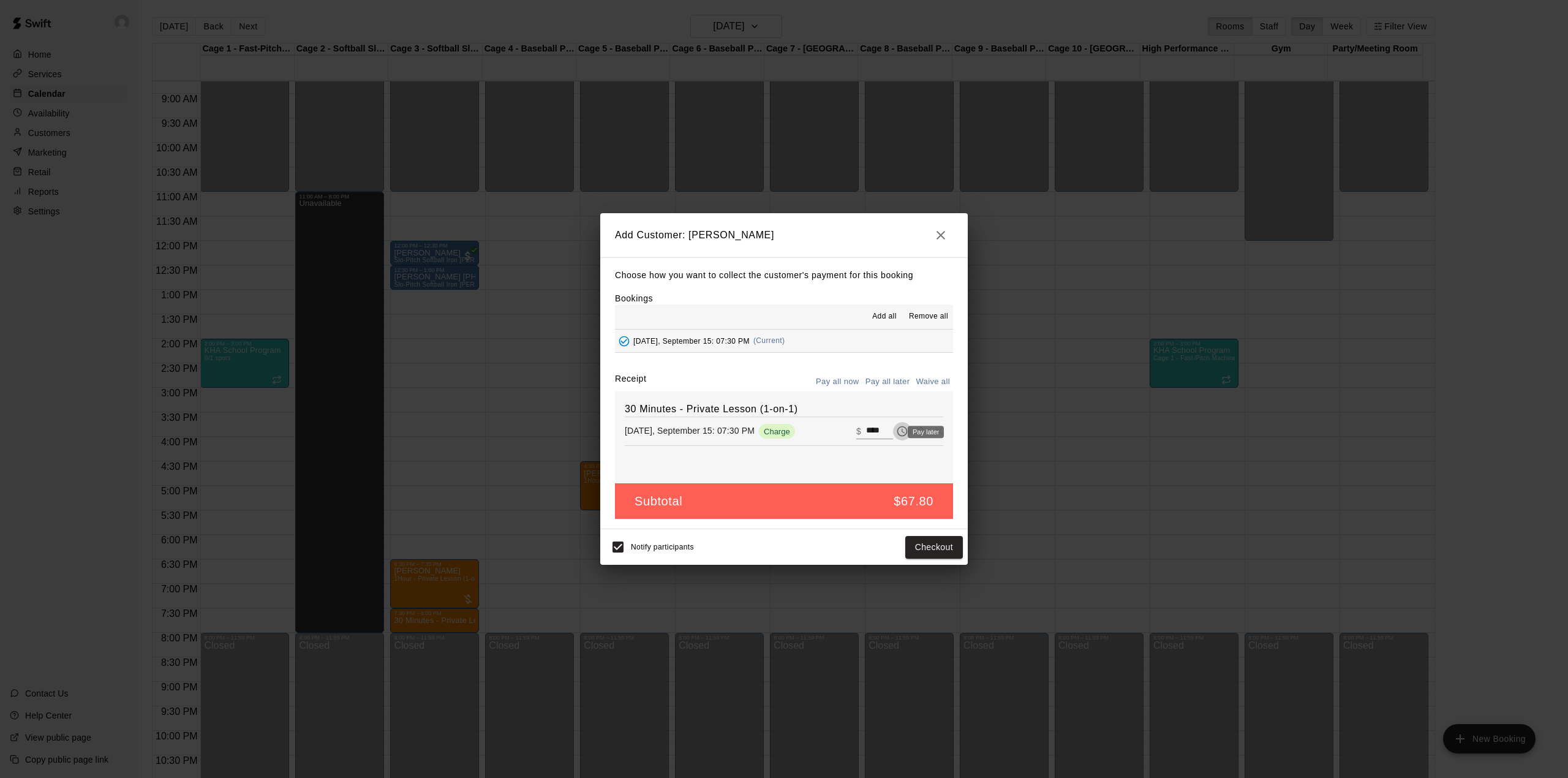
click at [902, 433] on icon "Pay later" at bounding box center [903, 431] width 3 height 5
click at [922, 547] on button "Add customer" at bounding box center [925, 548] width 75 height 22
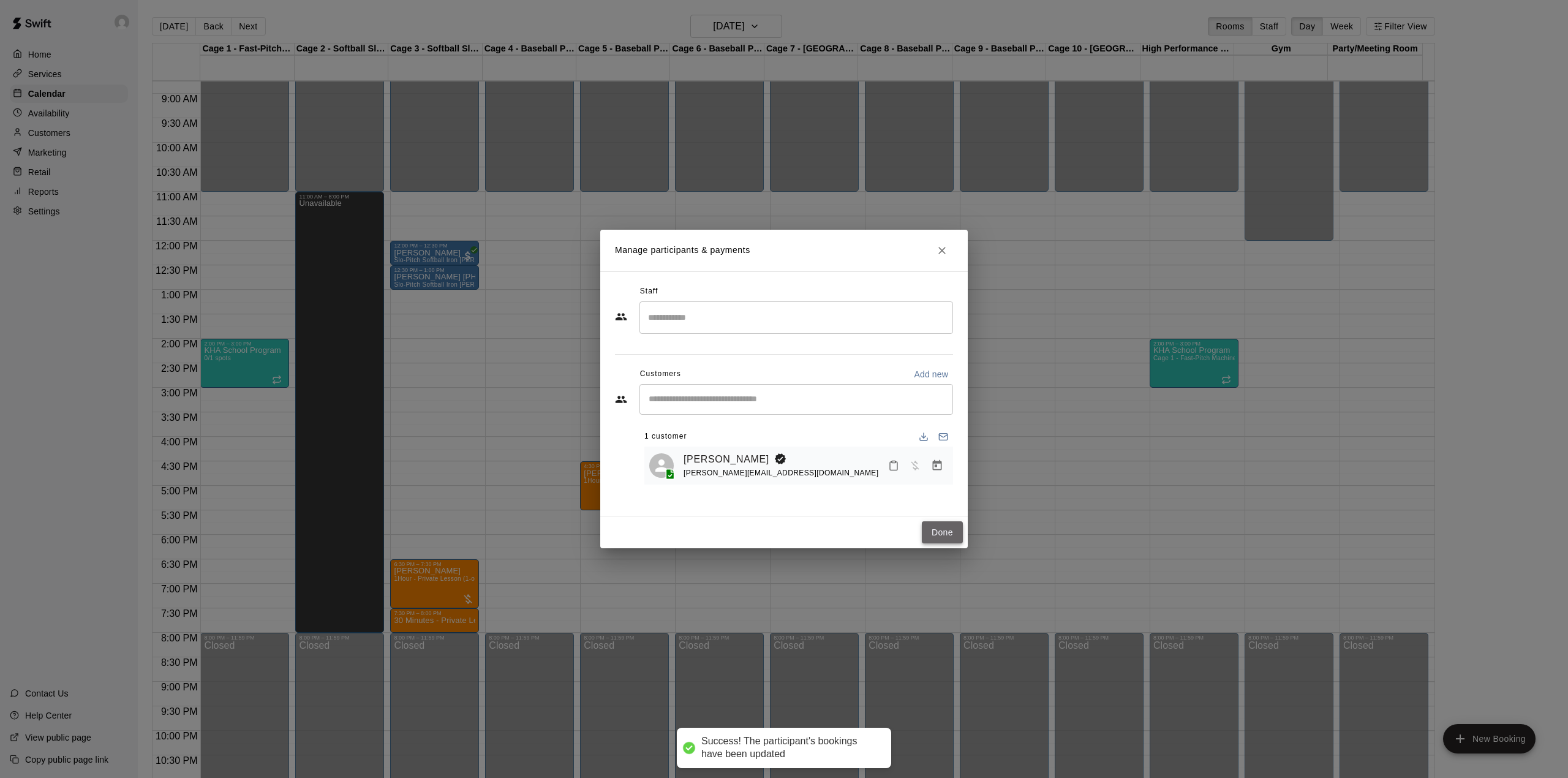
click at [942, 531] on button "Done" at bounding box center [942, 532] width 41 height 22
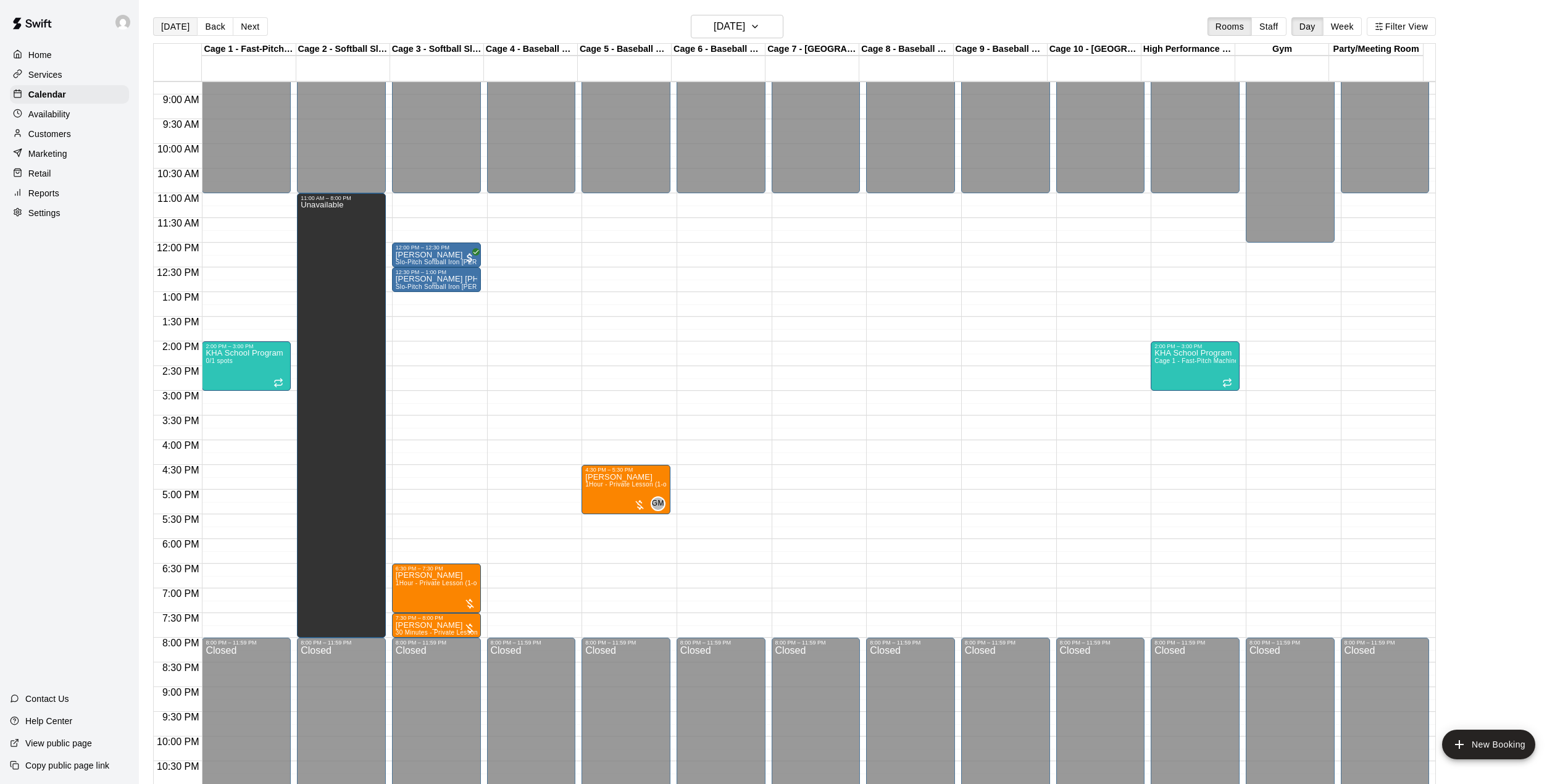
click at [159, 30] on button "[DATE]" at bounding box center [175, 26] width 44 height 19
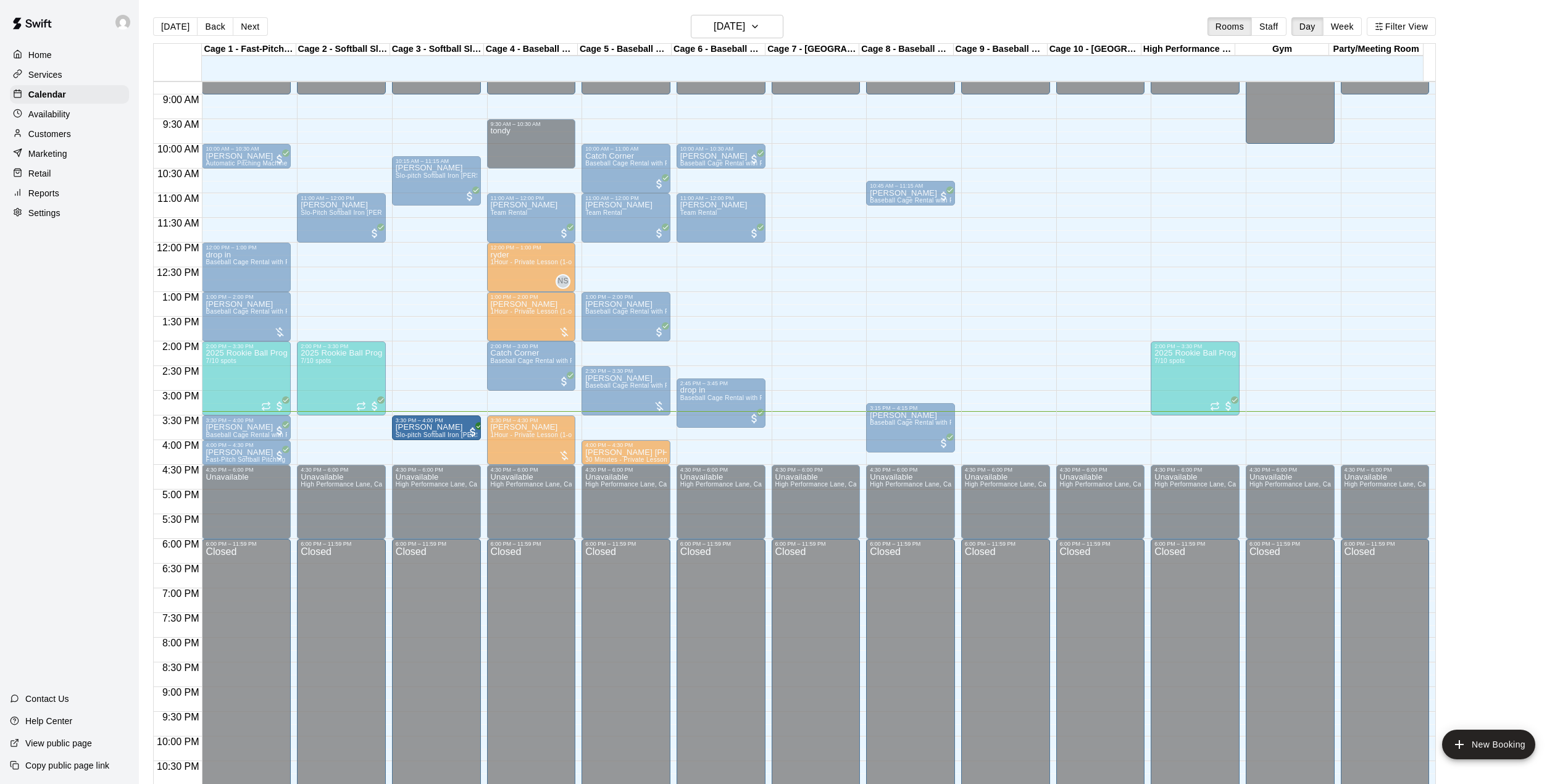
drag, startPoint x: 416, startPoint y: 441, endPoint x: 430, endPoint y: 428, distance: 19.1
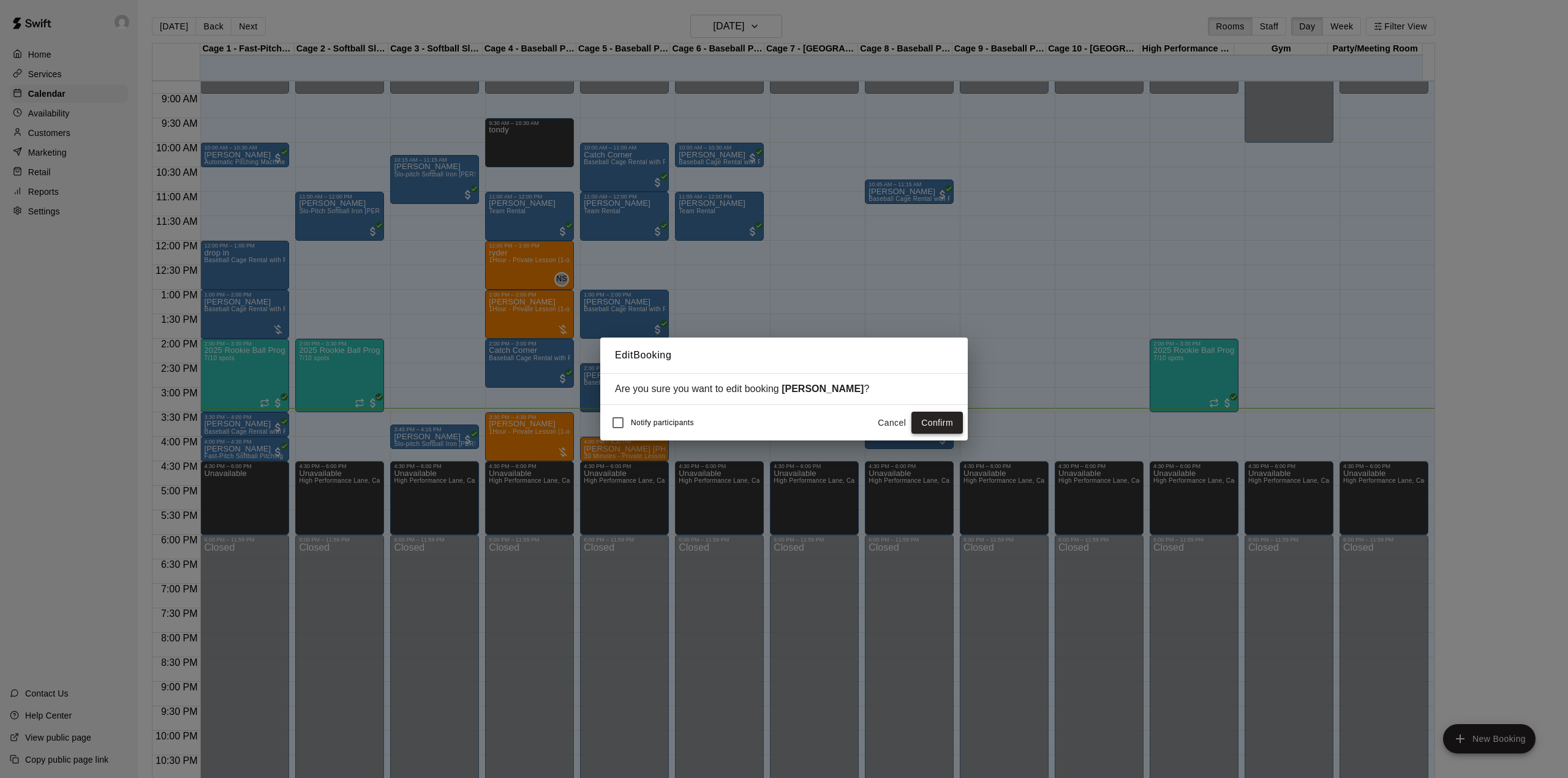
click at [932, 420] on button "Confirm" at bounding box center [937, 423] width 51 height 22
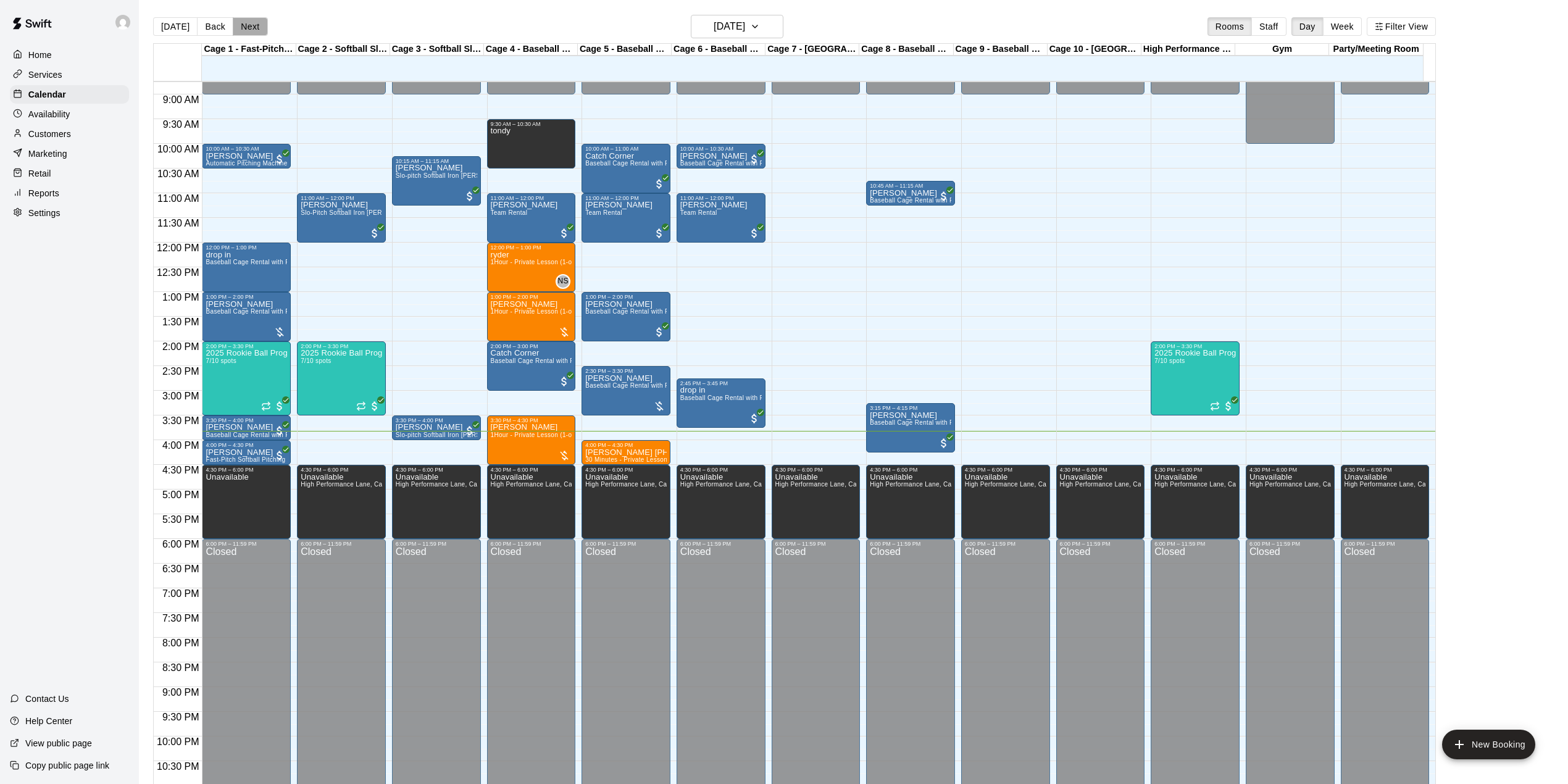
click at [244, 32] on button "Next" at bounding box center [250, 26] width 35 height 19
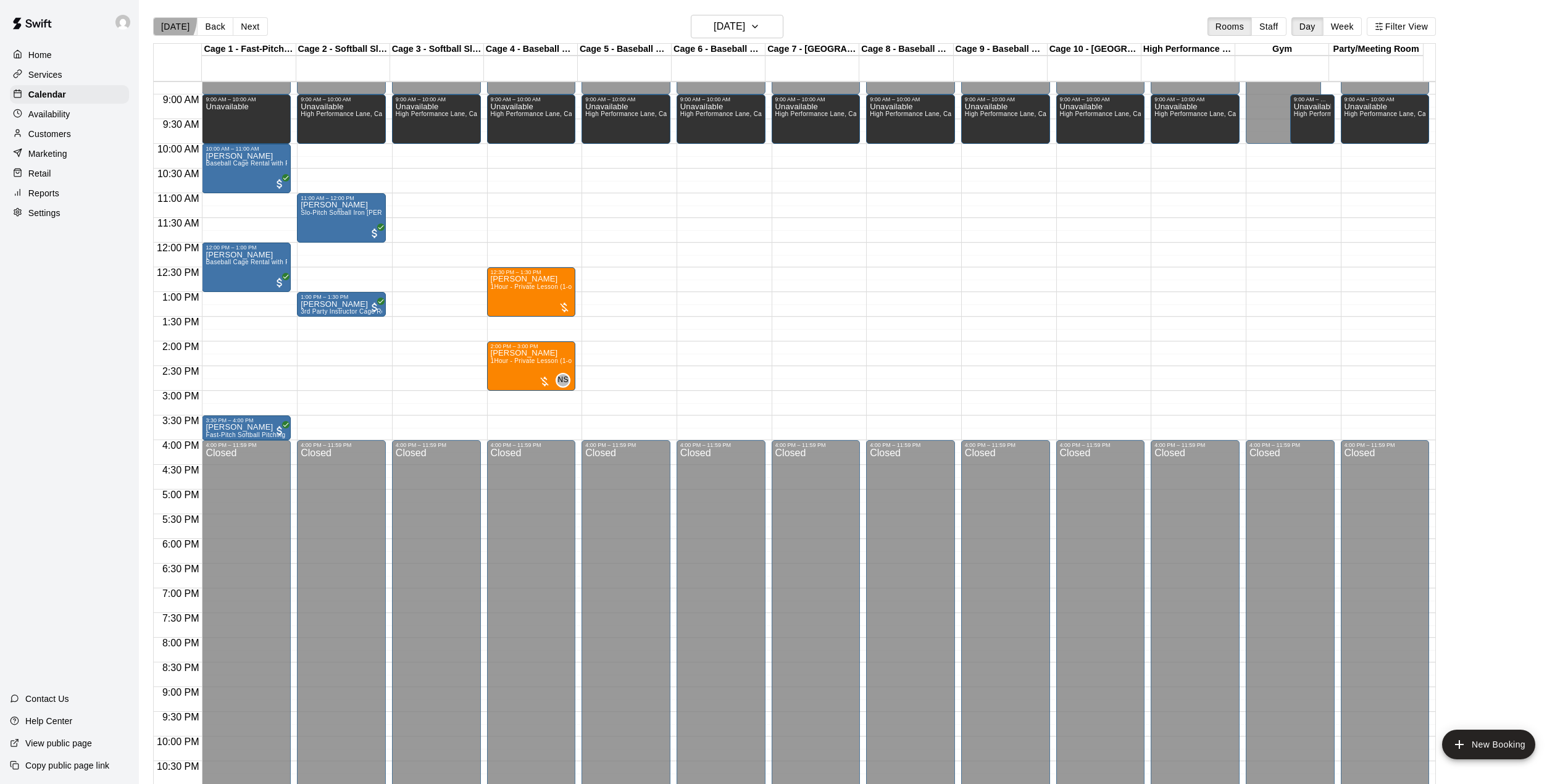
click at [155, 19] on button "[DATE]" at bounding box center [175, 26] width 44 height 19
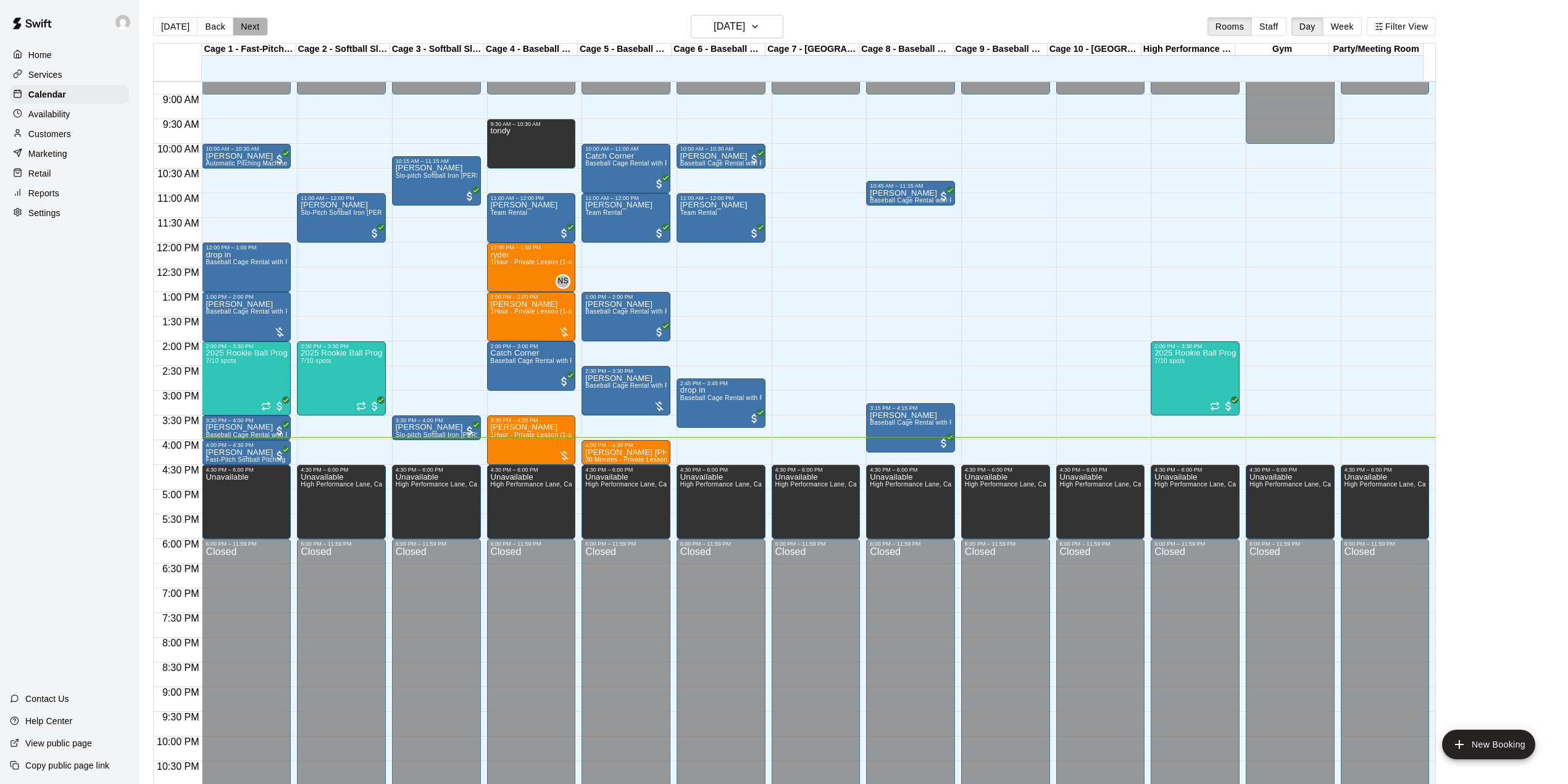
drag, startPoint x: 248, startPoint y: 32, endPoint x: 250, endPoint y: 10, distance: 22.1
click at [250, 30] on button "Next" at bounding box center [250, 26] width 35 height 19
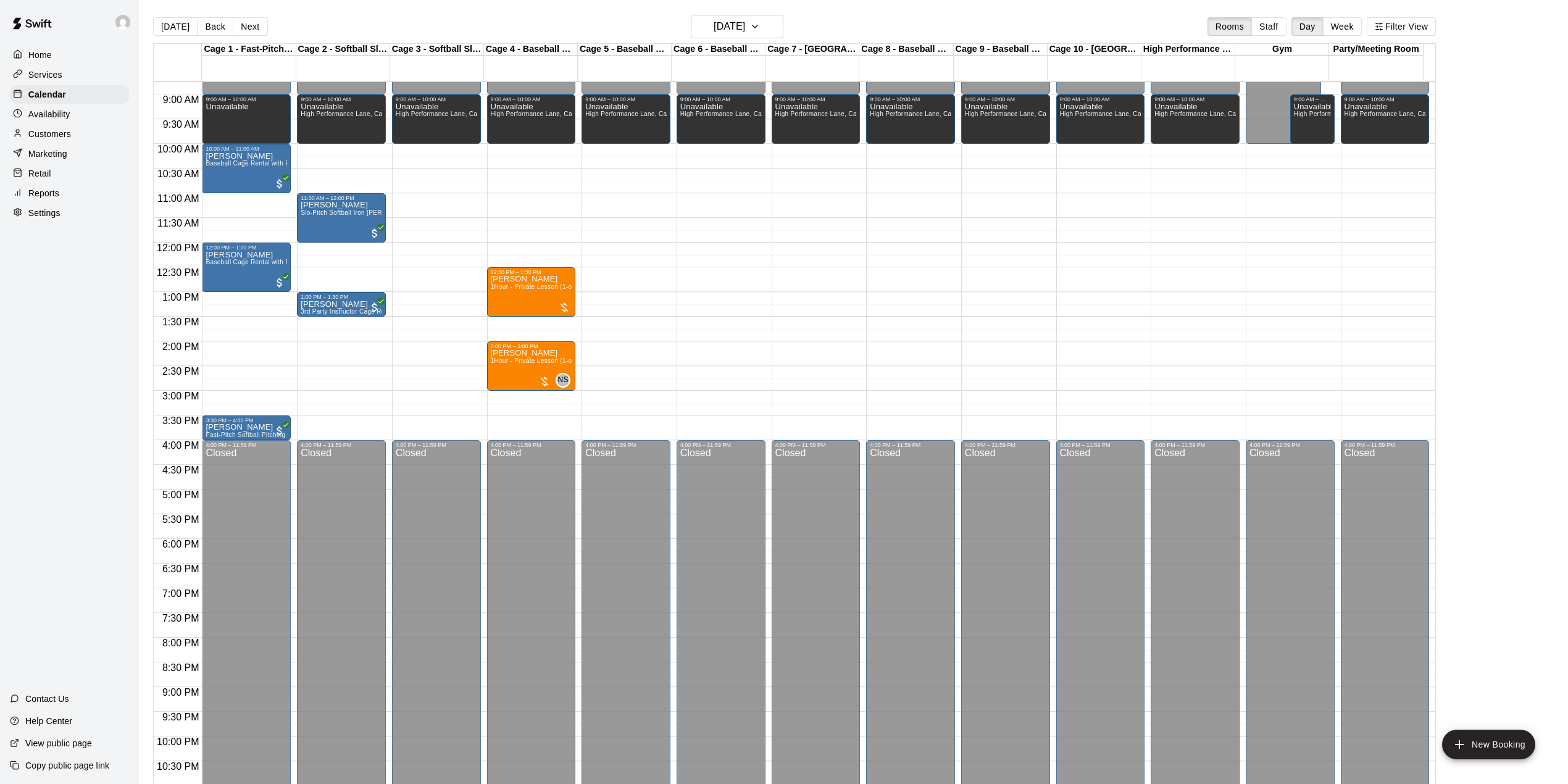
click at [169, 28] on button "[DATE]" at bounding box center [175, 26] width 44 height 19
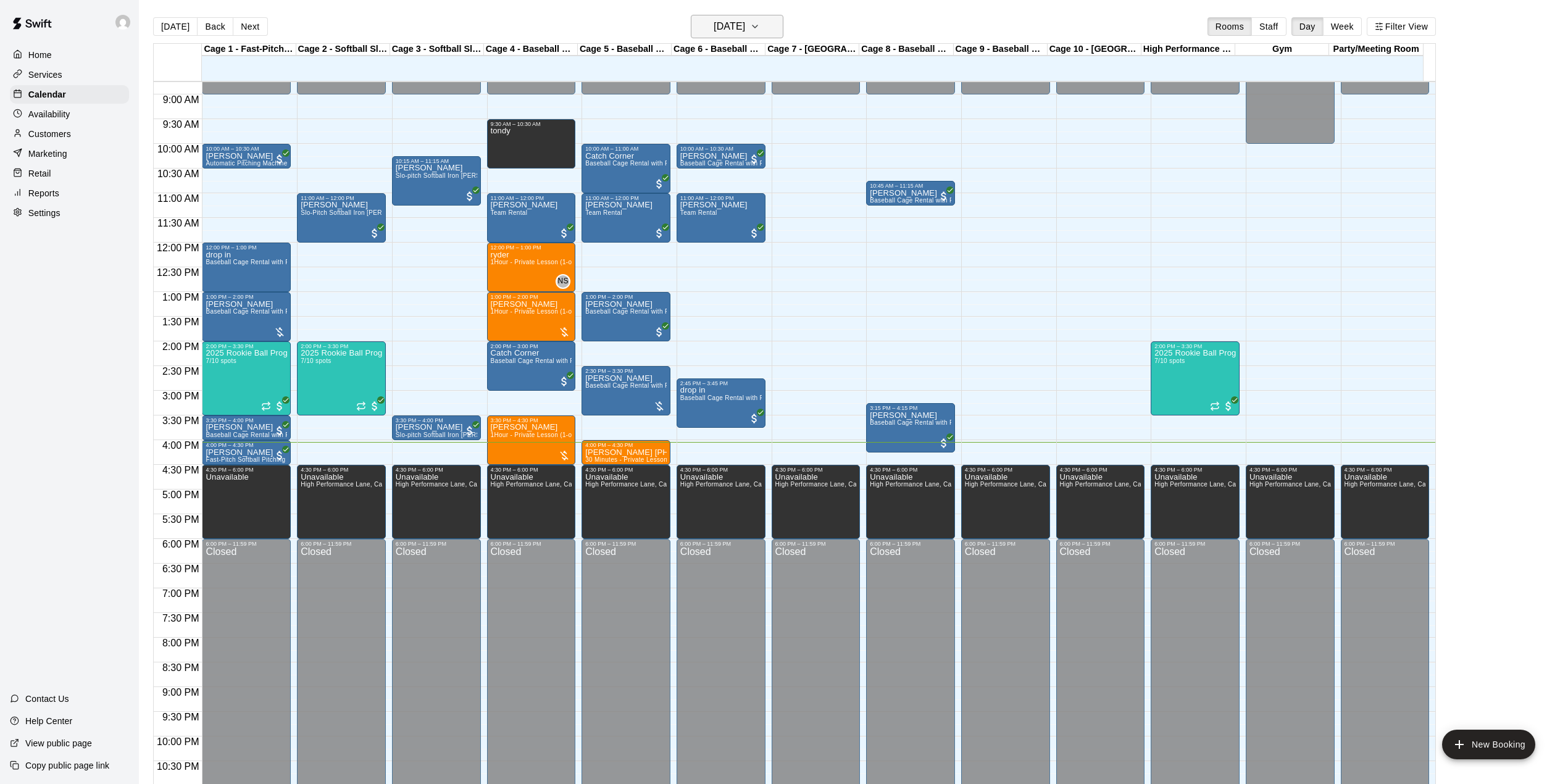
click at [714, 25] on h6 "[DATE]" at bounding box center [729, 26] width 32 height 17
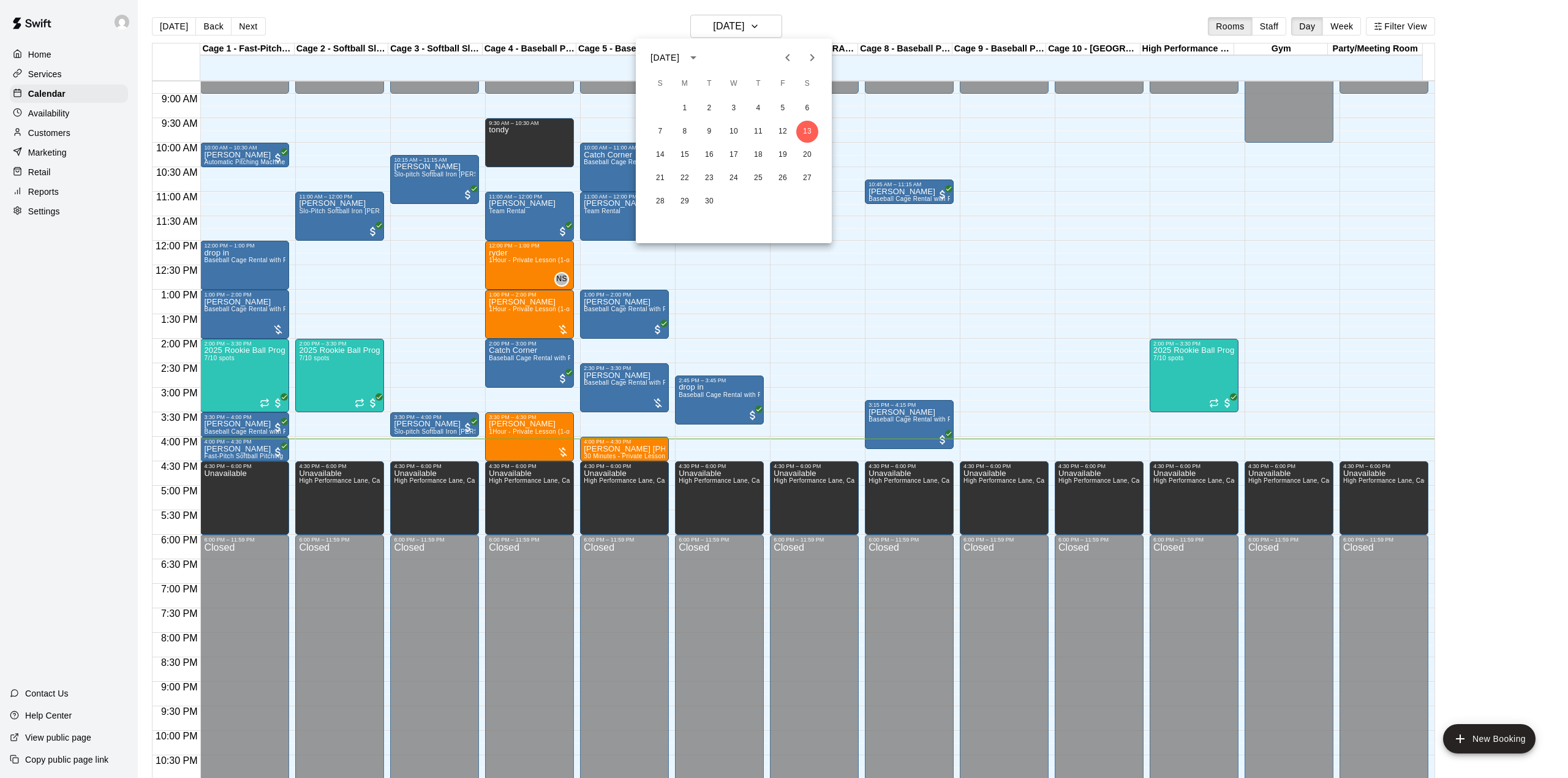
click at [806, 58] on icon "Next month" at bounding box center [812, 58] width 14 height 14
click at [810, 177] on button "25" at bounding box center [807, 177] width 22 height 22
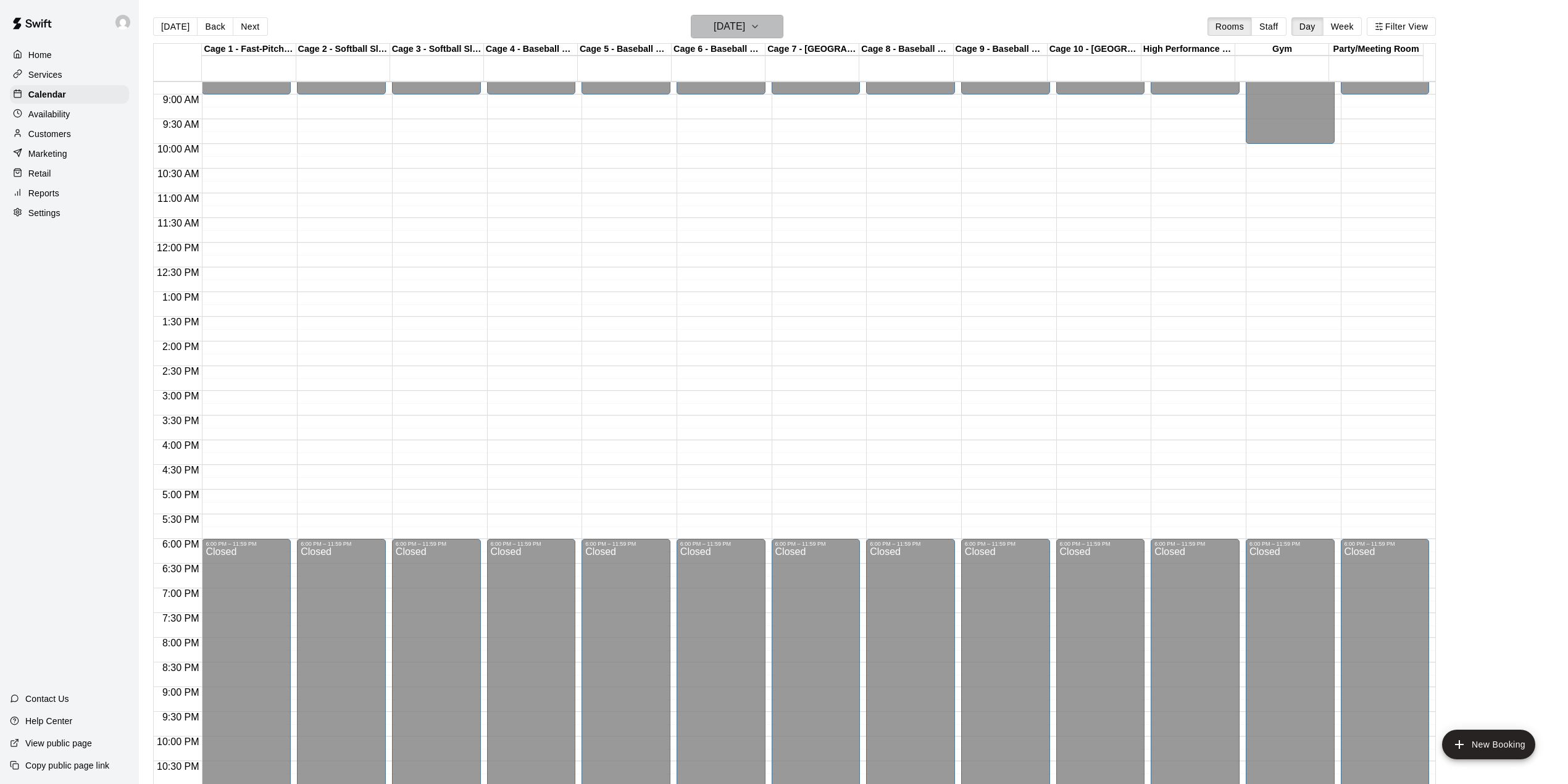
click at [745, 22] on h6 "[DATE]" at bounding box center [729, 26] width 32 height 17
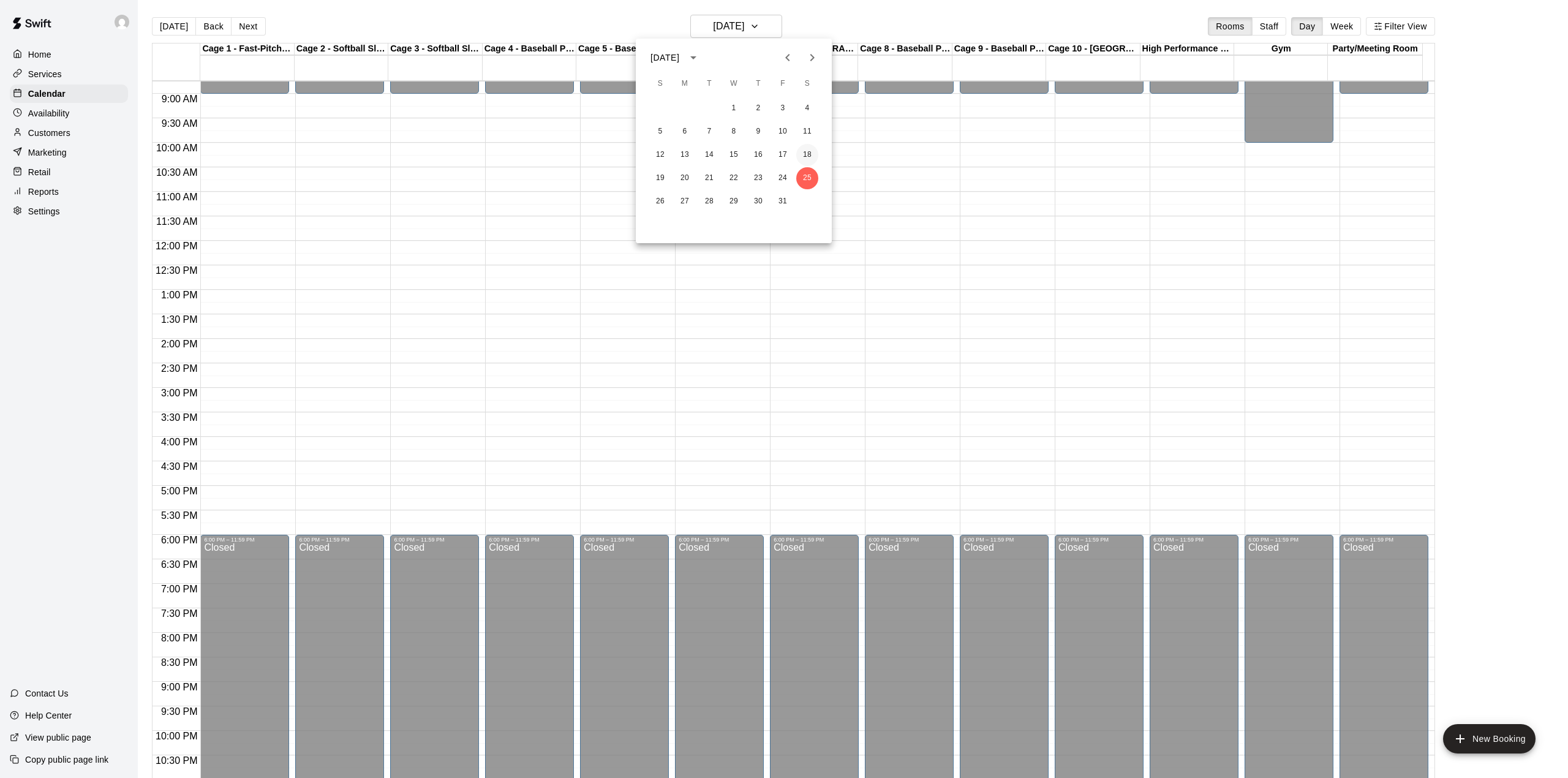
click at [815, 154] on button "18" at bounding box center [807, 154] width 22 height 22
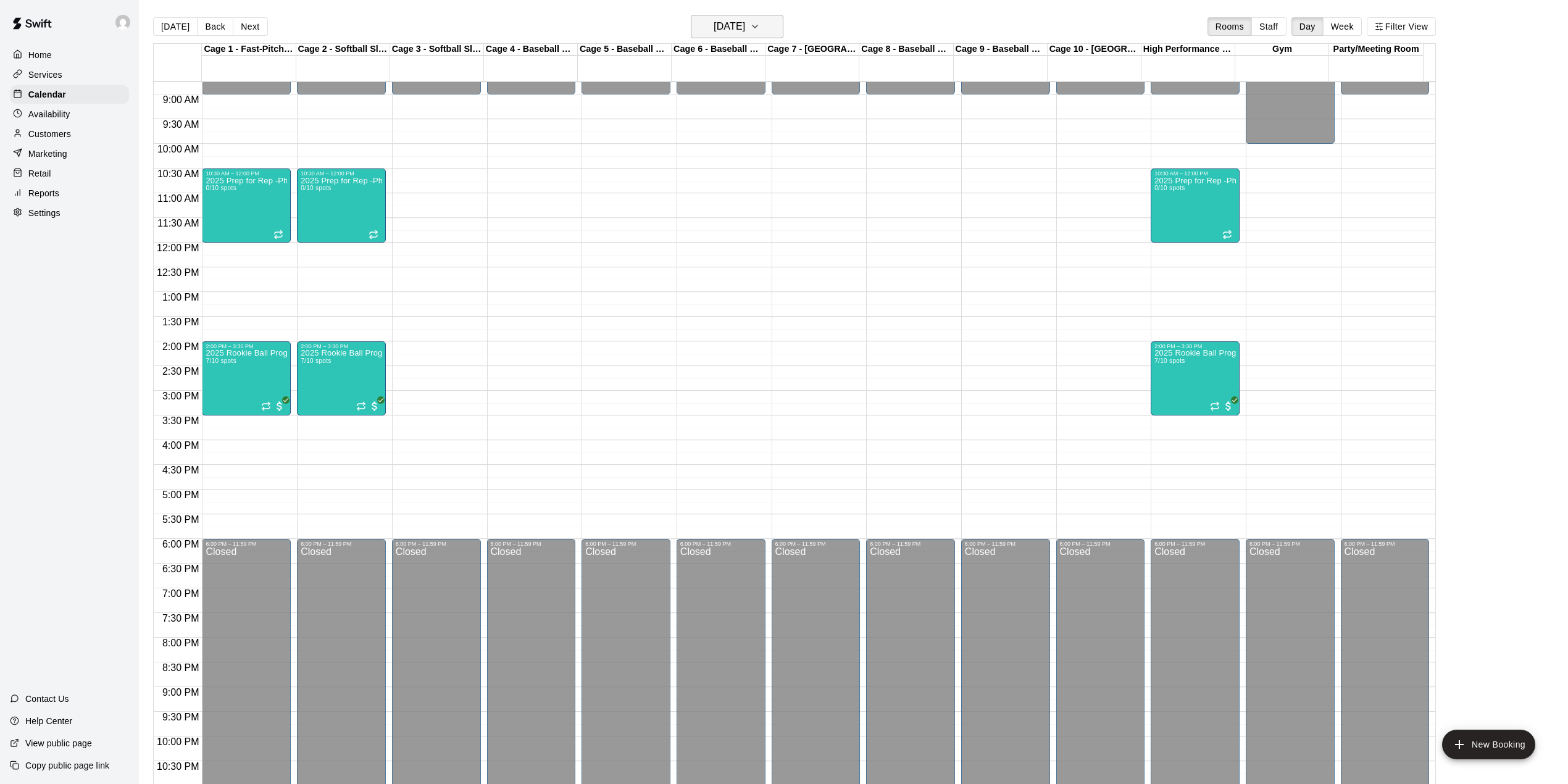
click at [736, 32] on h6 "[DATE]" at bounding box center [729, 26] width 32 height 17
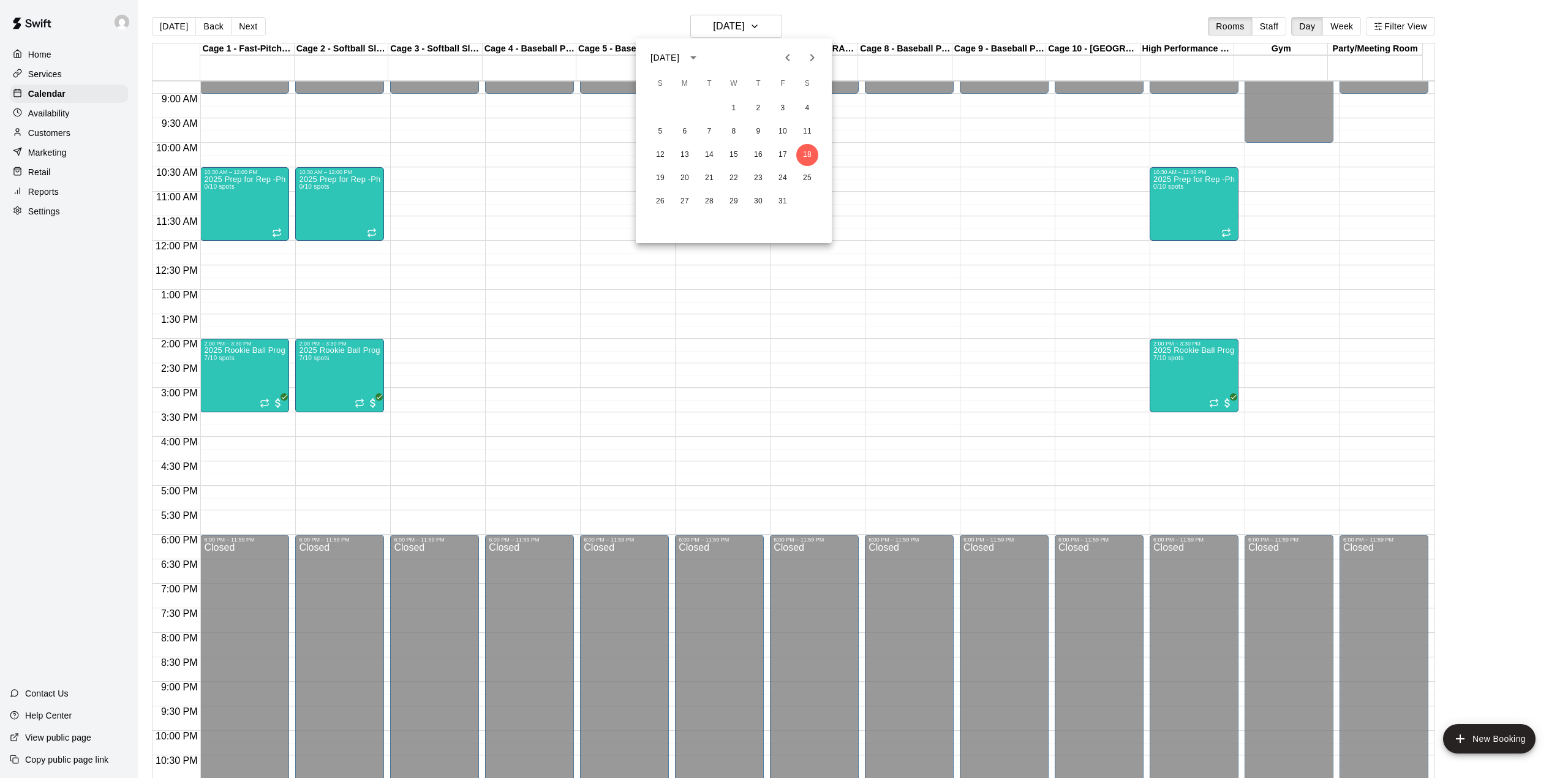
click at [784, 59] on icon "Previous month" at bounding box center [788, 58] width 14 height 14
click at [808, 62] on icon "Next month" at bounding box center [812, 58] width 14 height 14
click at [808, 126] on button "11" at bounding box center [807, 131] width 22 height 22
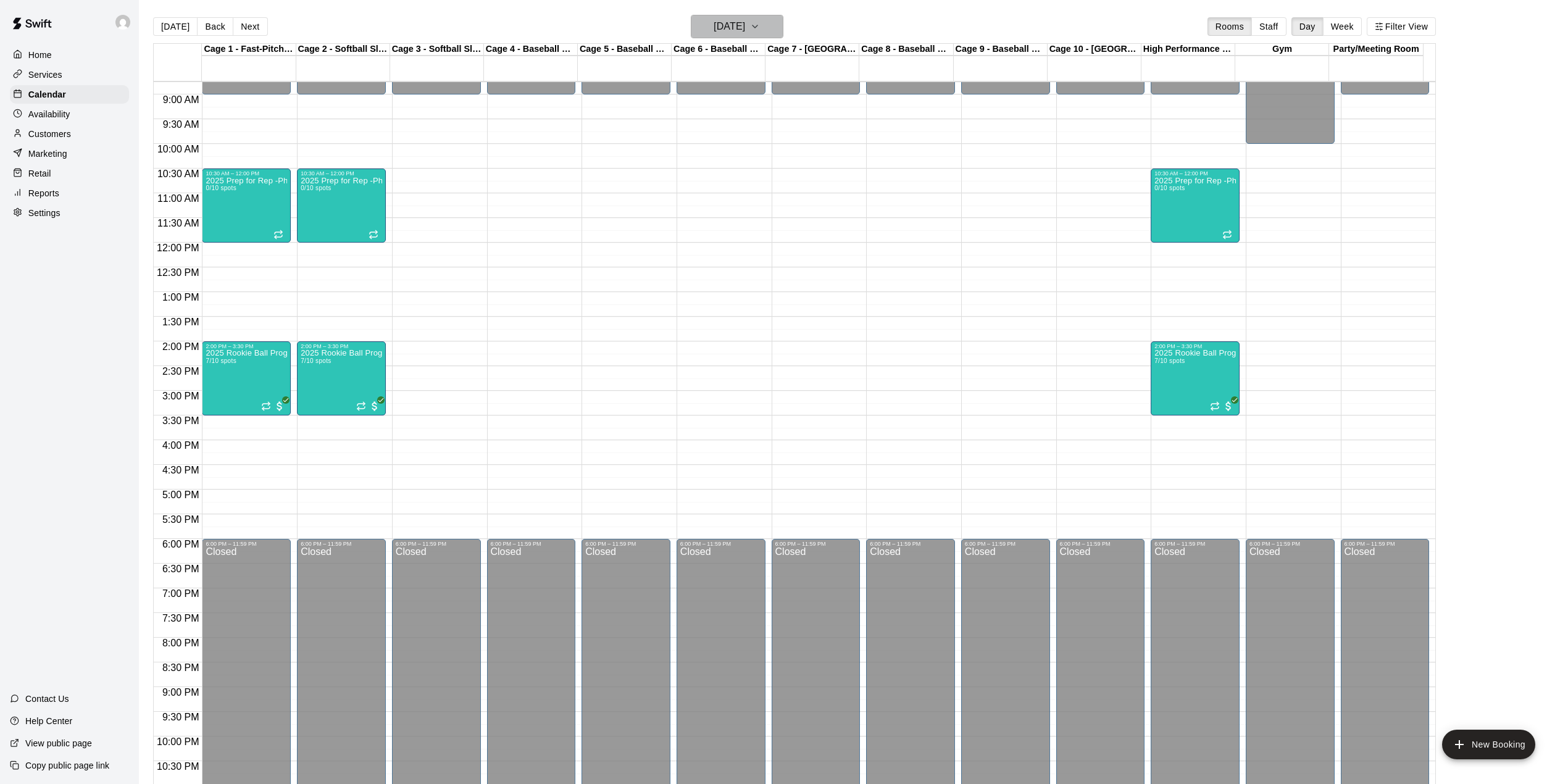
click at [760, 28] on icon "button" at bounding box center [755, 27] width 10 height 15
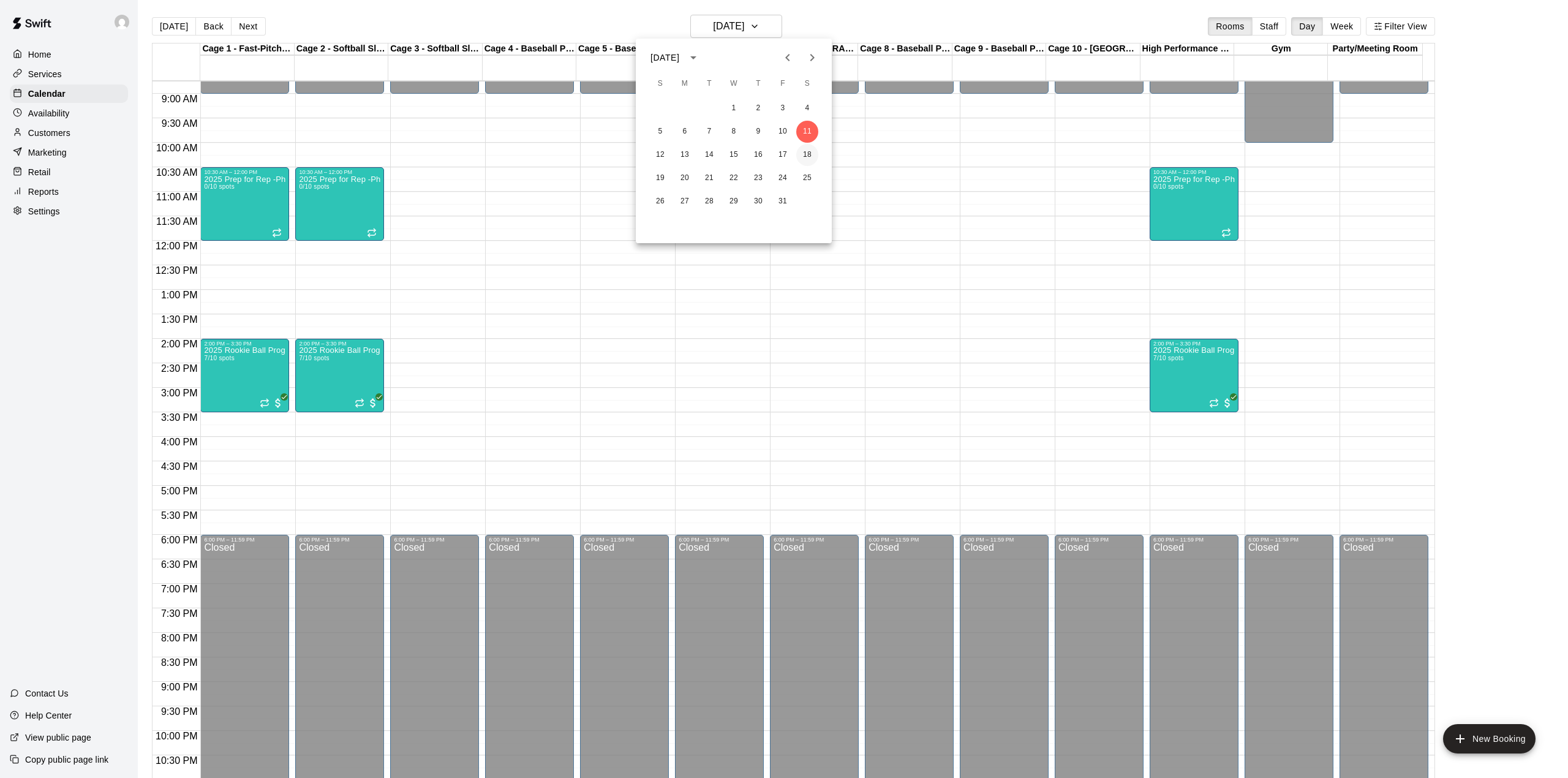
click at [806, 155] on button "18" at bounding box center [807, 154] width 22 height 22
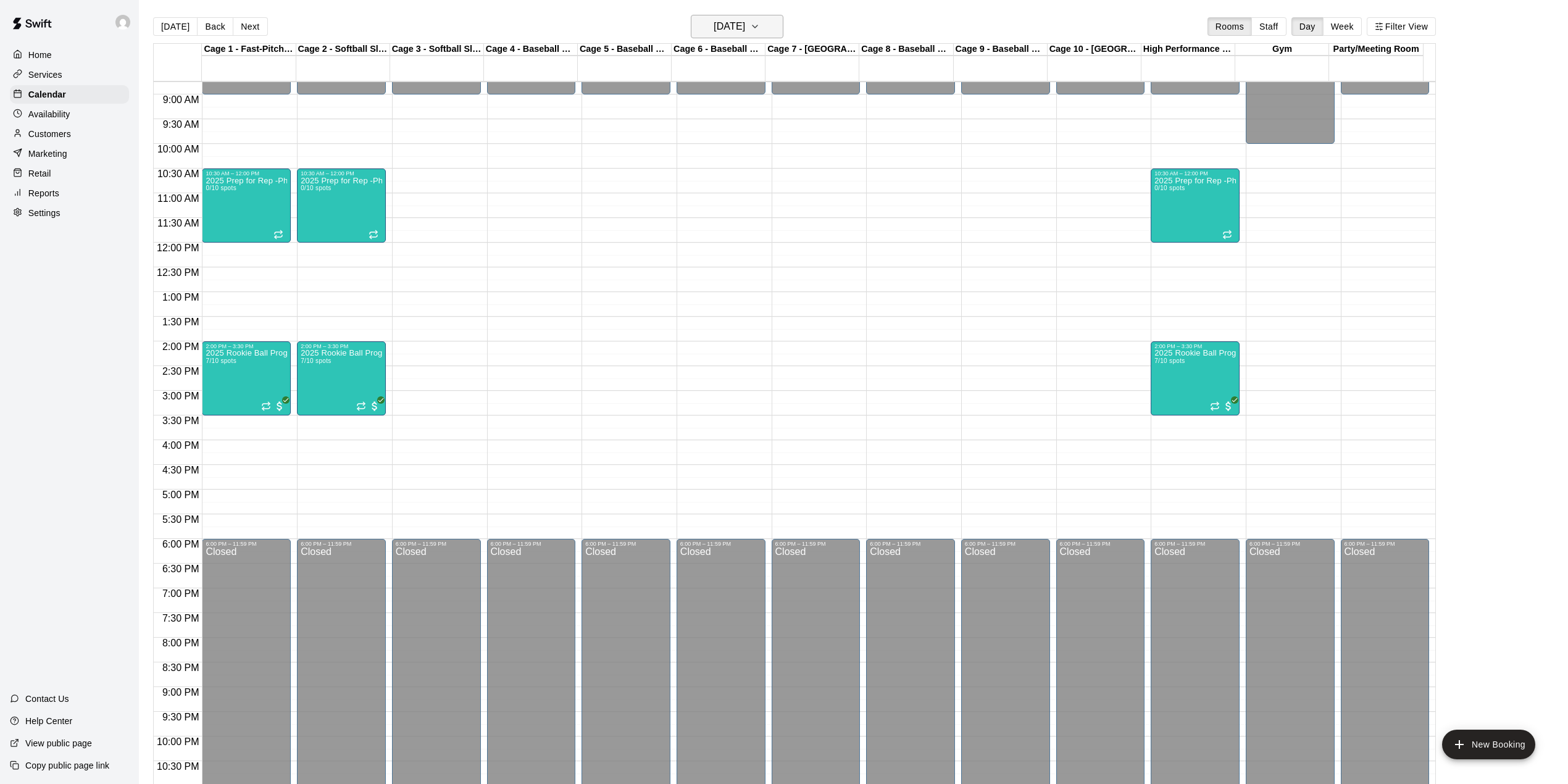
click at [782, 38] on button "[DATE]" at bounding box center [737, 26] width 92 height 23
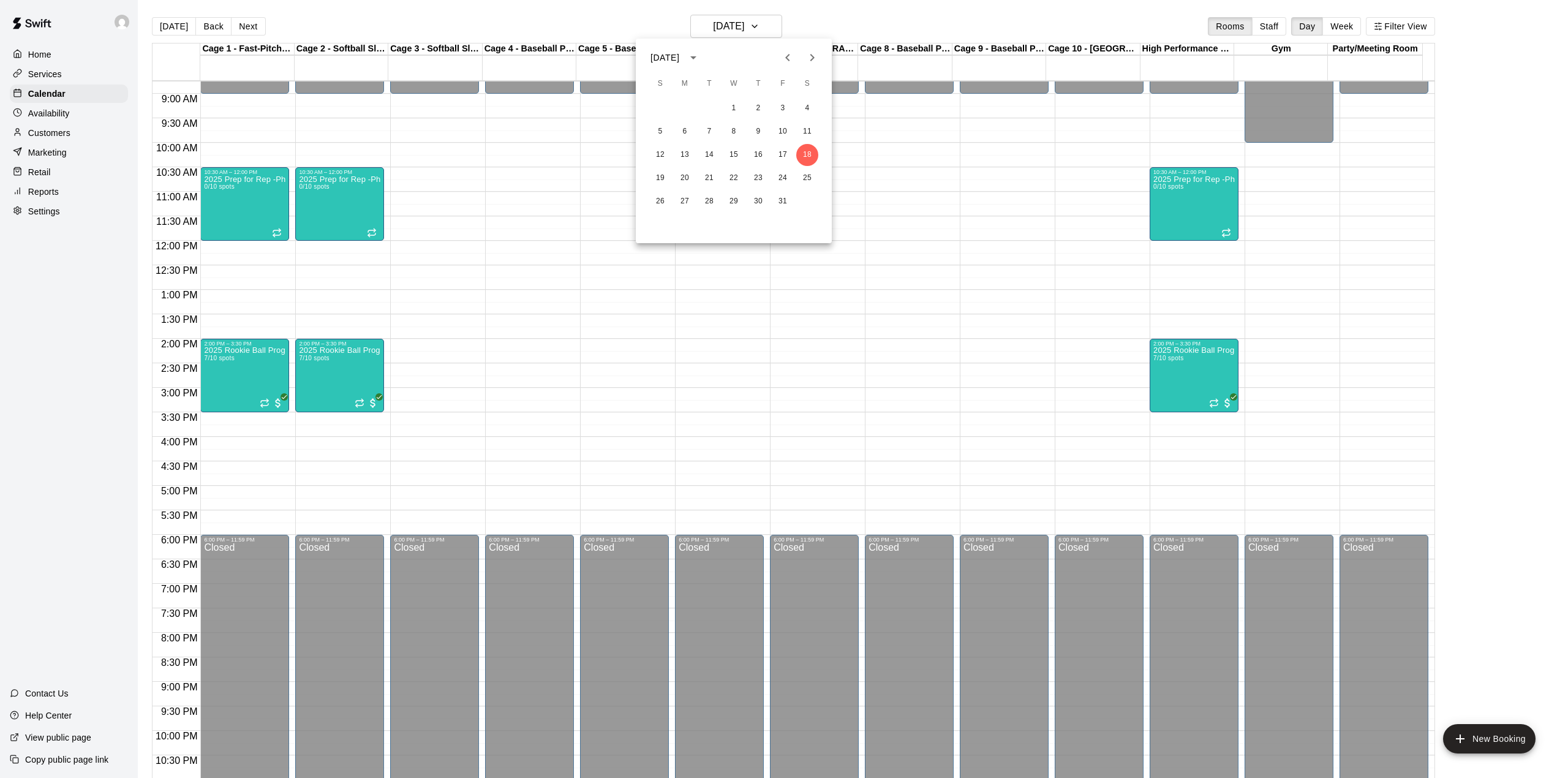
click at [787, 60] on icon "Previous month" at bounding box center [788, 58] width 14 height 14
click at [802, 128] on button "13" at bounding box center [807, 131] width 22 height 22
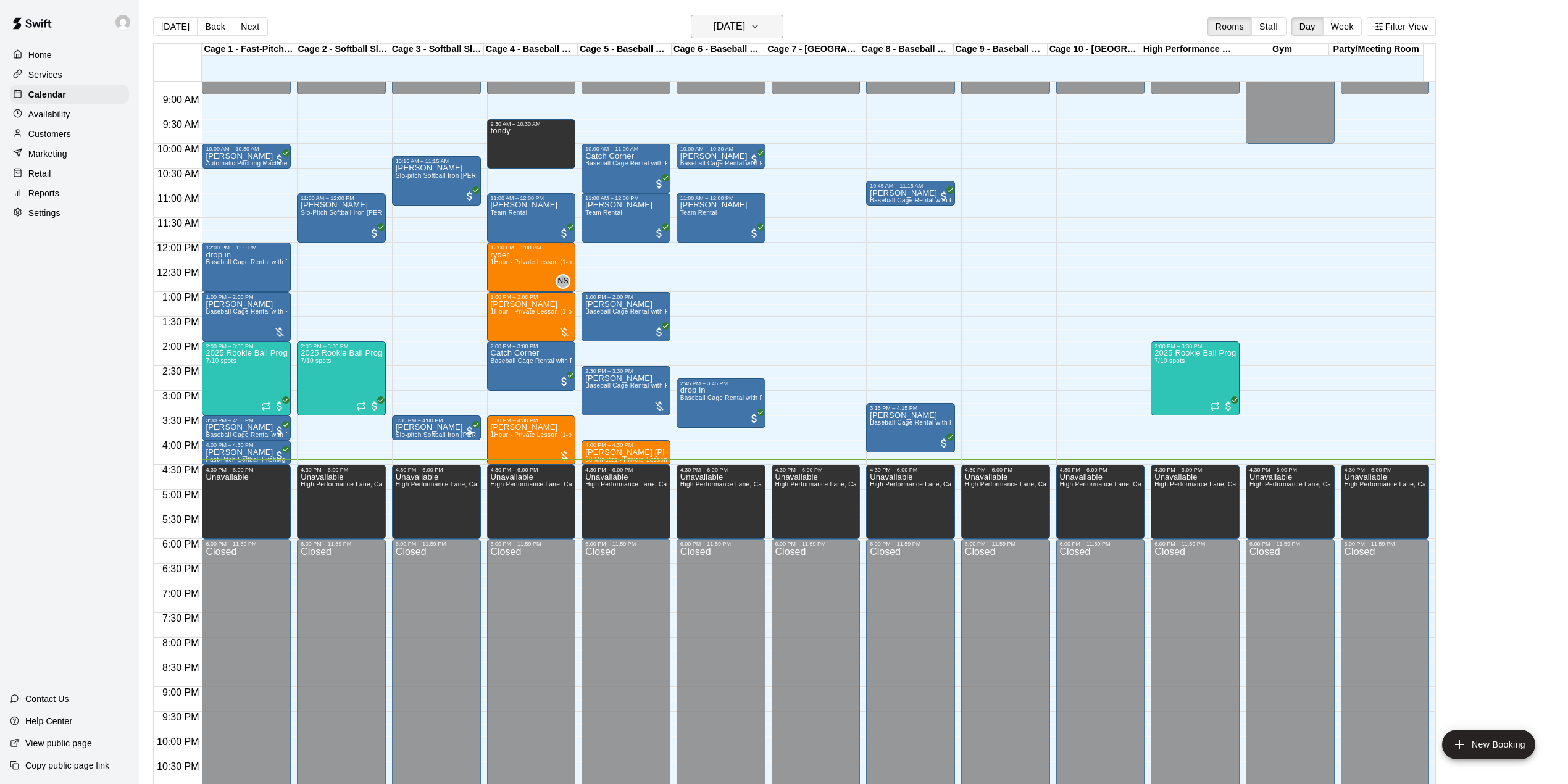
click at [760, 31] on icon "button" at bounding box center [755, 27] width 10 height 15
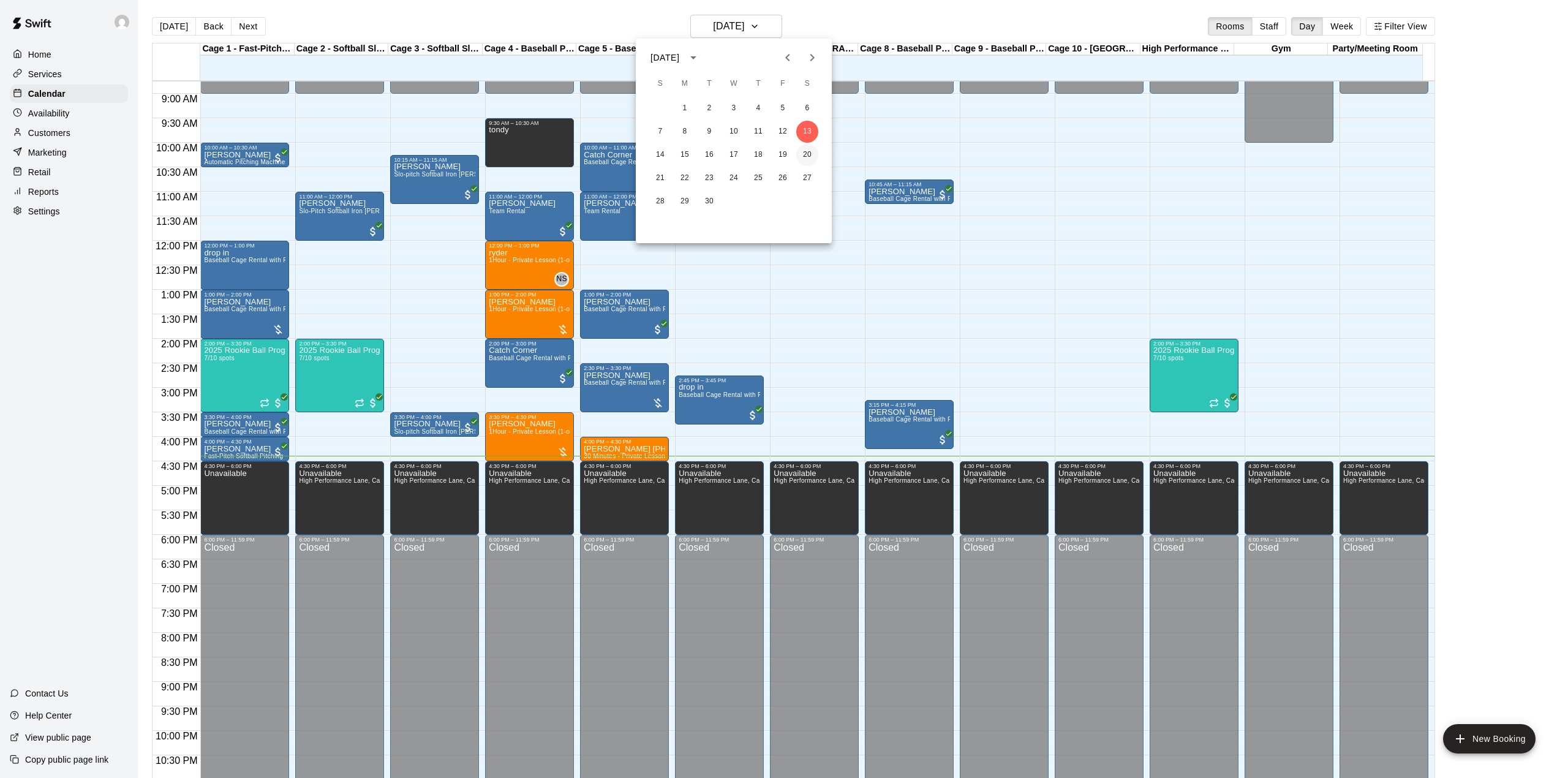
click at [804, 155] on button "20" at bounding box center [807, 154] width 22 height 22
